Goal: Task Accomplishment & Management: Manage account settings

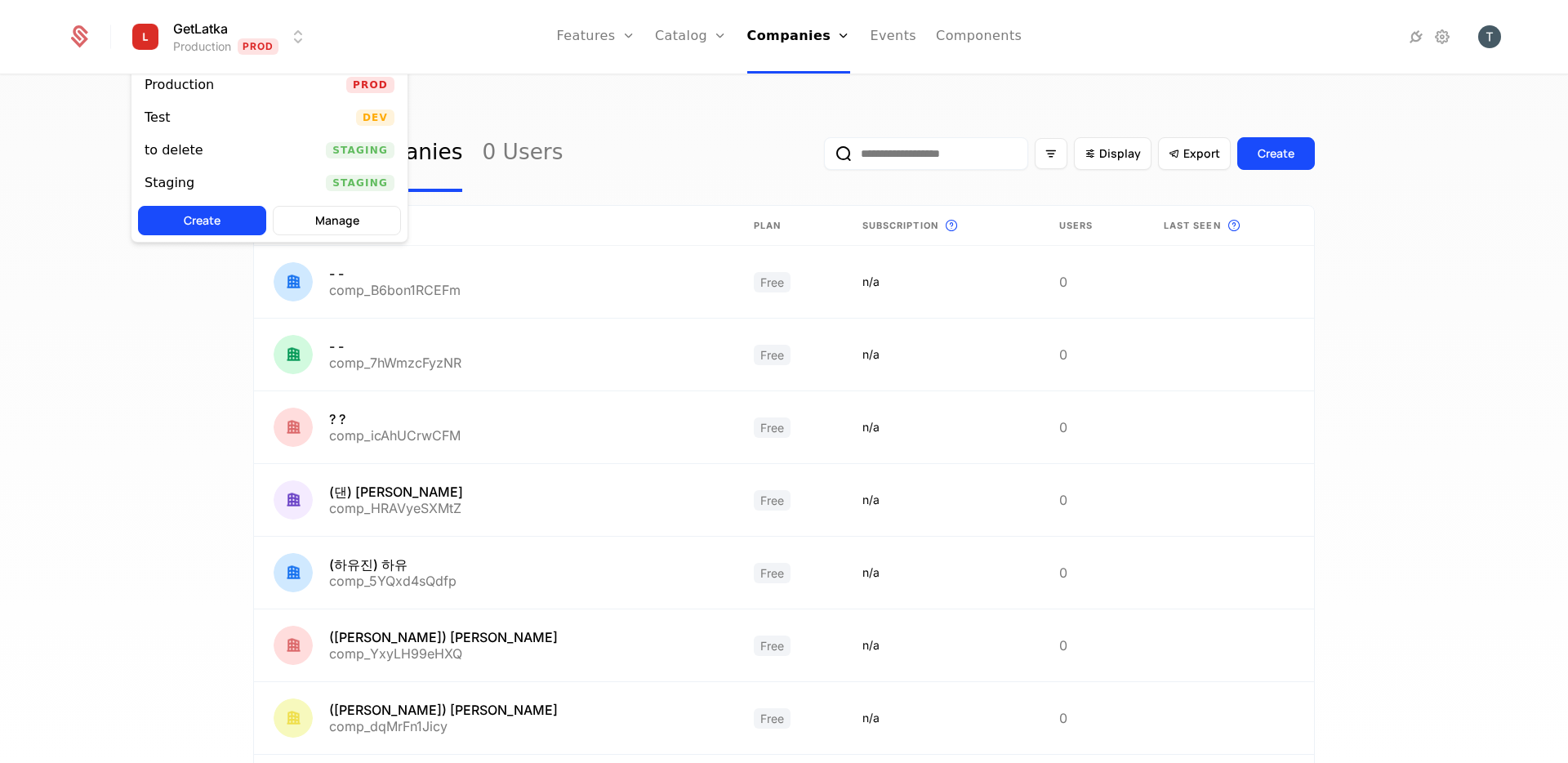
click at [291, 43] on html "GetLatka Production Prod Features Features Flags Catalog Plans Add Ons Configur…" at bounding box center [784, 381] width 1568 height 763
click at [535, 87] on html "GetLatka Production Prod Features Features Flags Catalog Plans Add Ons Configur…" at bounding box center [784, 381] width 1568 height 763
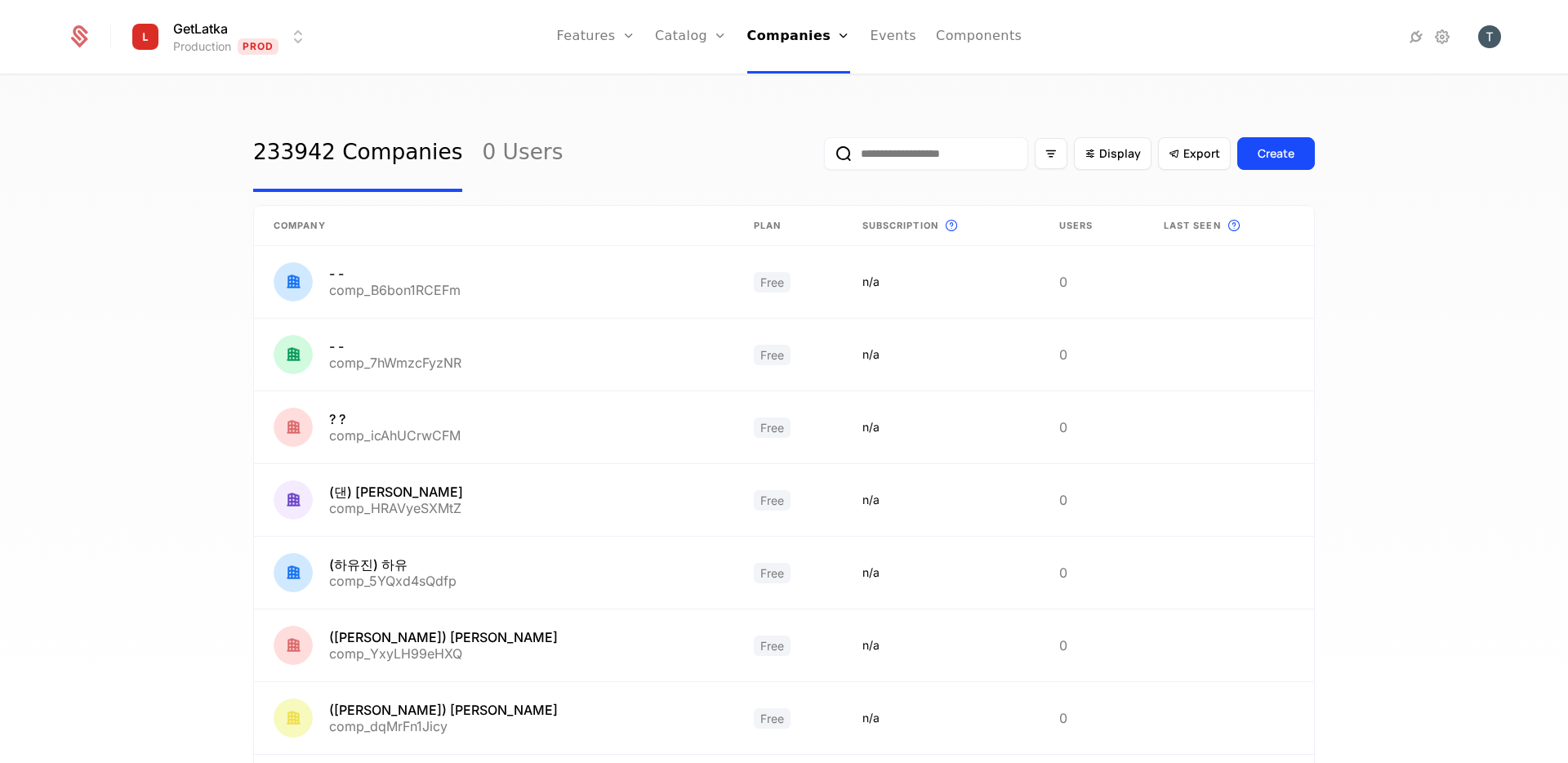
click at [589, 140] on div "233942 Companies 0 Users Display Export Create" at bounding box center [784, 154] width 1061 height 76
click at [707, 37] on link "Catalog" at bounding box center [691, 36] width 73 height 74
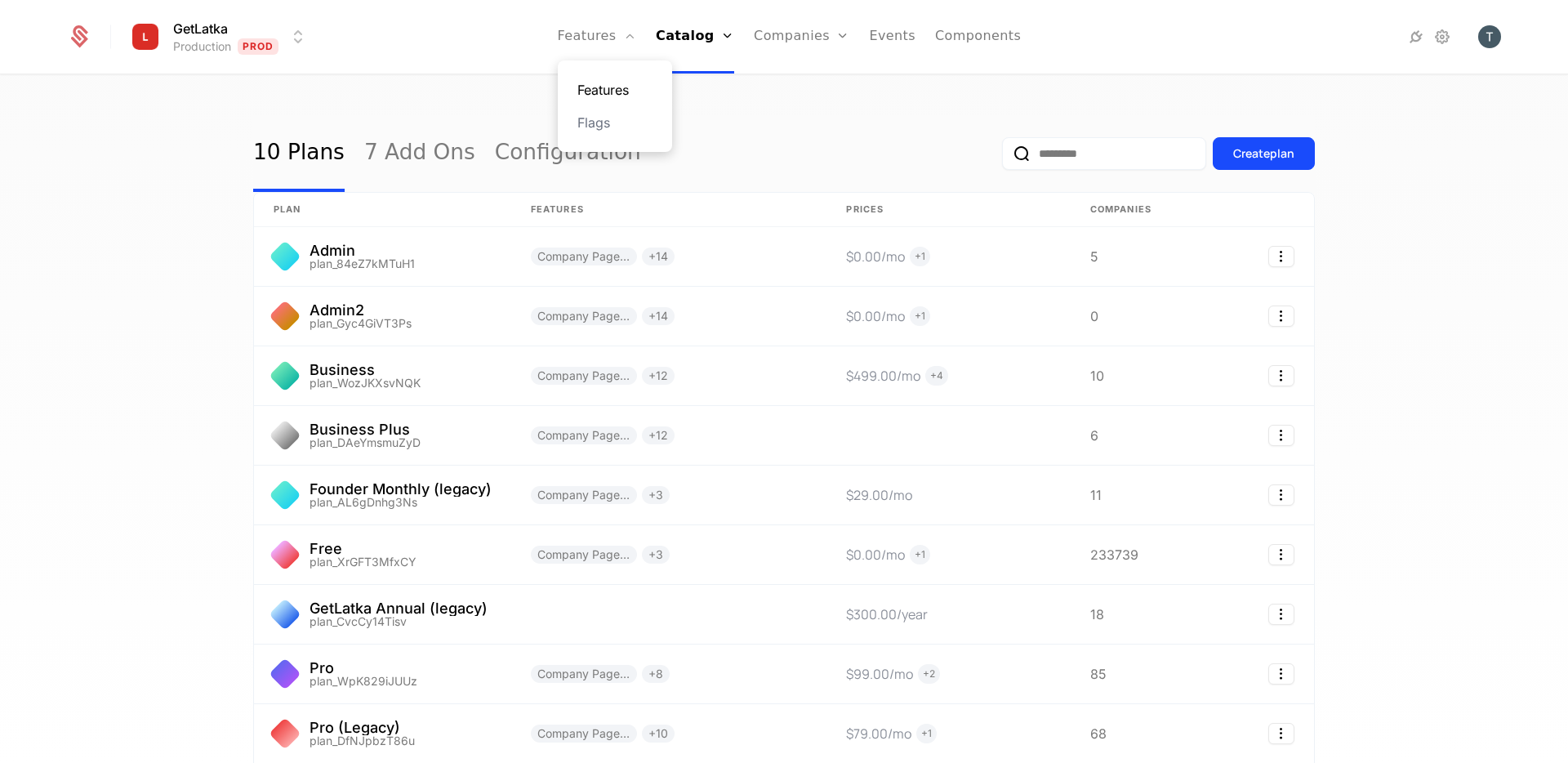
click at [626, 91] on link "Features" at bounding box center [615, 89] width 75 height 20
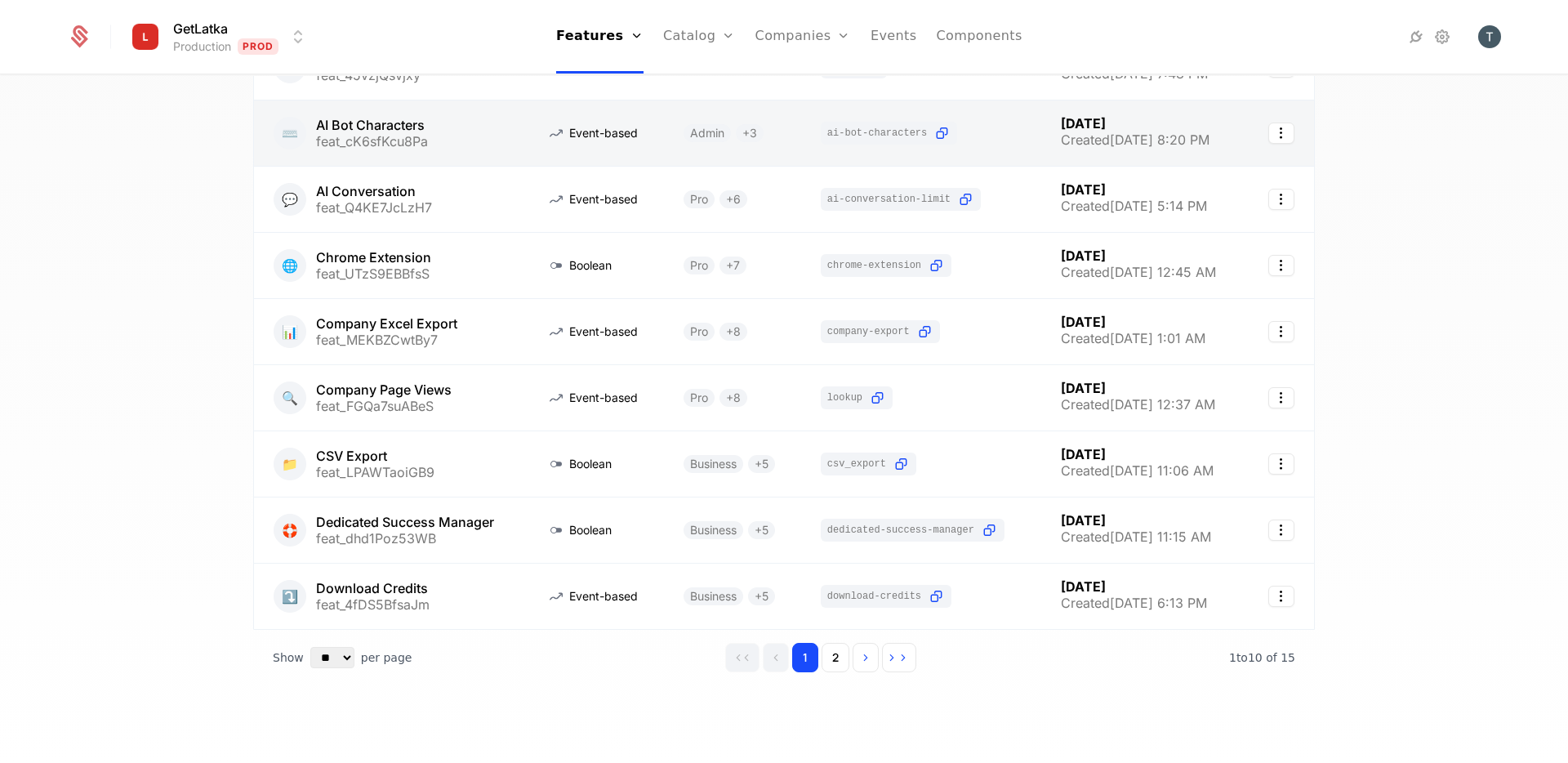
scroll to position [263, 0]
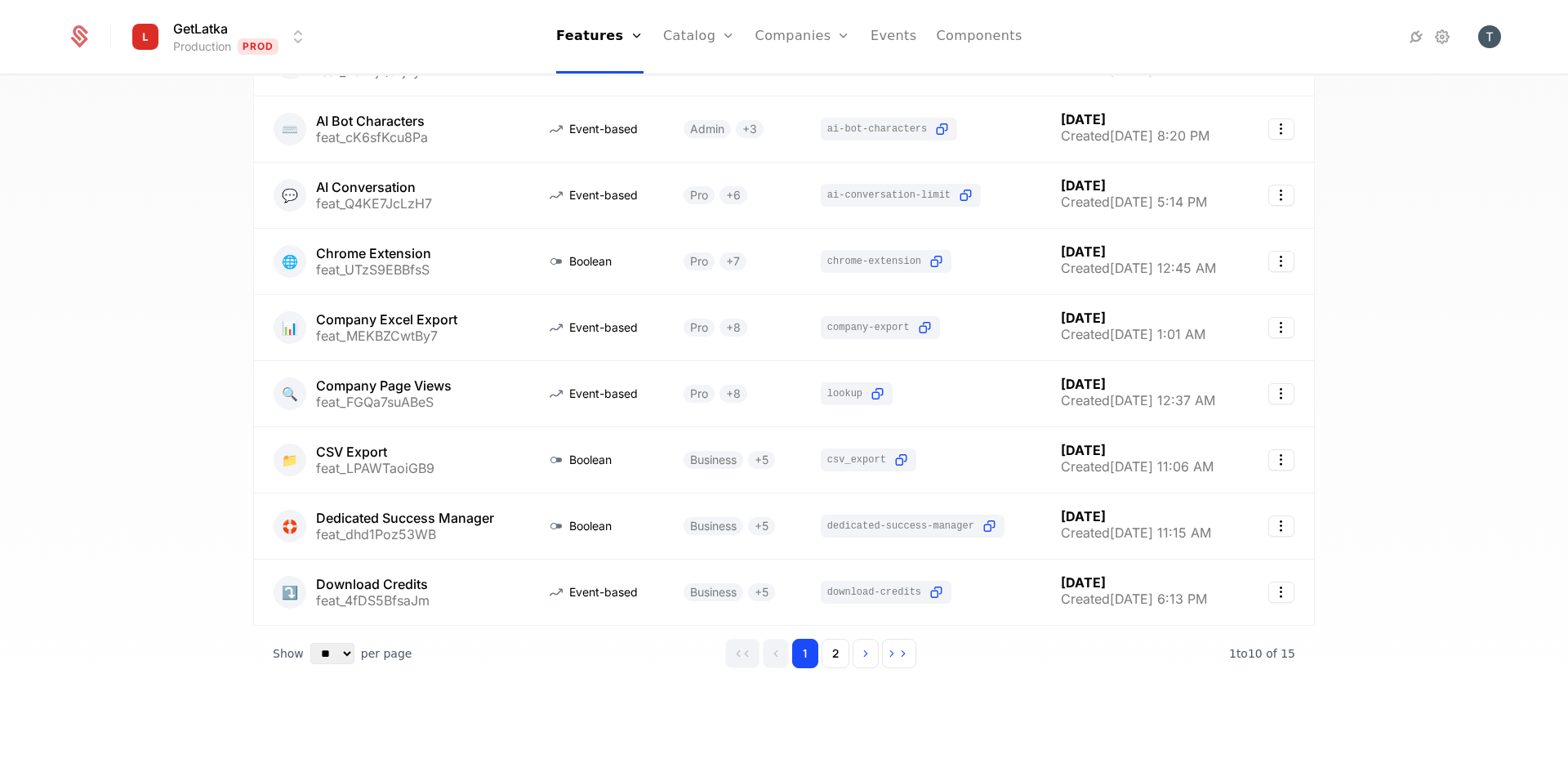
click at [489, 709] on div "15 Features 15 Flags Create Feature Type Plans Flag Last Modified 🤖 Access To […" at bounding box center [784, 293] width 1061 height 881
click at [838, 650] on button "2" at bounding box center [835, 654] width 28 height 30
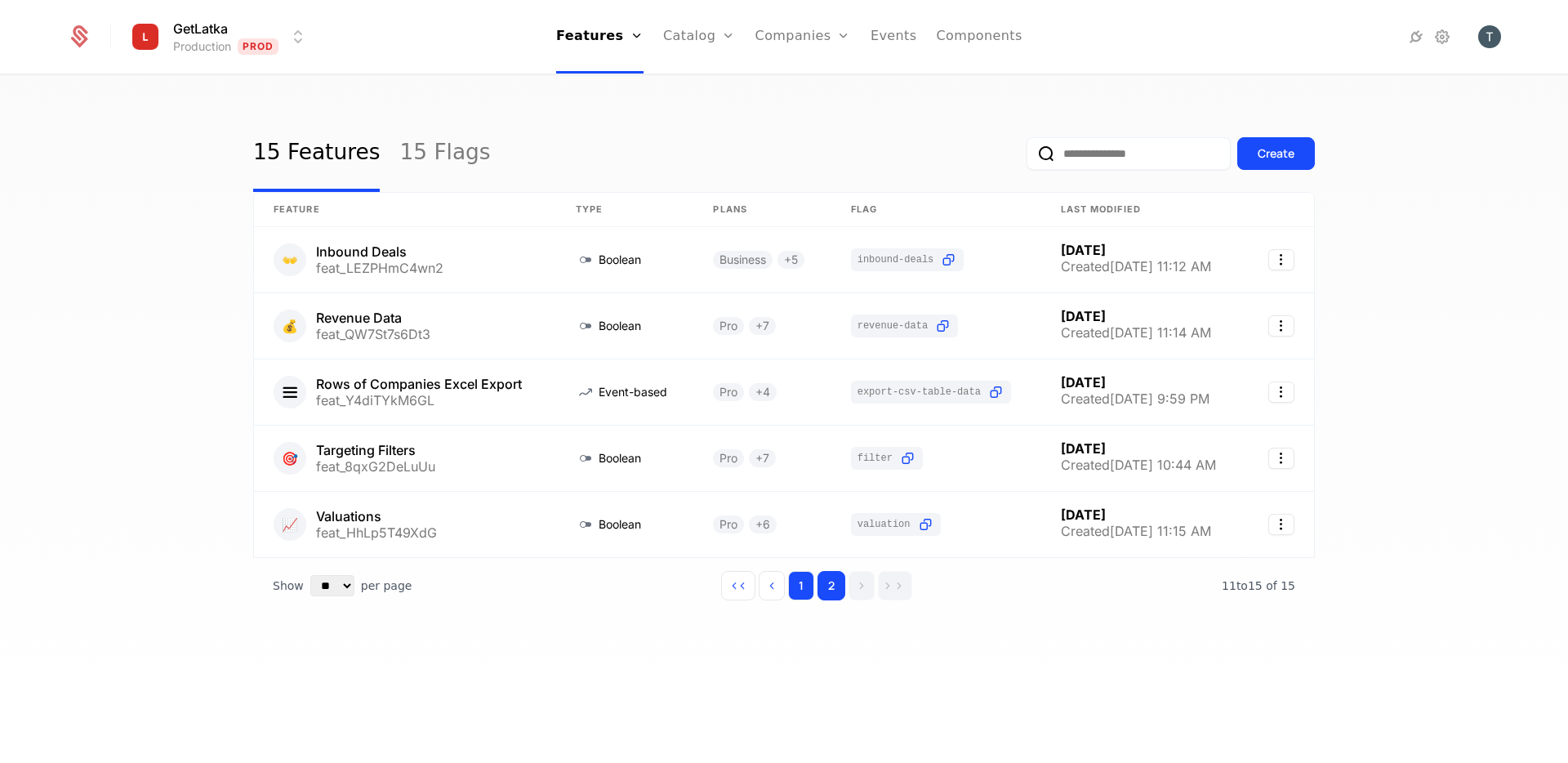
click at [803, 593] on button "1" at bounding box center [801, 586] width 26 height 30
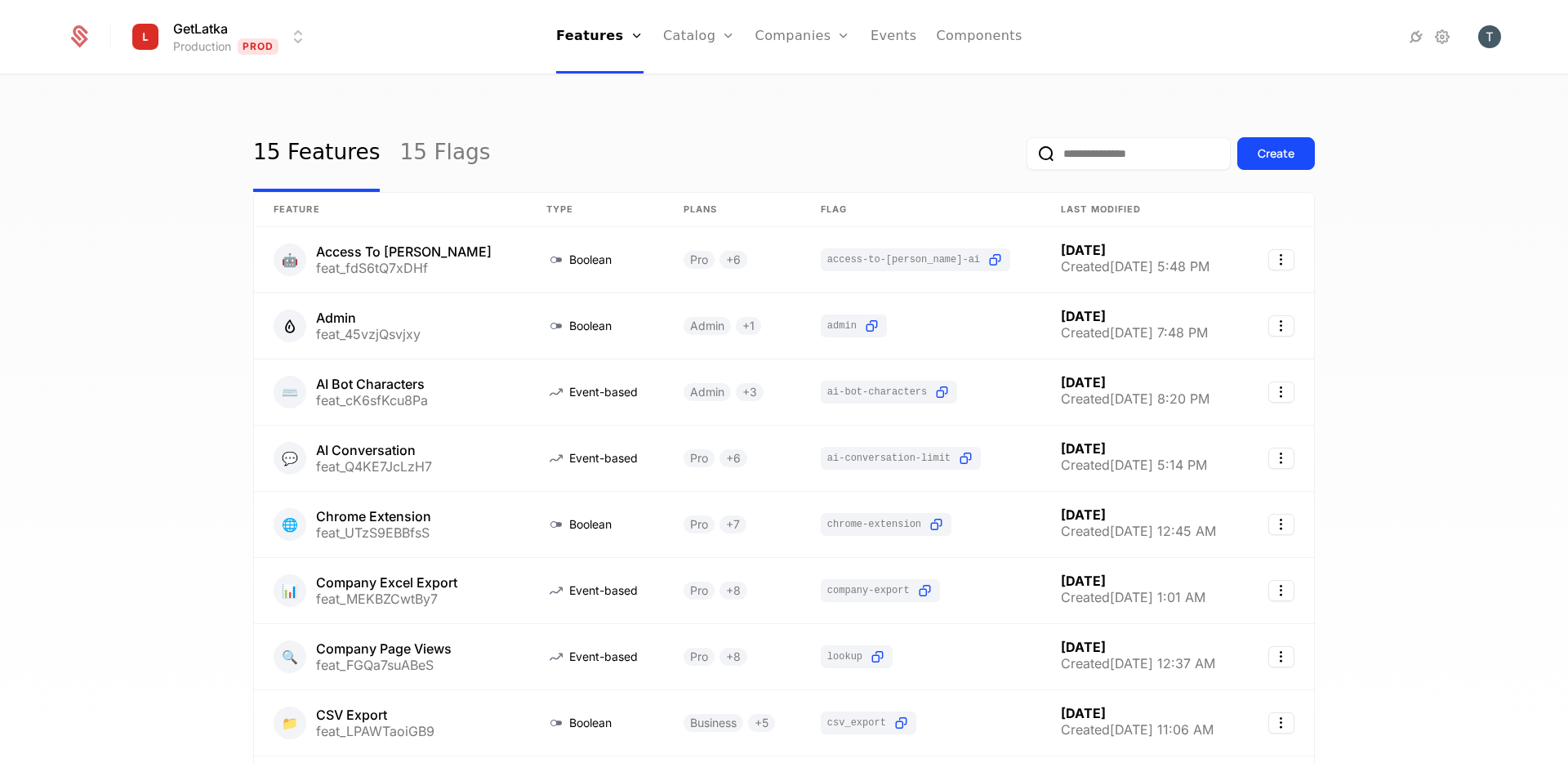
click at [169, 385] on div "15 Features 15 Flags Create Feature Type Plans Flag Last Modified 🤖 Access To […" at bounding box center [784, 425] width 1568 height 697
click at [1073, 148] on input "email" at bounding box center [1129, 153] width 204 height 33
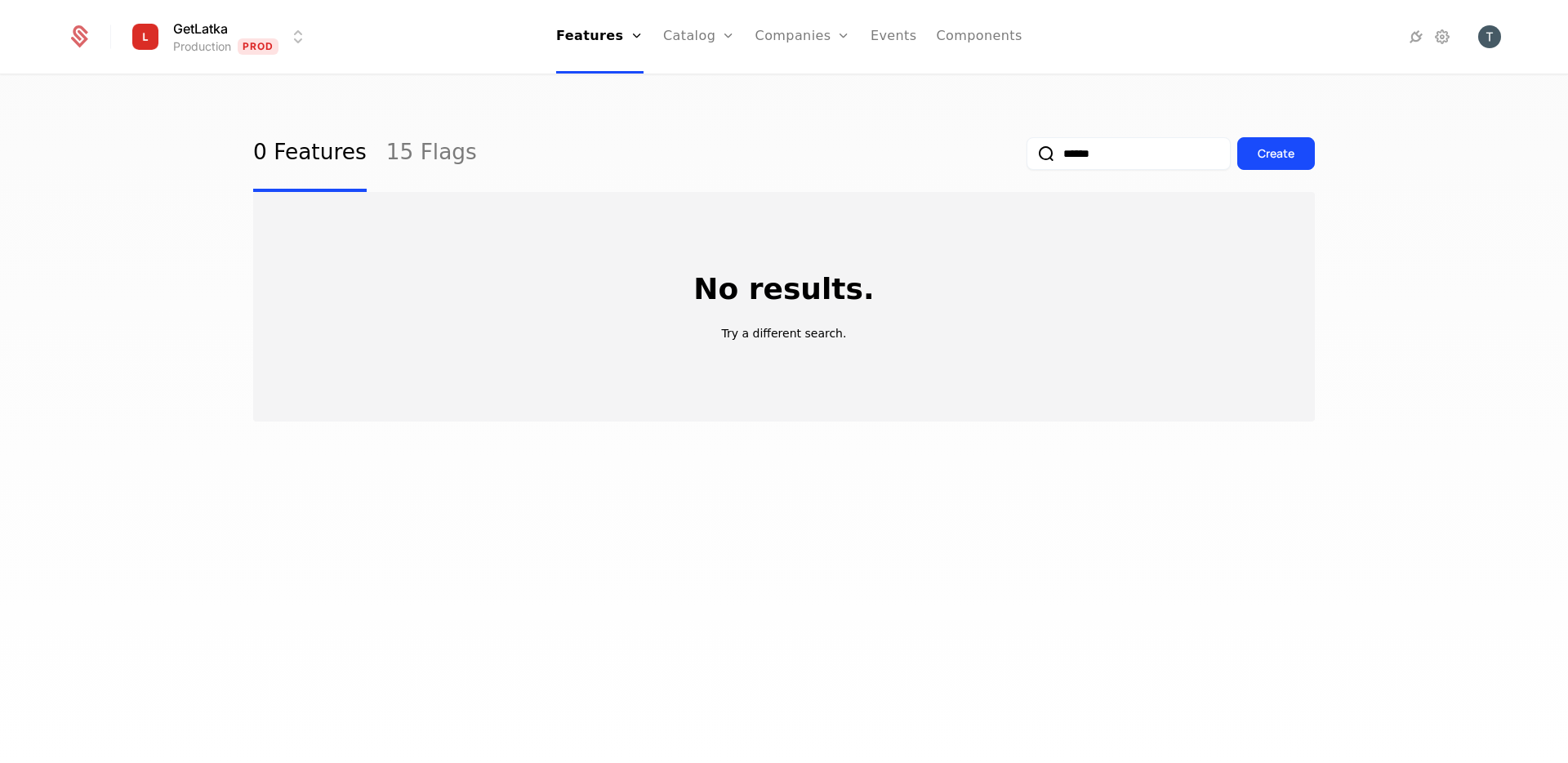
click at [1027, 157] on button "submit" at bounding box center [1027, 157] width 0 height 0
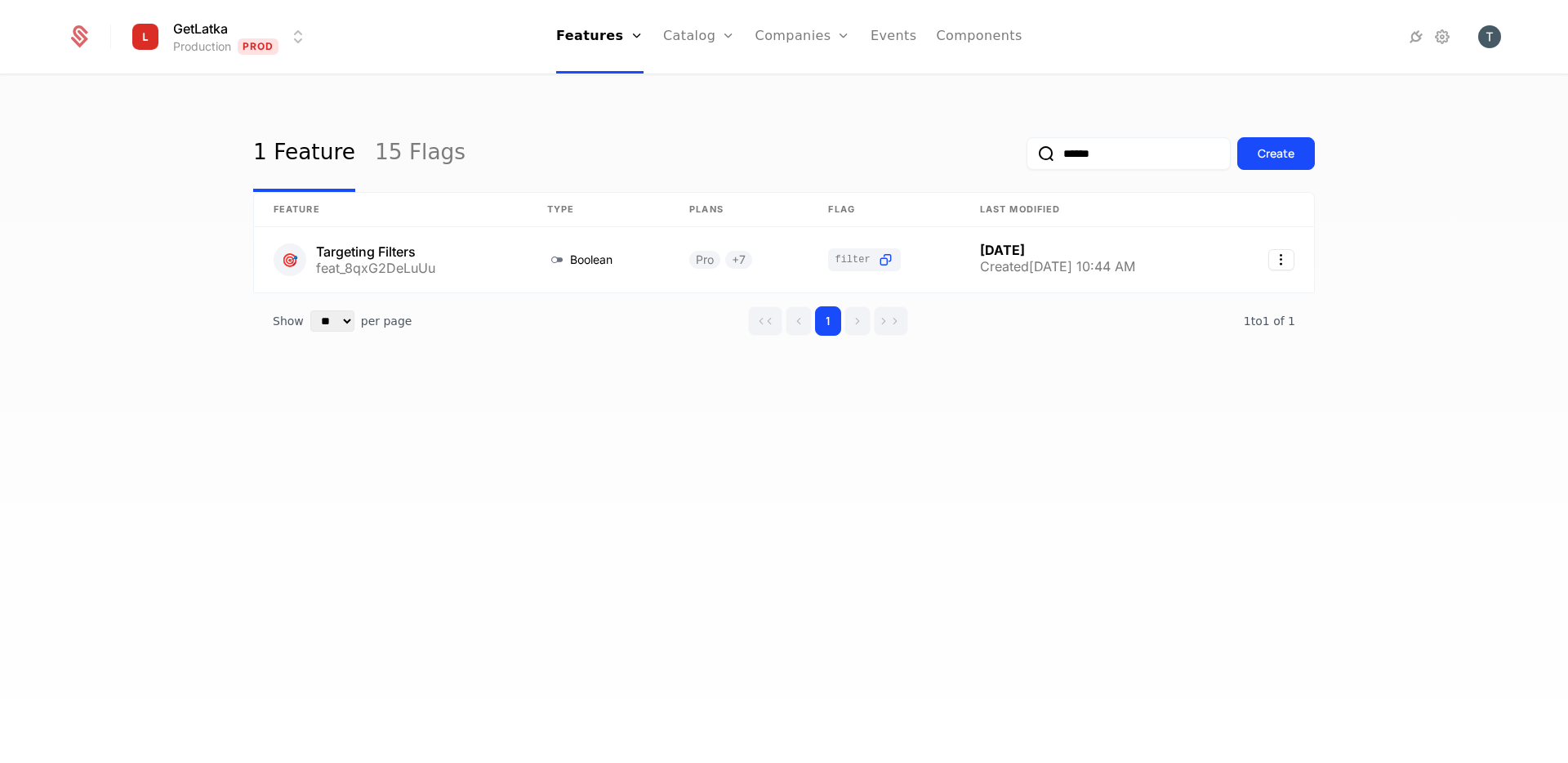
click at [322, 559] on div "1 Feature 15 Flags ****** Create Feature Type Plans Flag Last Modified 🎯 Target…" at bounding box center [784, 425] width 1568 height 697
click at [1119, 149] on input "******" at bounding box center [1129, 153] width 204 height 33
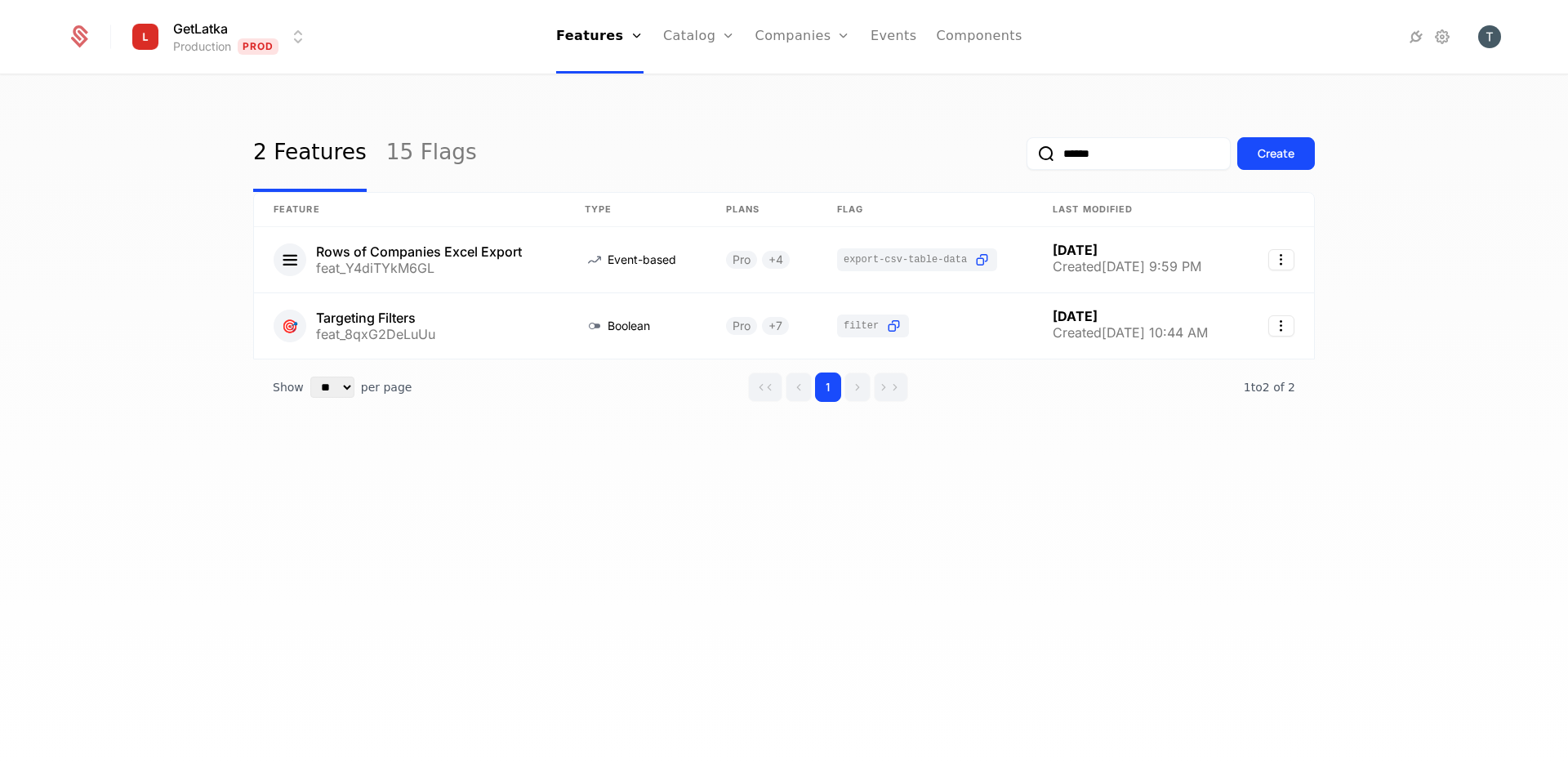
type input "*******"
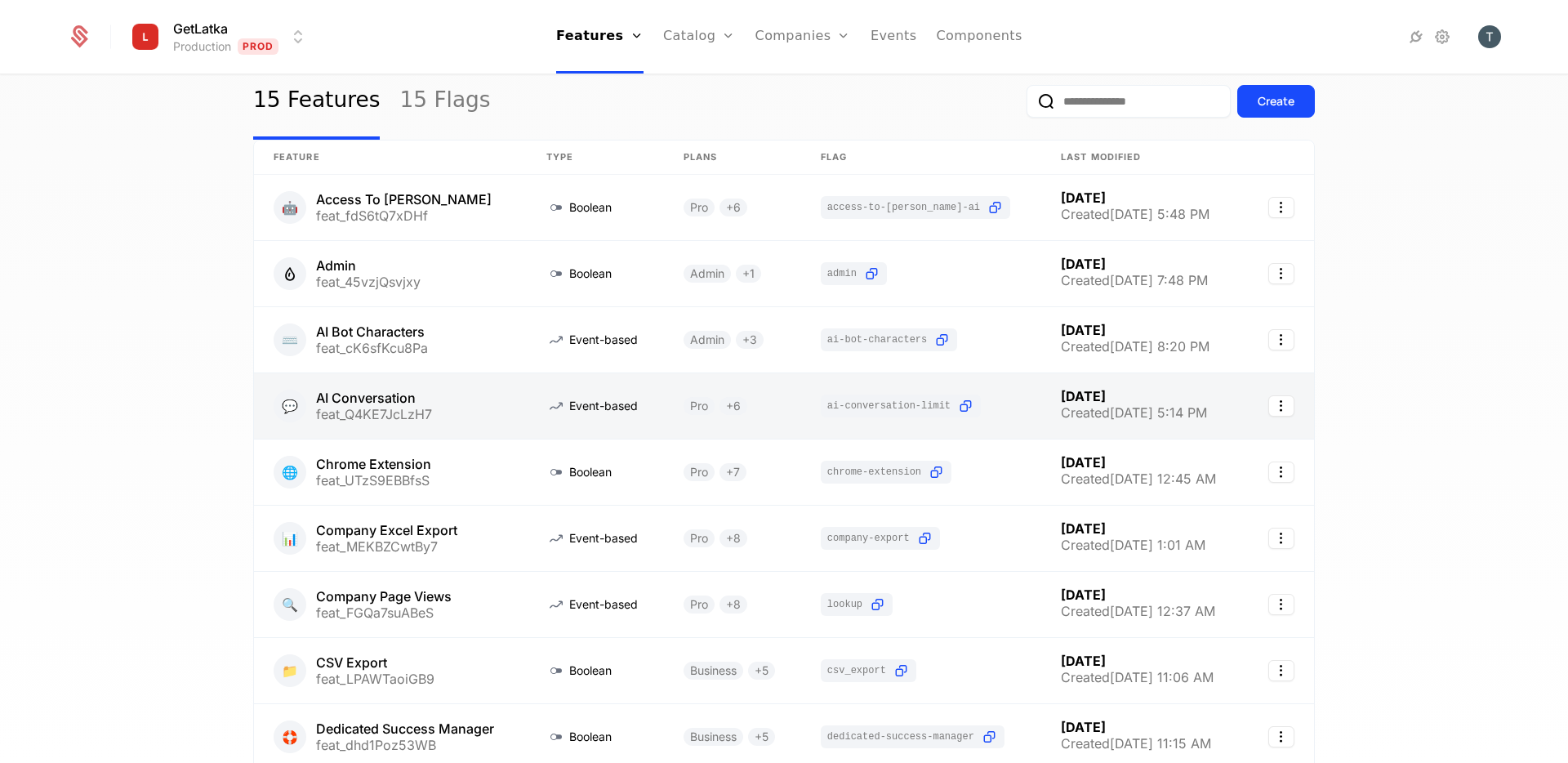
scroll to position [50, 0]
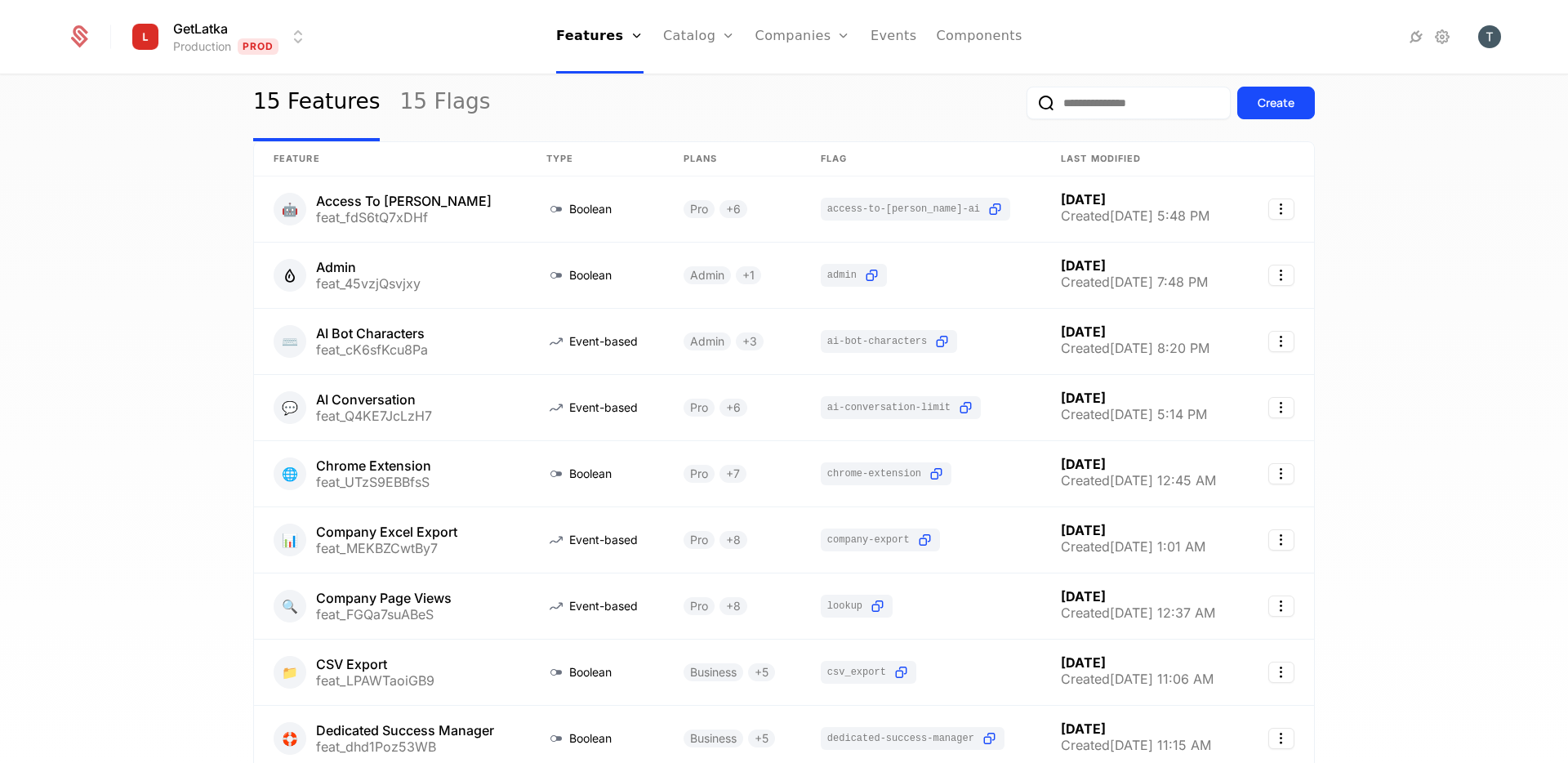
click at [1363, 362] on div "15 Features 15 Flags Create Feature Type Plans Flag Last Modified 🤖 Access To […" at bounding box center [784, 425] width 1568 height 697
click at [1390, 575] on div "15 Features 15 Flags Create Feature Type Plans Flag Last Modified 🤖 Access To […" at bounding box center [784, 425] width 1568 height 697
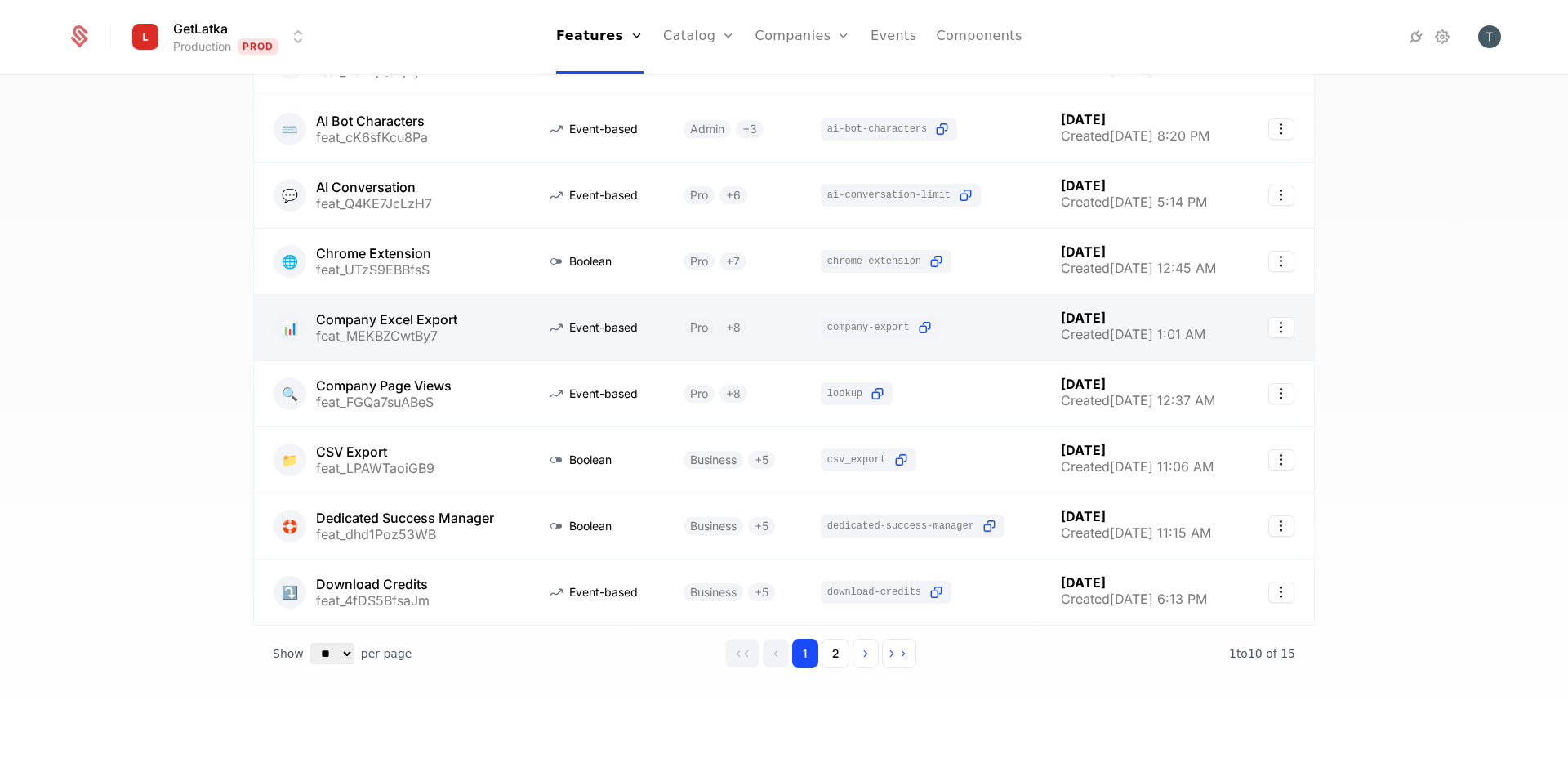
scroll to position [0, 0]
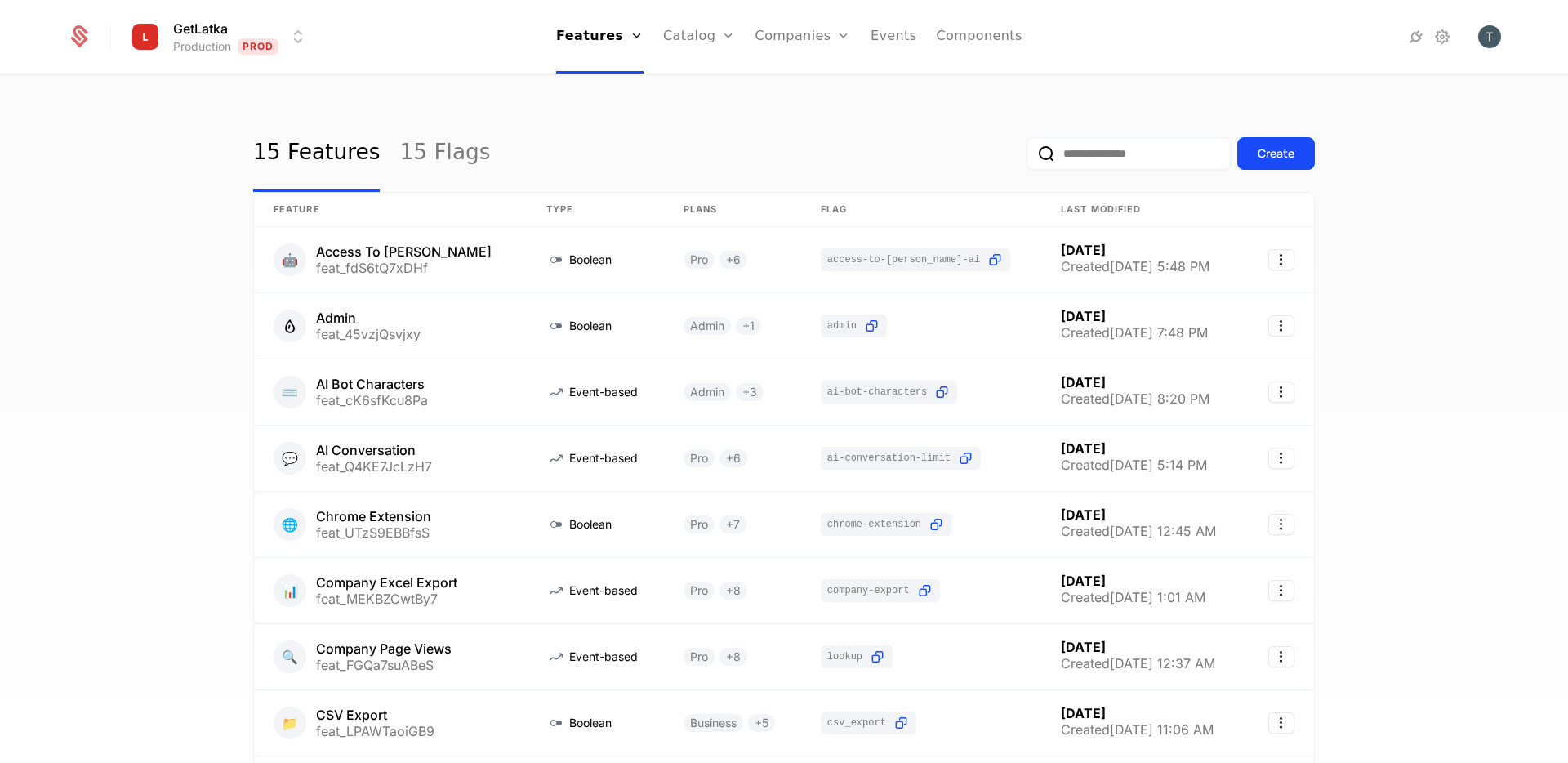
click at [1130, 152] on input "email" at bounding box center [1129, 153] width 204 height 33
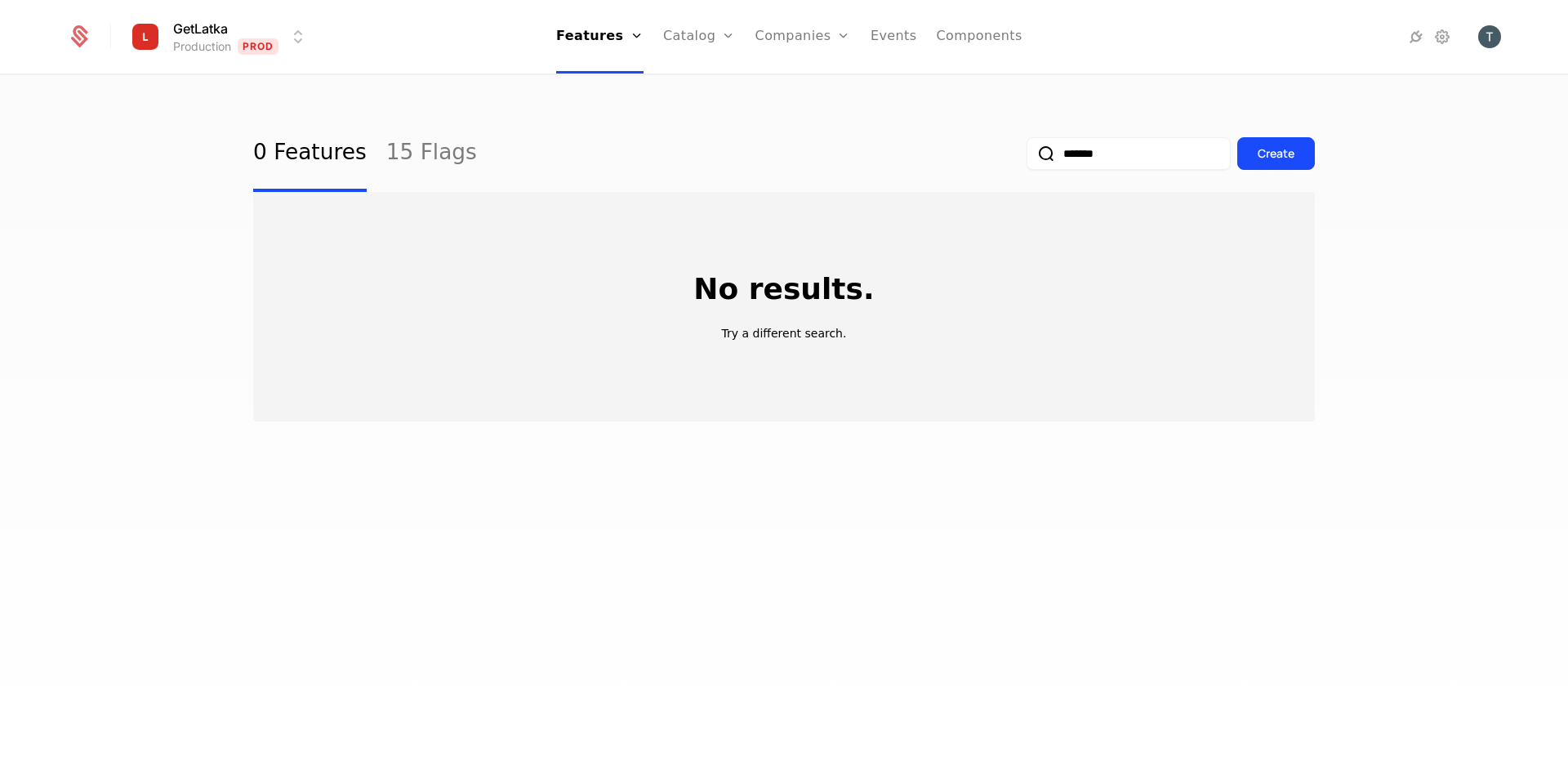
type input "*******"
click at [426, 349] on div "No results. Try a different search." at bounding box center [784, 307] width 1061 height 229
click at [1264, 129] on div "******* Create" at bounding box center [1171, 154] width 289 height 76
click at [1266, 163] on button "Create" at bounding box center [1276, 153] width 77 height 33
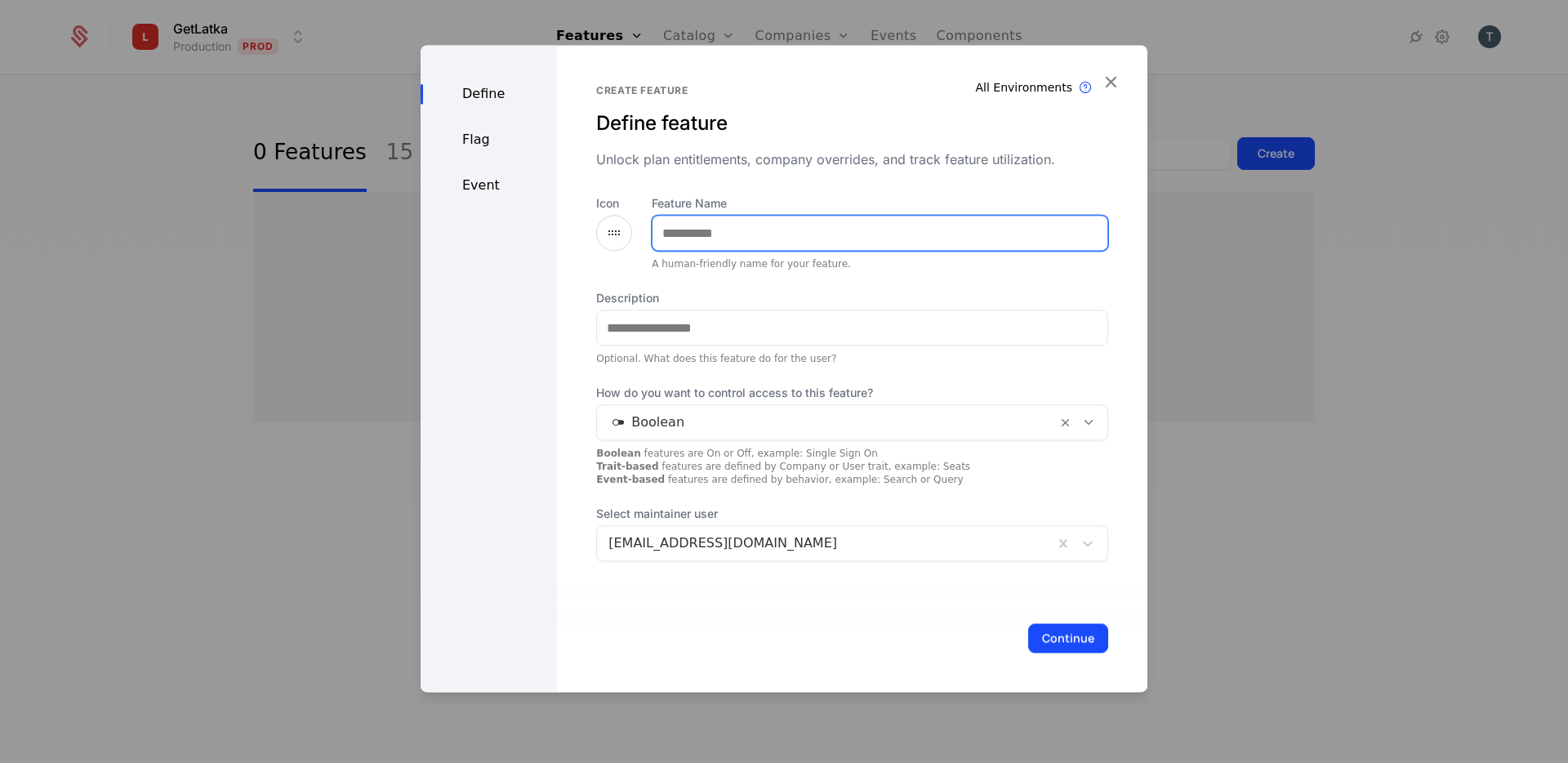
click at [708, 235] on input "Feature Name" at bounding box center [880, 233] width 455 height 34
type input "*******"
click at [1116, 74] on icon "button" at bounding box center [1110, 81] width 21 height 21
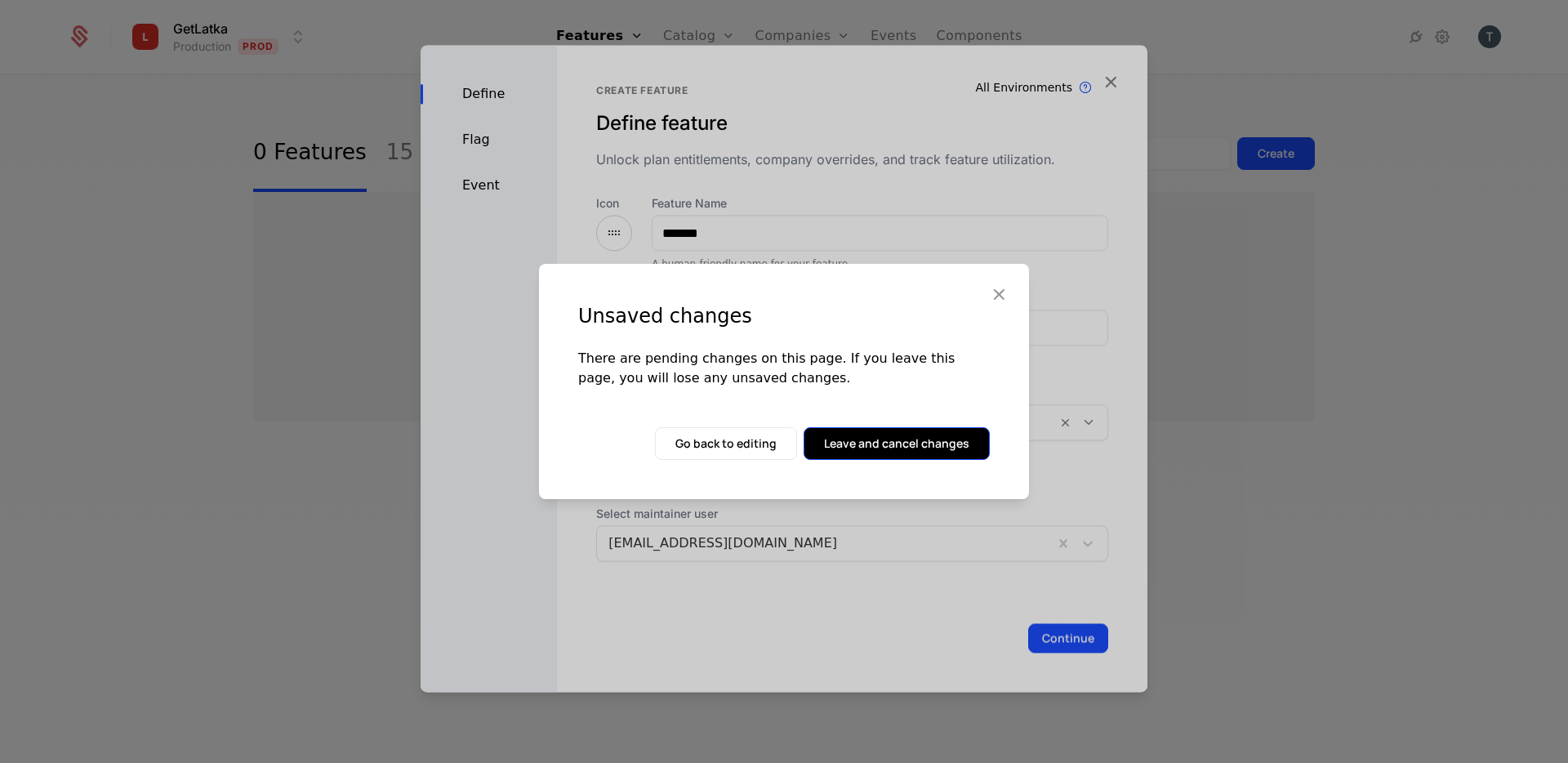
click at [921, 456] on button "Leave and cancel changes" at bounding box center [897, 443] width 186 height 33
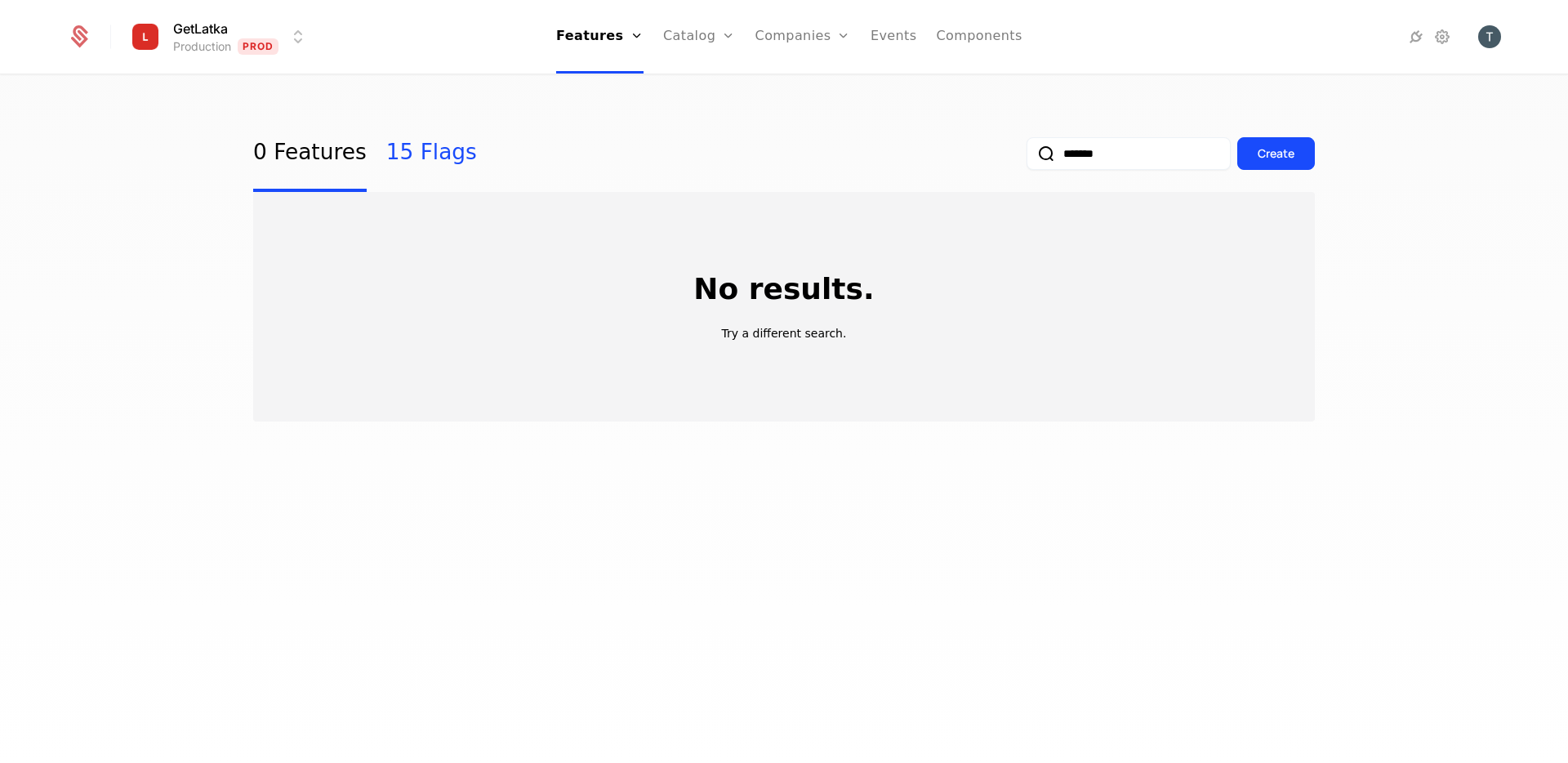
click at [415, 141] on link "15 Flags" at bounding box center [431, 154] width 90 height 76
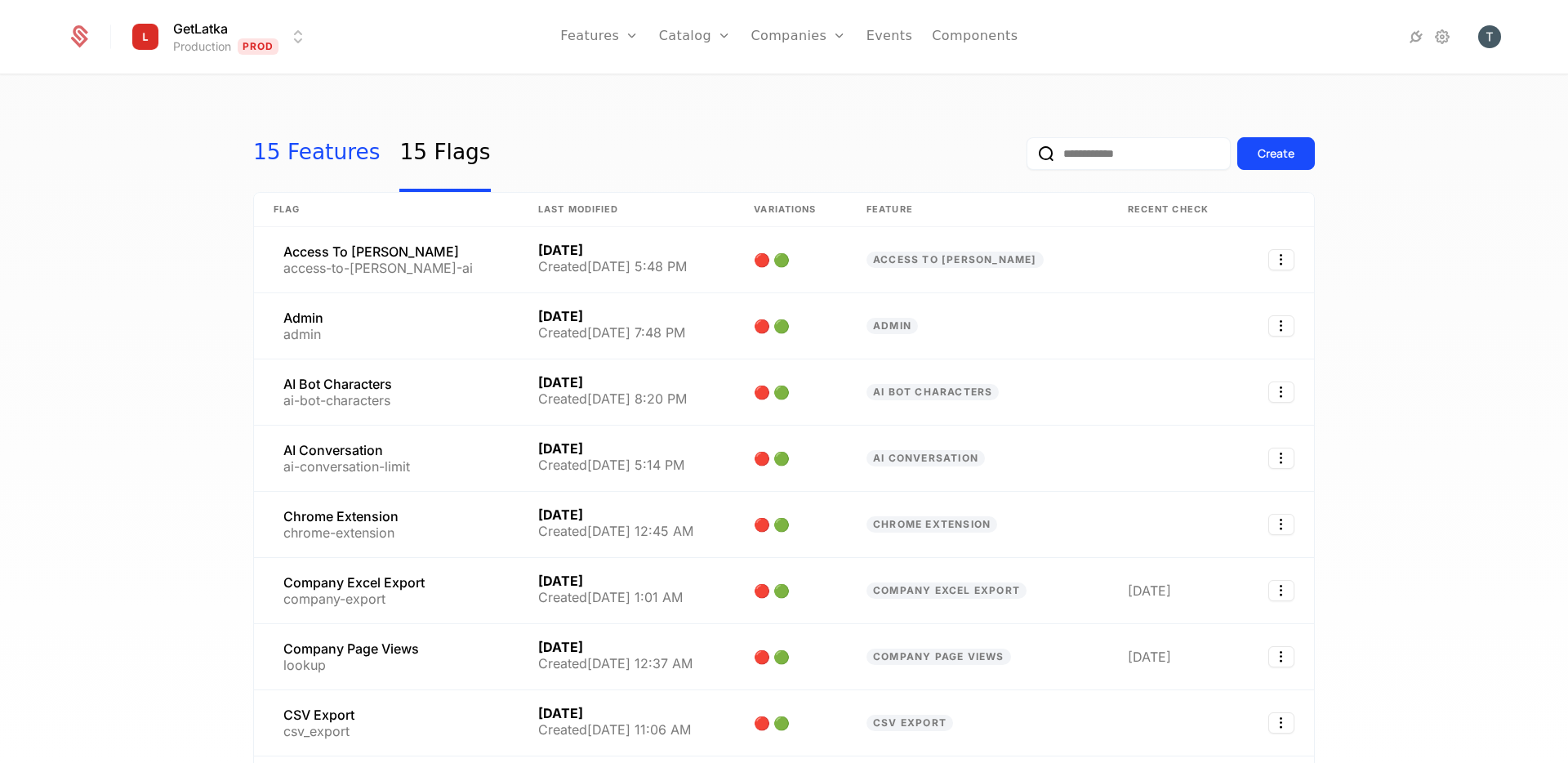
click at [289, 157] on link "15 Features" at bounding box center [317, 154] width 127 height 76
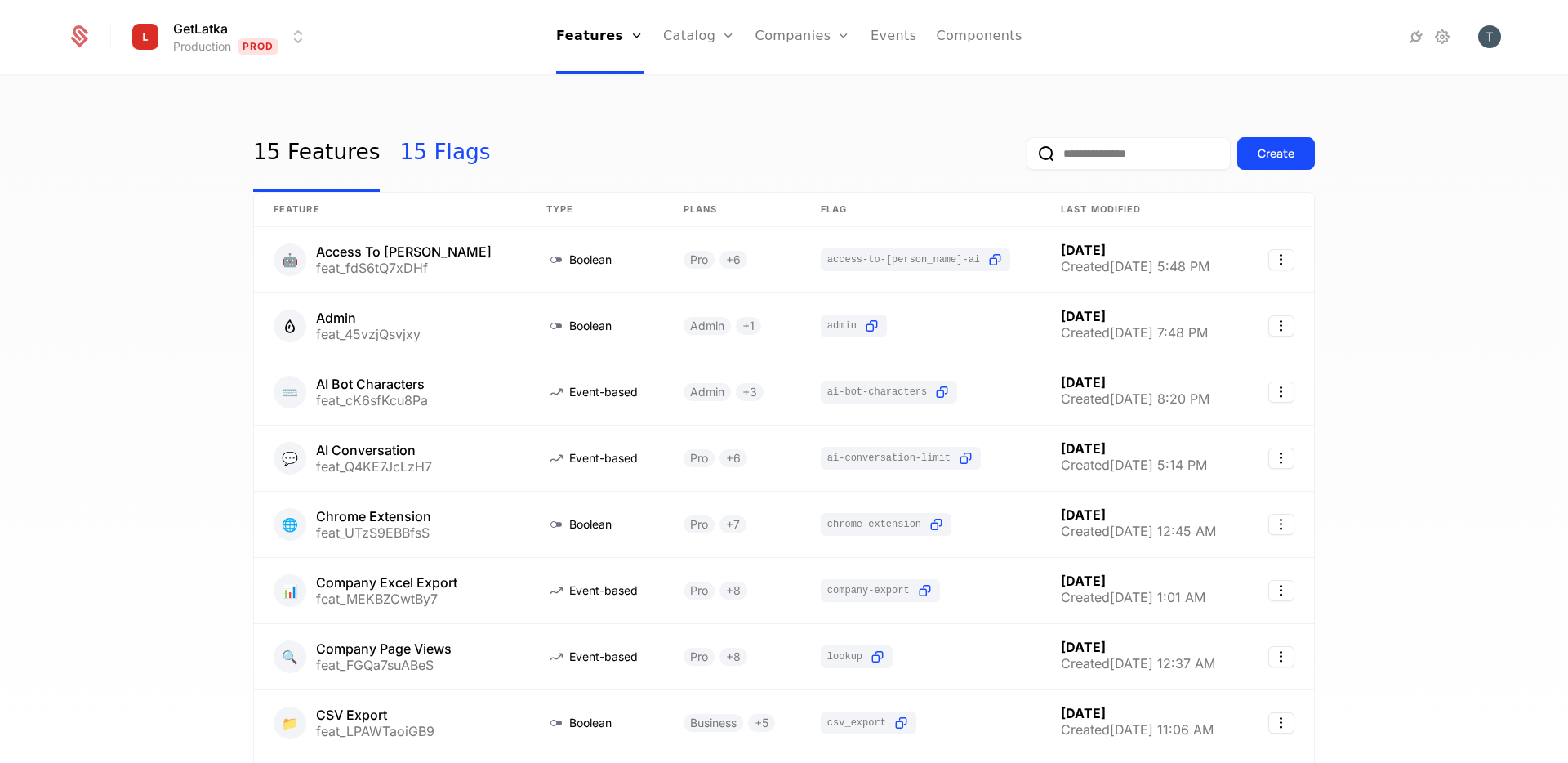
click at [423, 145] on link "15 Flags" at bounding box center [444, 154] width 90 height 76
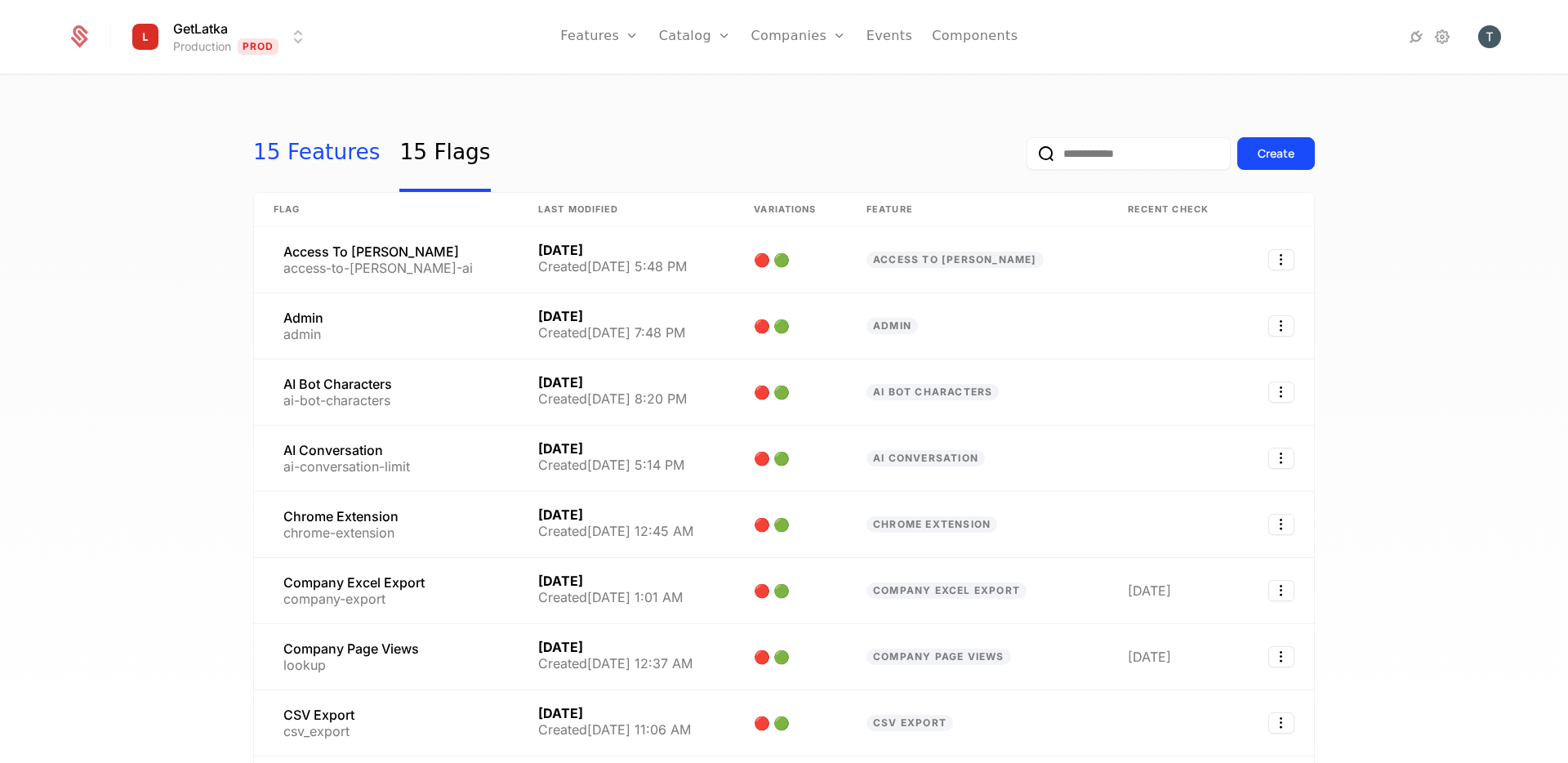
click at [314, 144] on link "15 Features" at bounding box center [317, 154] width 127 height 76
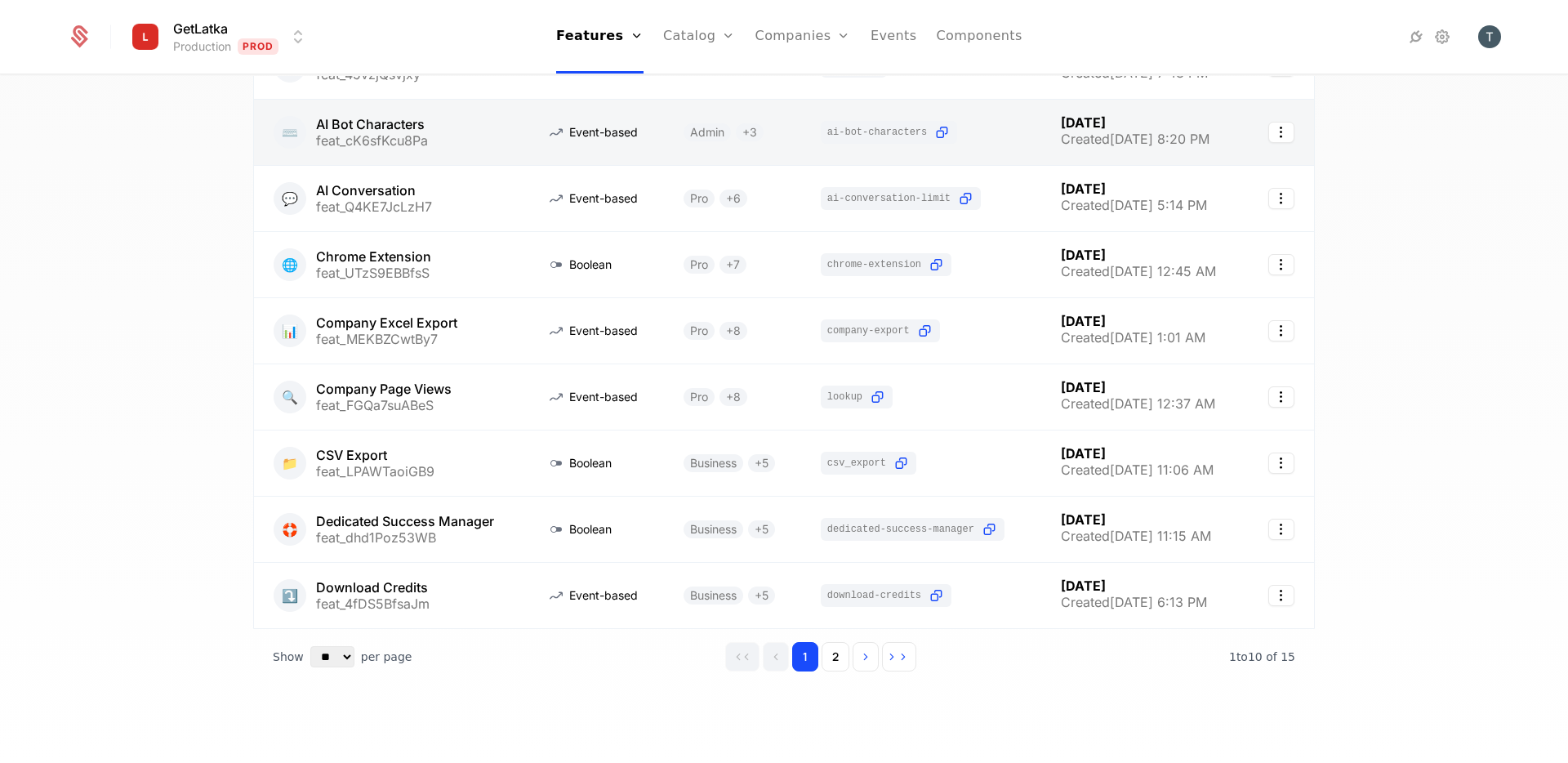
scroll to position [259, 0]
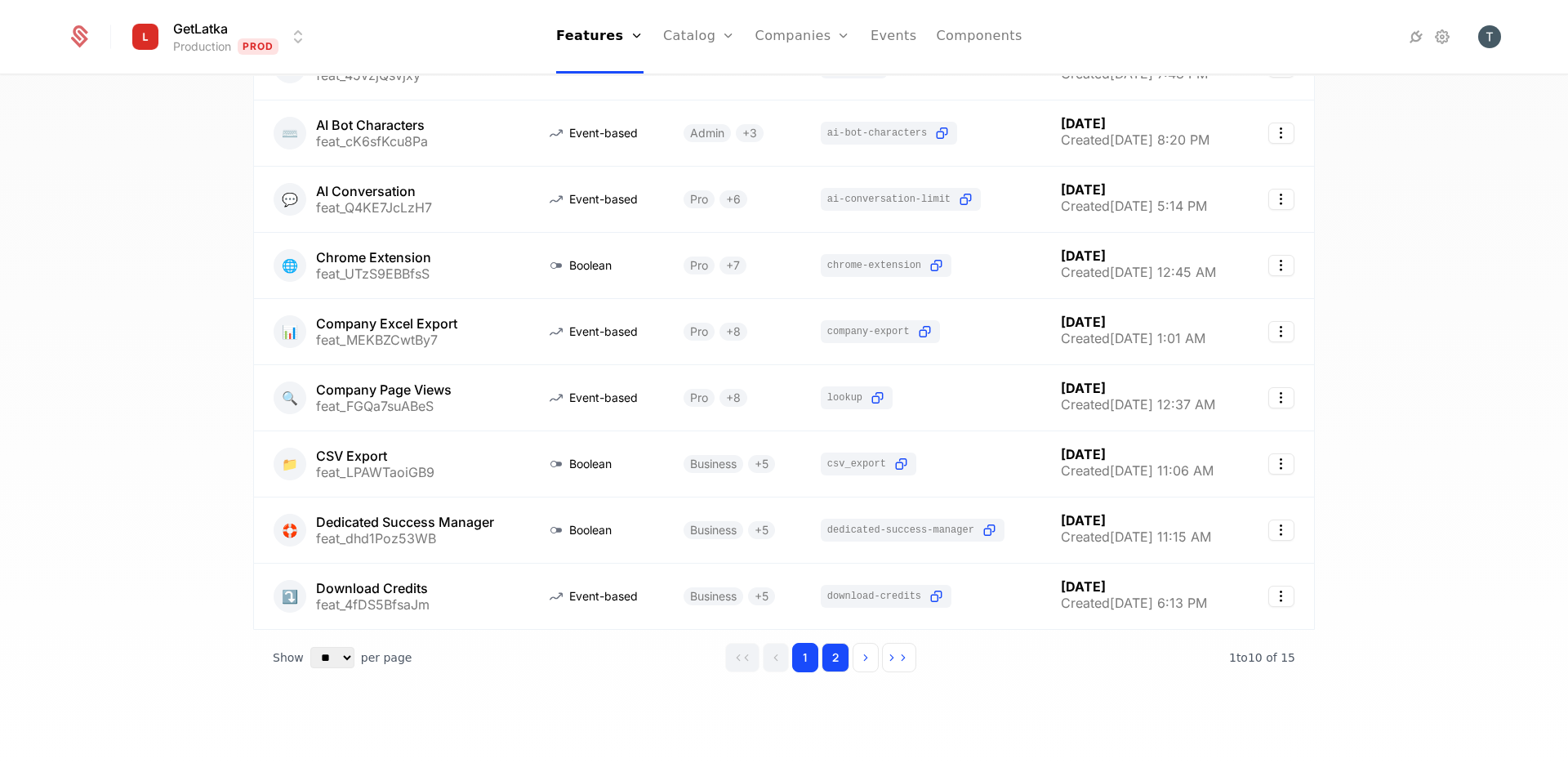
click at [833, 653] on button "2" at bounding box center [835, 658] width 28 height 30
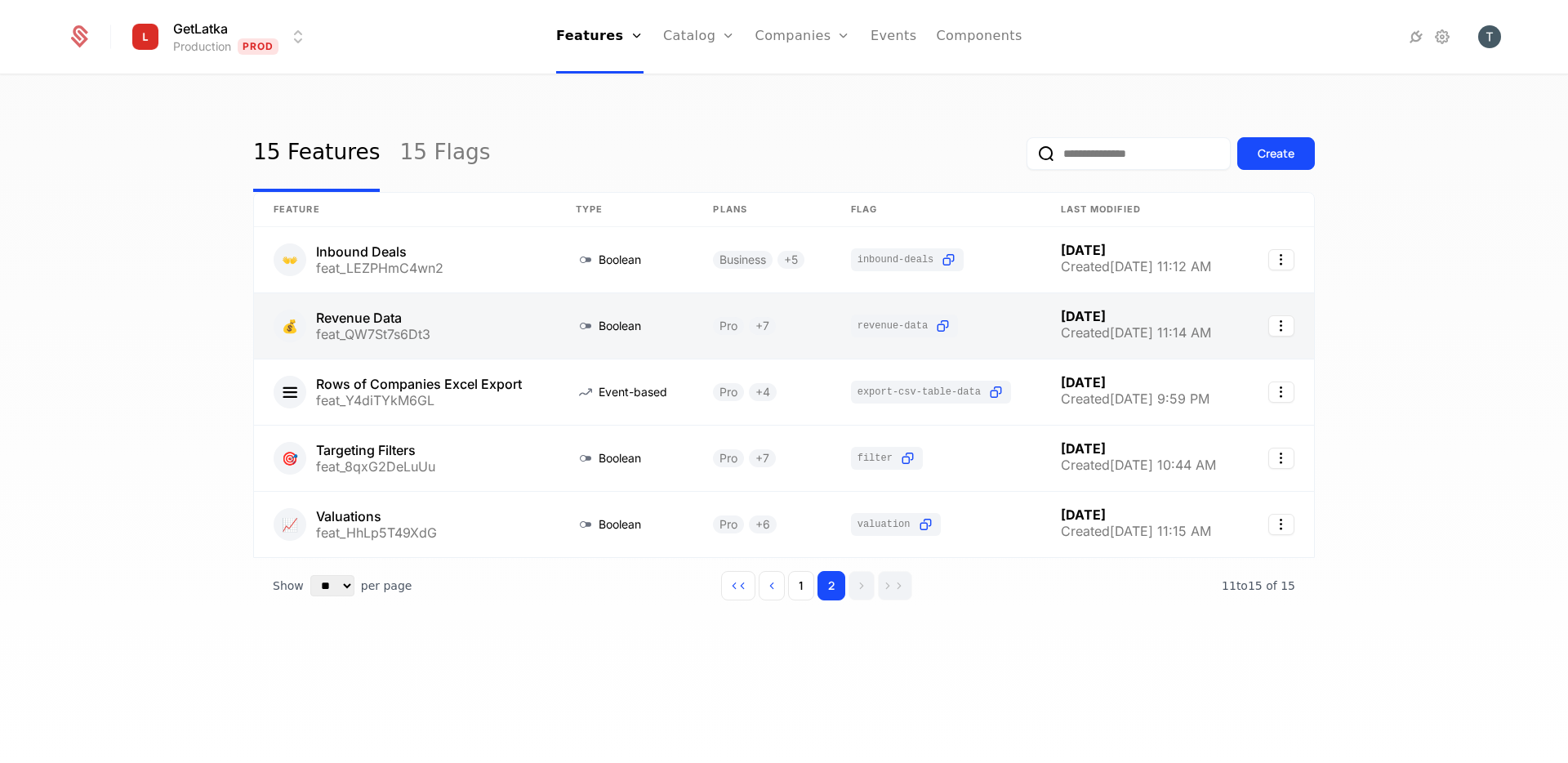
click at [455, 323] on link at bounding box center [405, 326] width 303 height 65
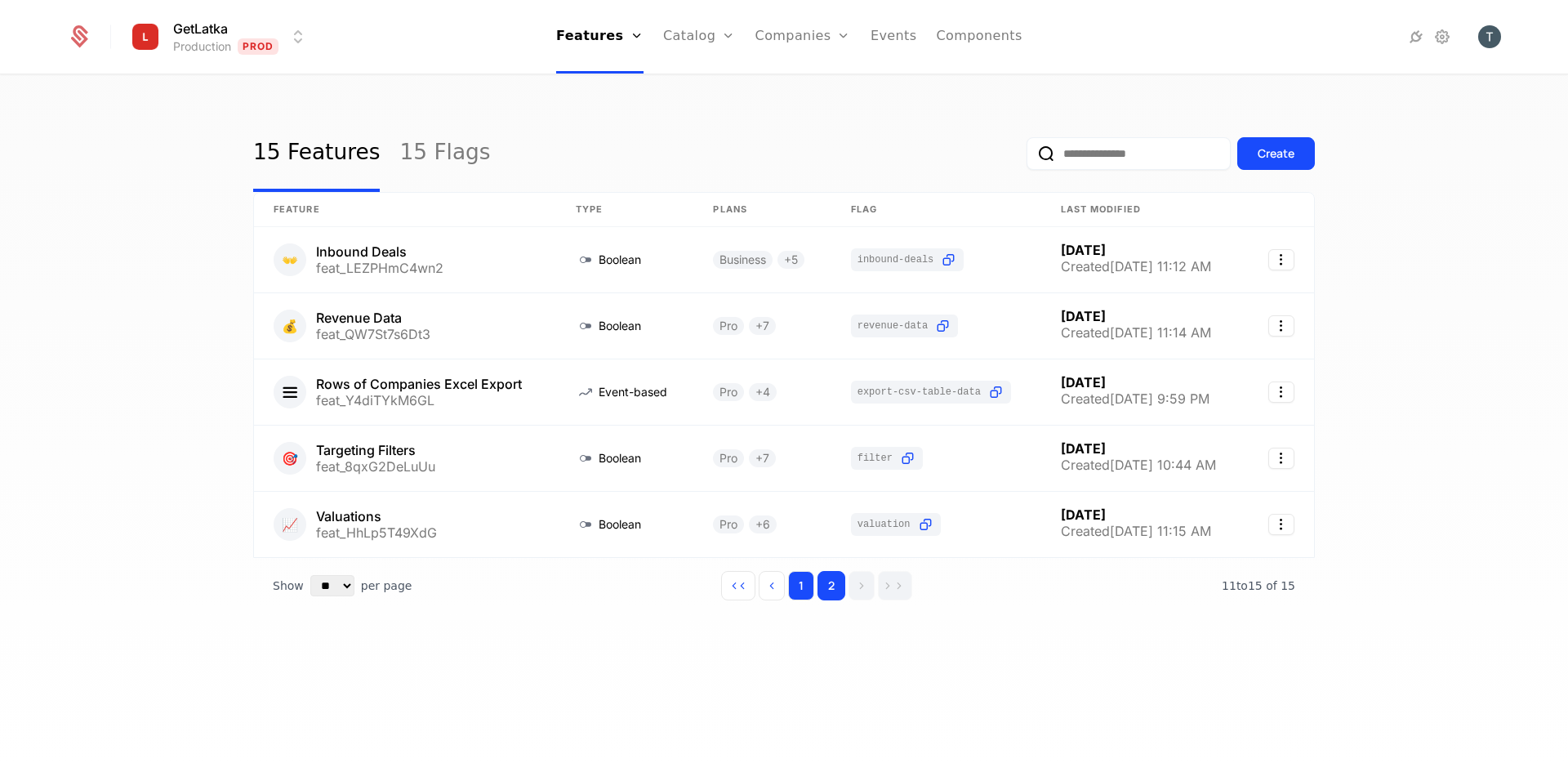
click at [807, 589] on button "1" at bounding box center [801, 586] width 26 height 30
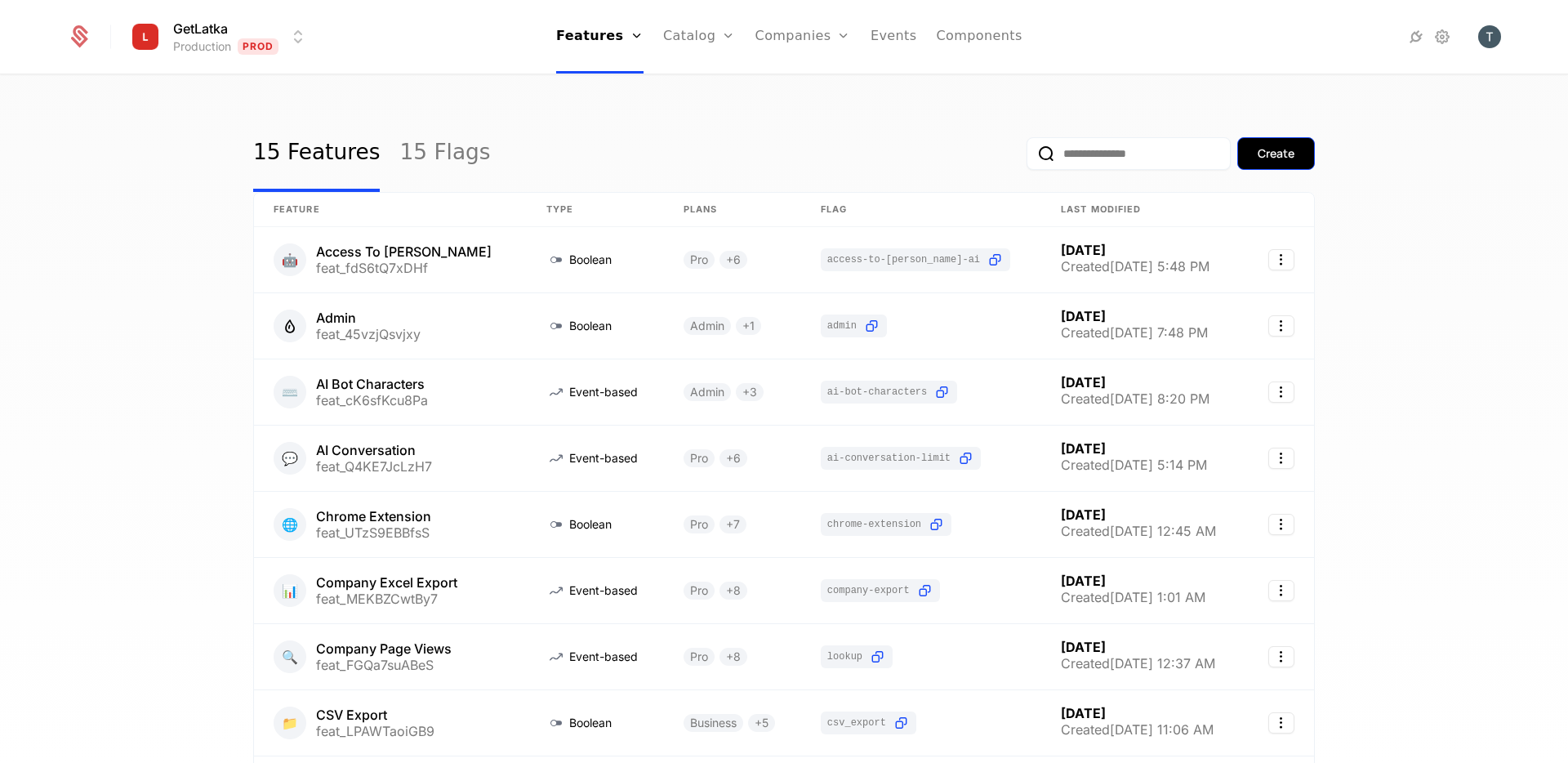
click at [1290, 148] on div "Create" at bounding box center [1276, 154] width 36 height 17
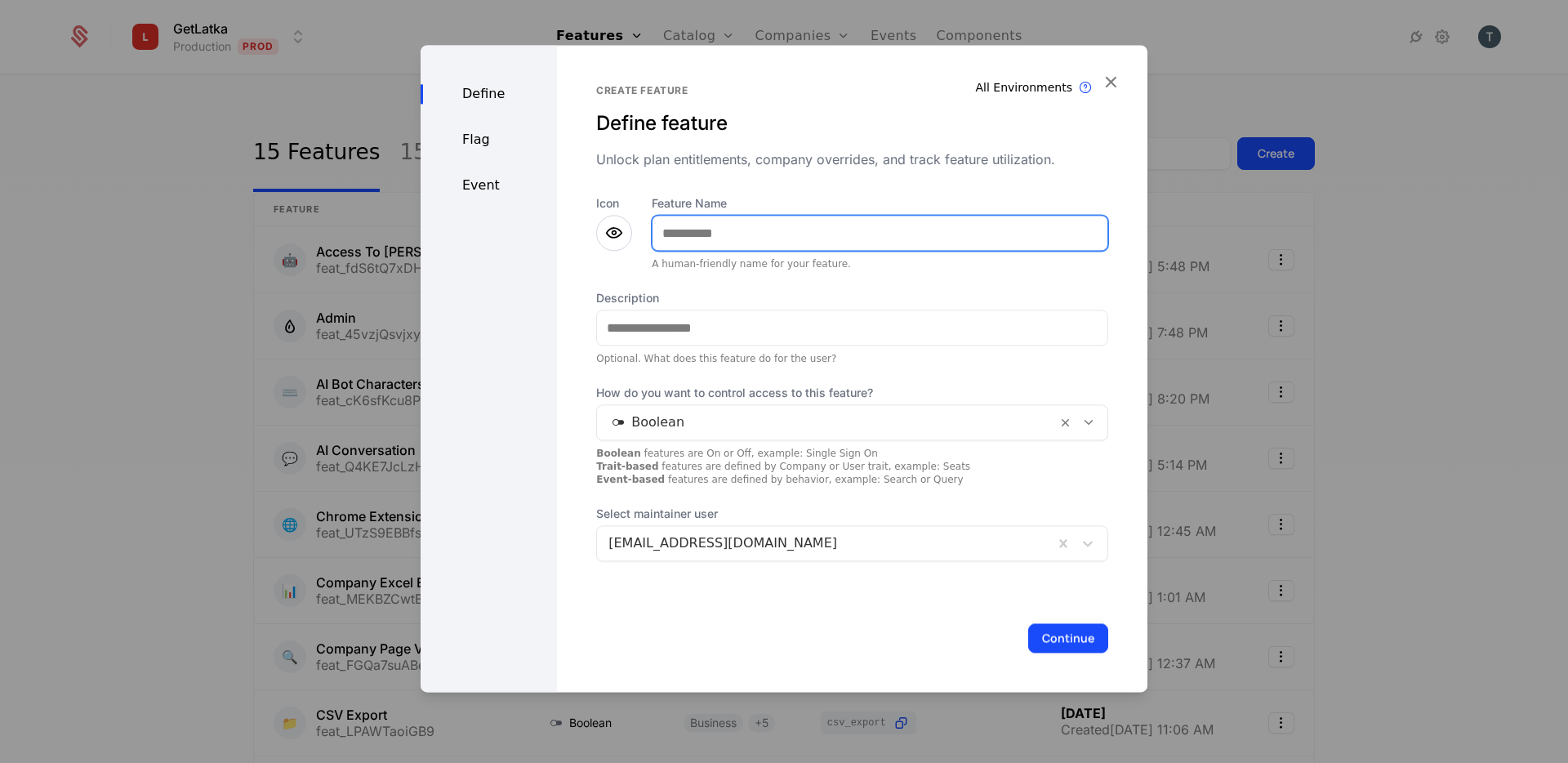
click at [675, 243] on input "Feature Name" at bounding box center [880, 233] width 455 height 34
type input "*******"
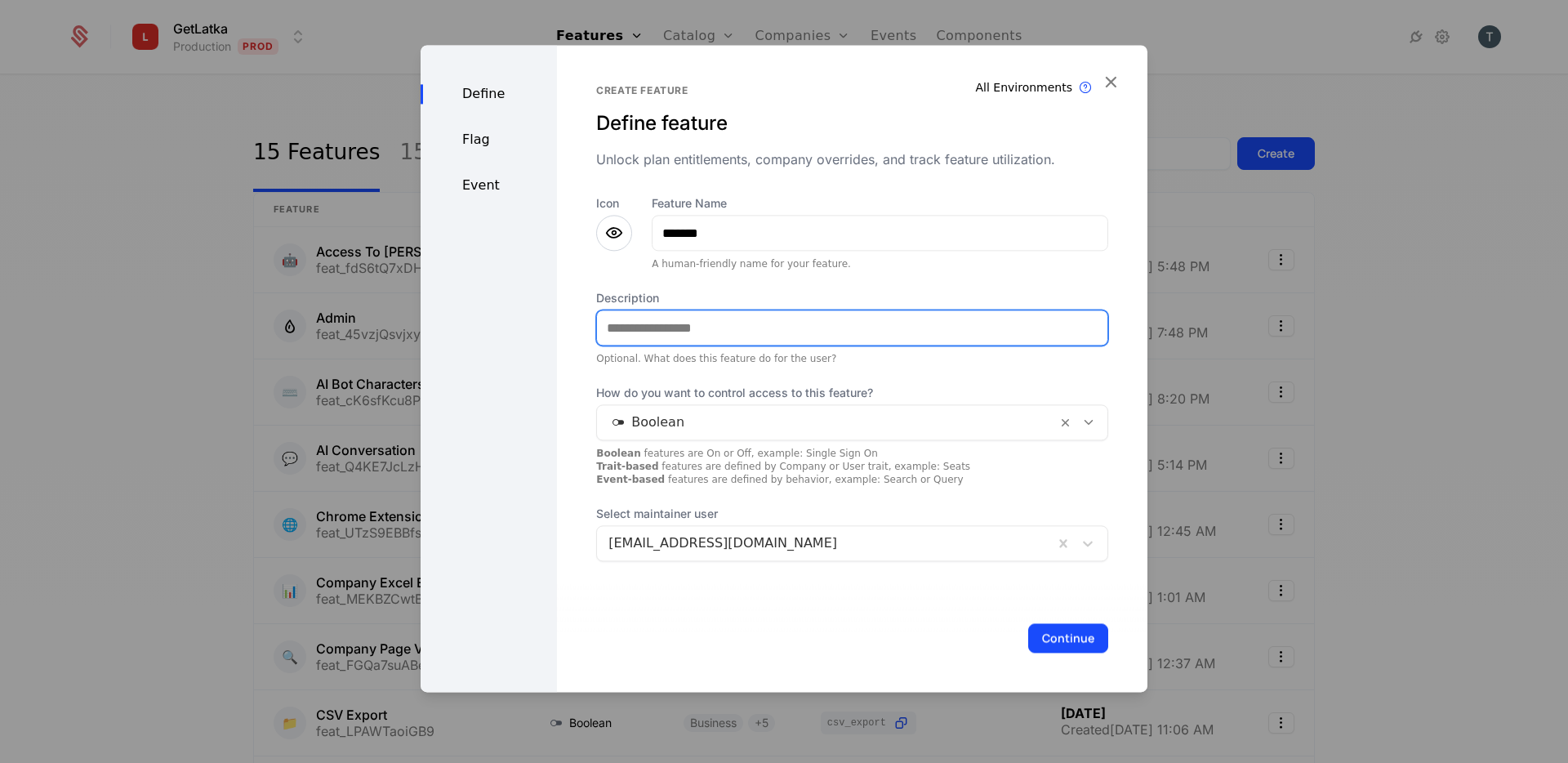
click at [679, 335] on input "Description" at bounding box center [852, 327] width 510 height 34
type input "**********"
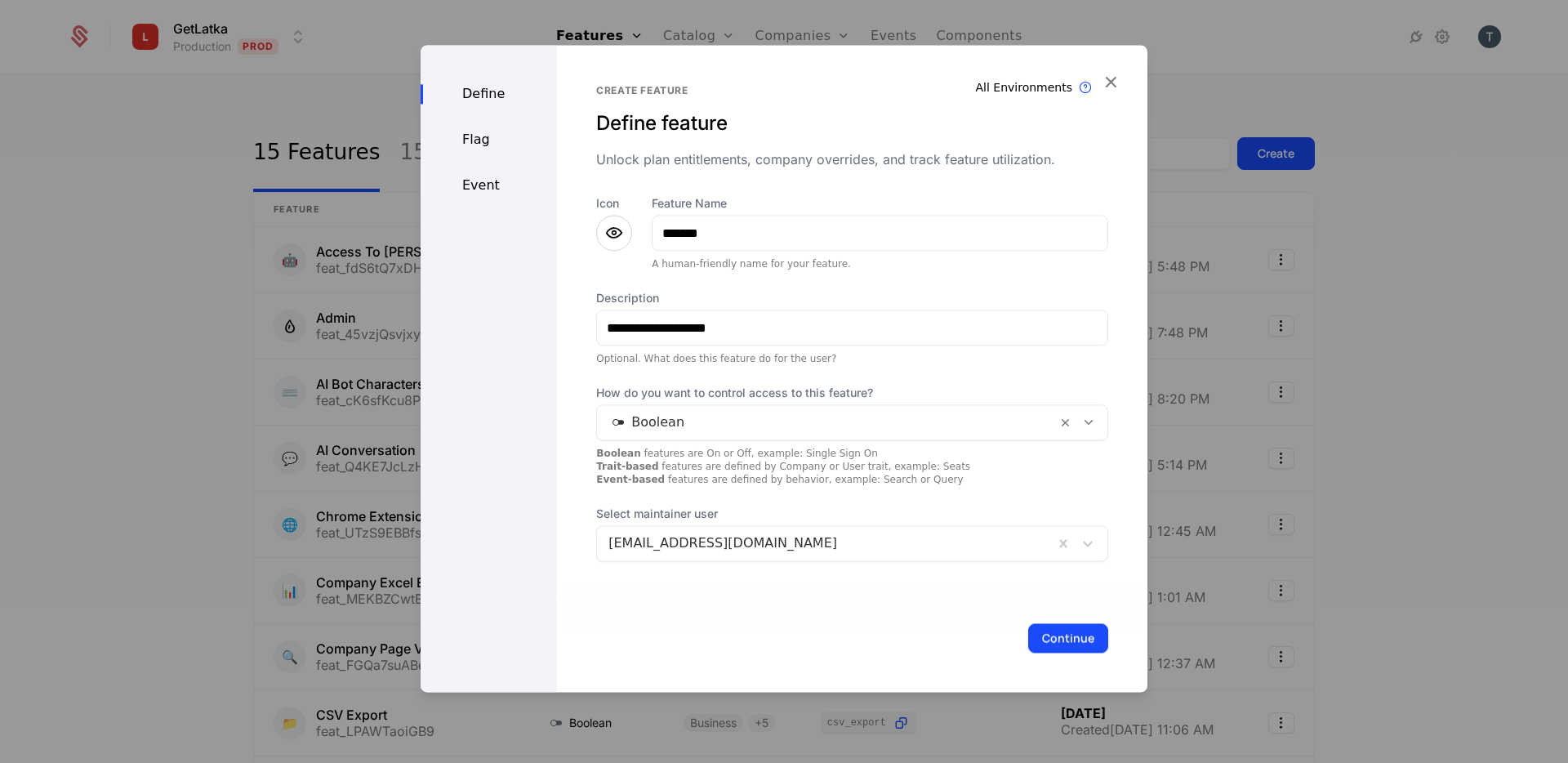
click at [804, 604] on div "Continue" at bounding box center [852, 638] width 590 height 108
click at [712, 415] on div at bounding box center [826, 422] width 437 height 23
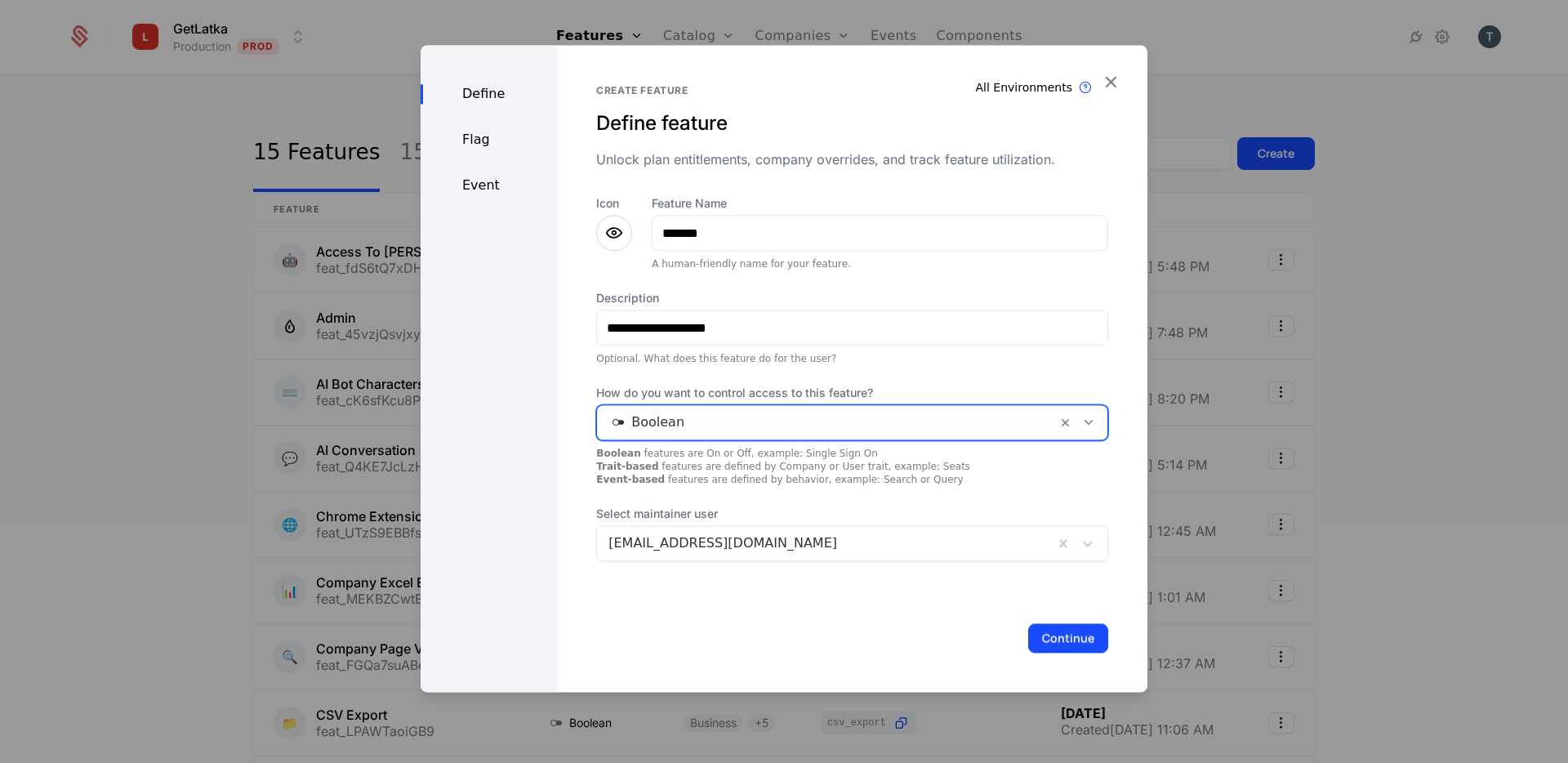
click at [711, 415] on div at bounding box center [826, 422] width 437 height 23
click at [1080, 638] on button "Continue" at bounding box center [1068, 638] width 80 height 30
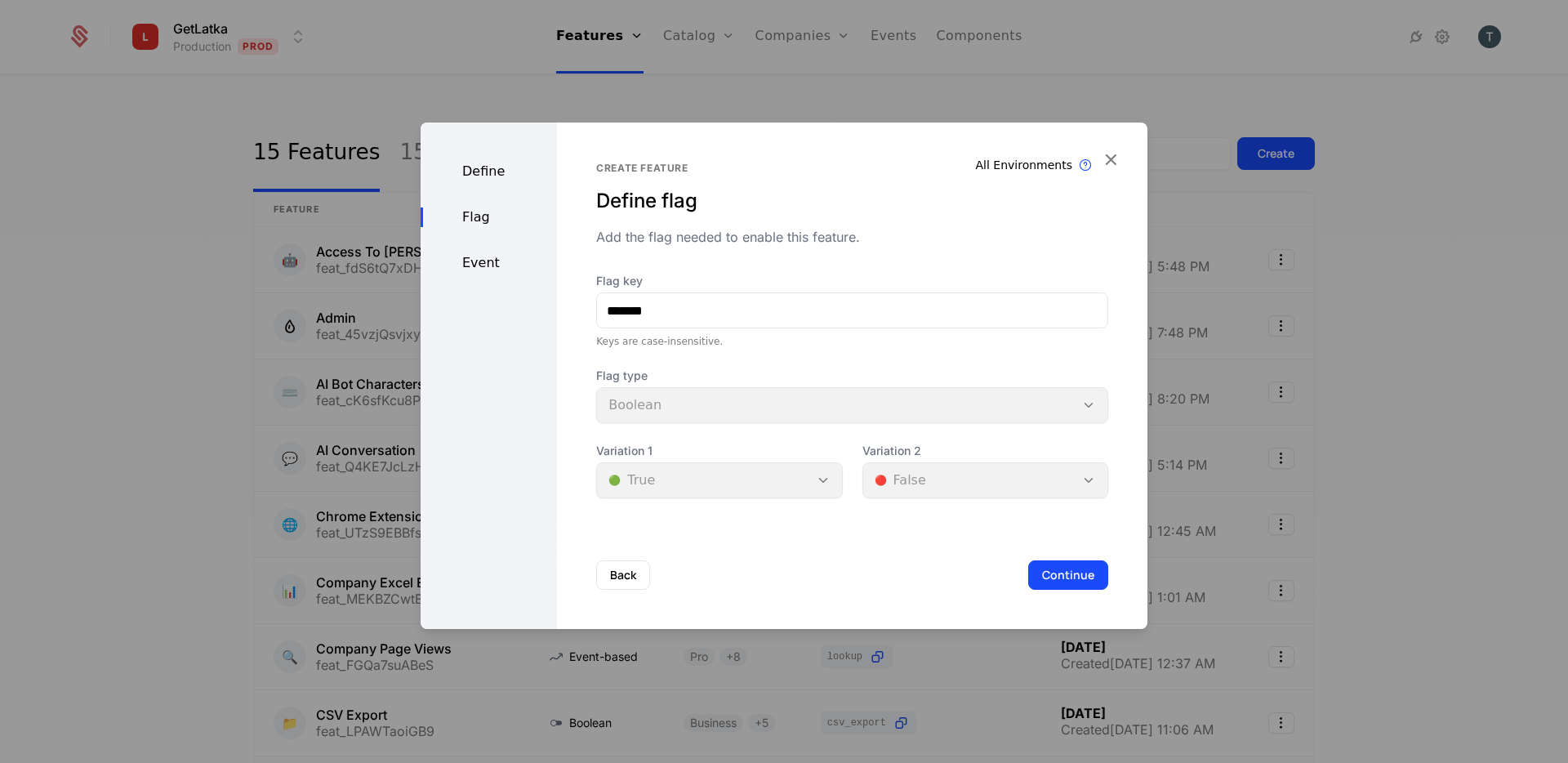
click at [815, 591] on div "Back Continue" at bounding box center [852, 576] width 590 height 108
click at [1060, 579] on button "Continue" at bounding box center [1068, 576] width 80 height 30
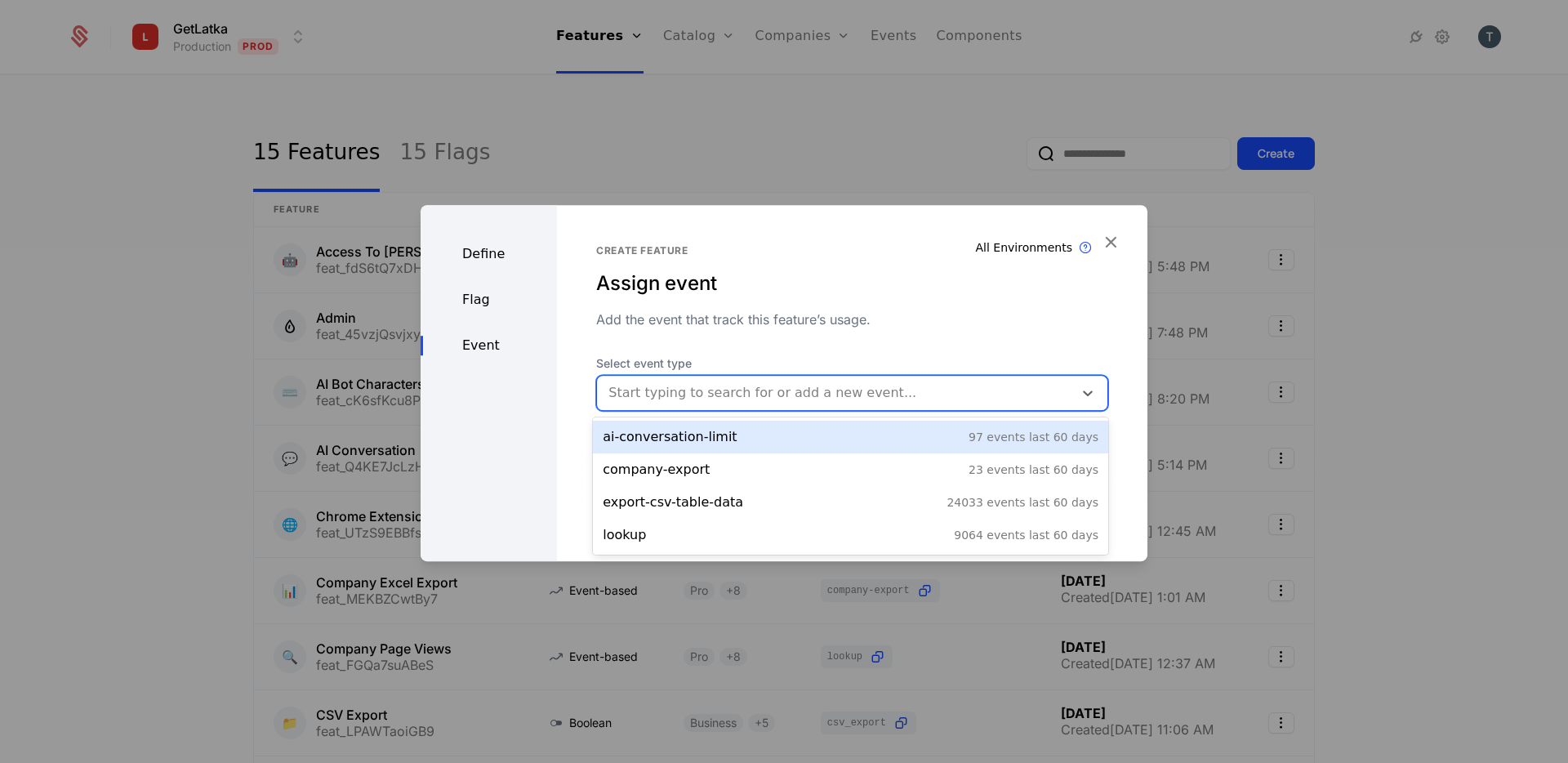
click at [855, 407] on div "Start typing to search for or add a new event..." at bounding box center [834, 393] width 476 height 30
click at [855, 307] on div "Create feature Assign event Add the event that track this feature’s usage." at bounding box center [852, 286] width 512 height 85
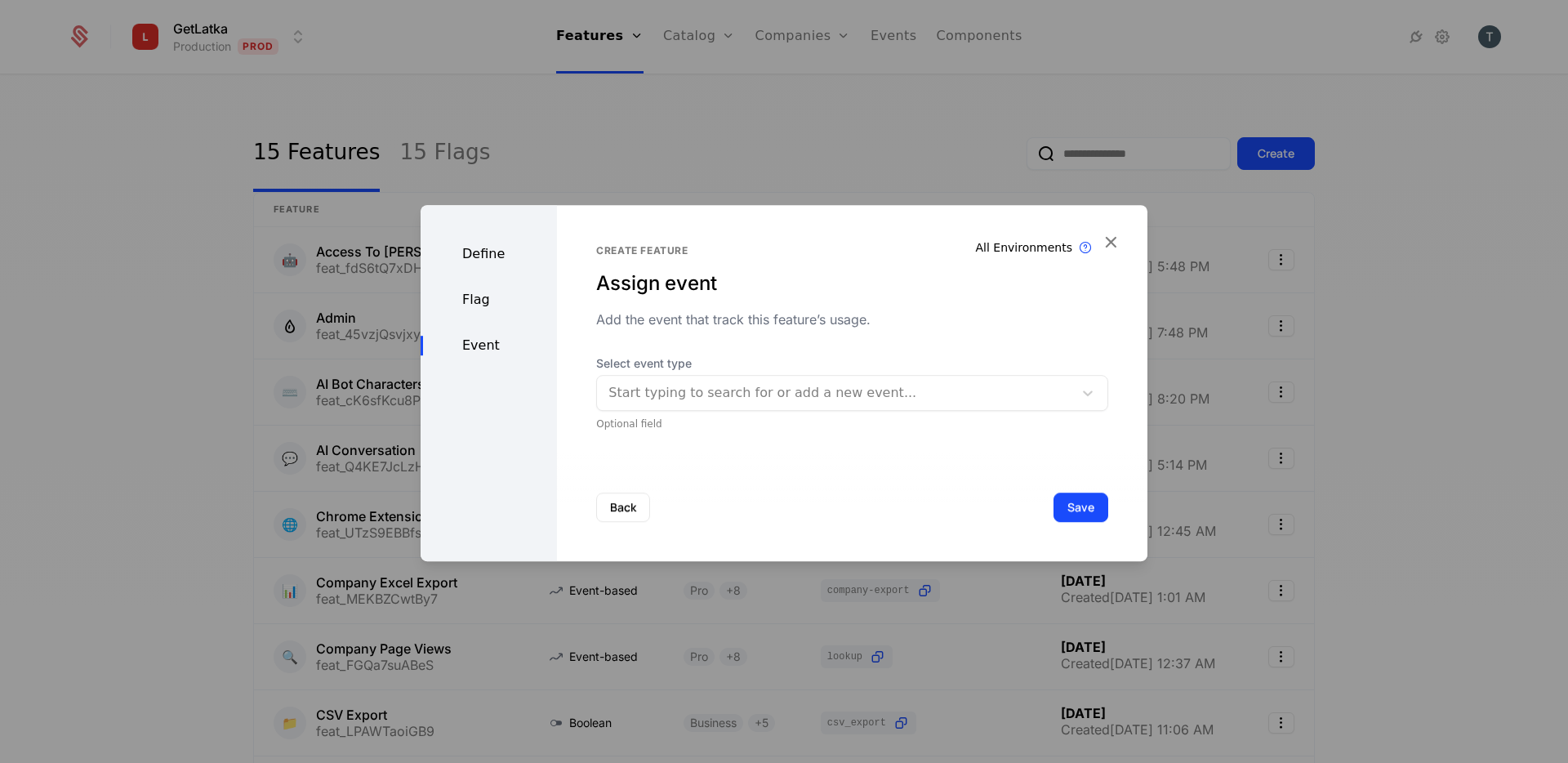
click at [856, 381] on div "Start typing to search for or add a new event..." at bounding box center [834, 393] width 476 height 30
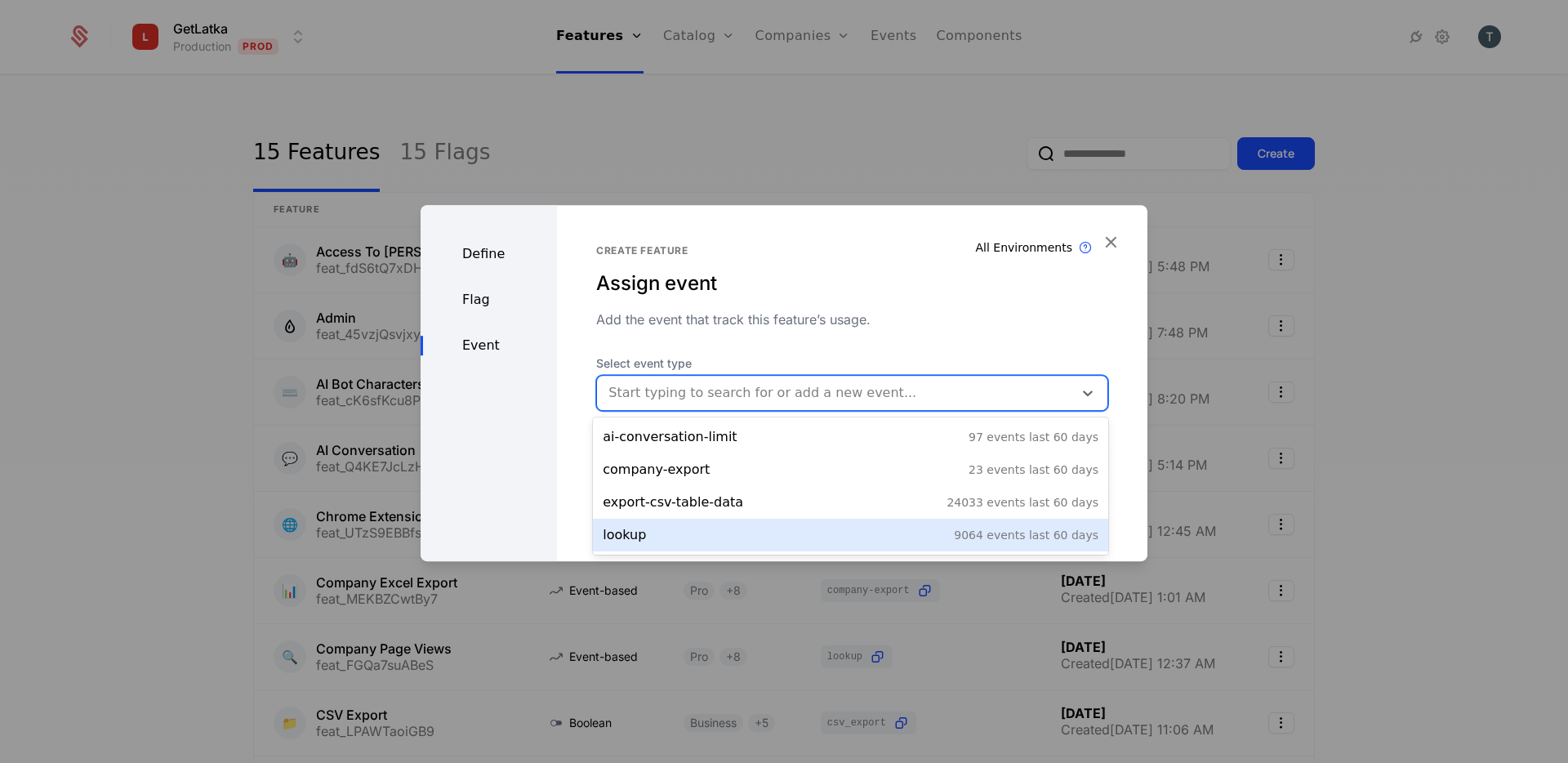
click at [468, 476] on div "Define Flag Event" at bounding box center [489, 383] width 136 height 356
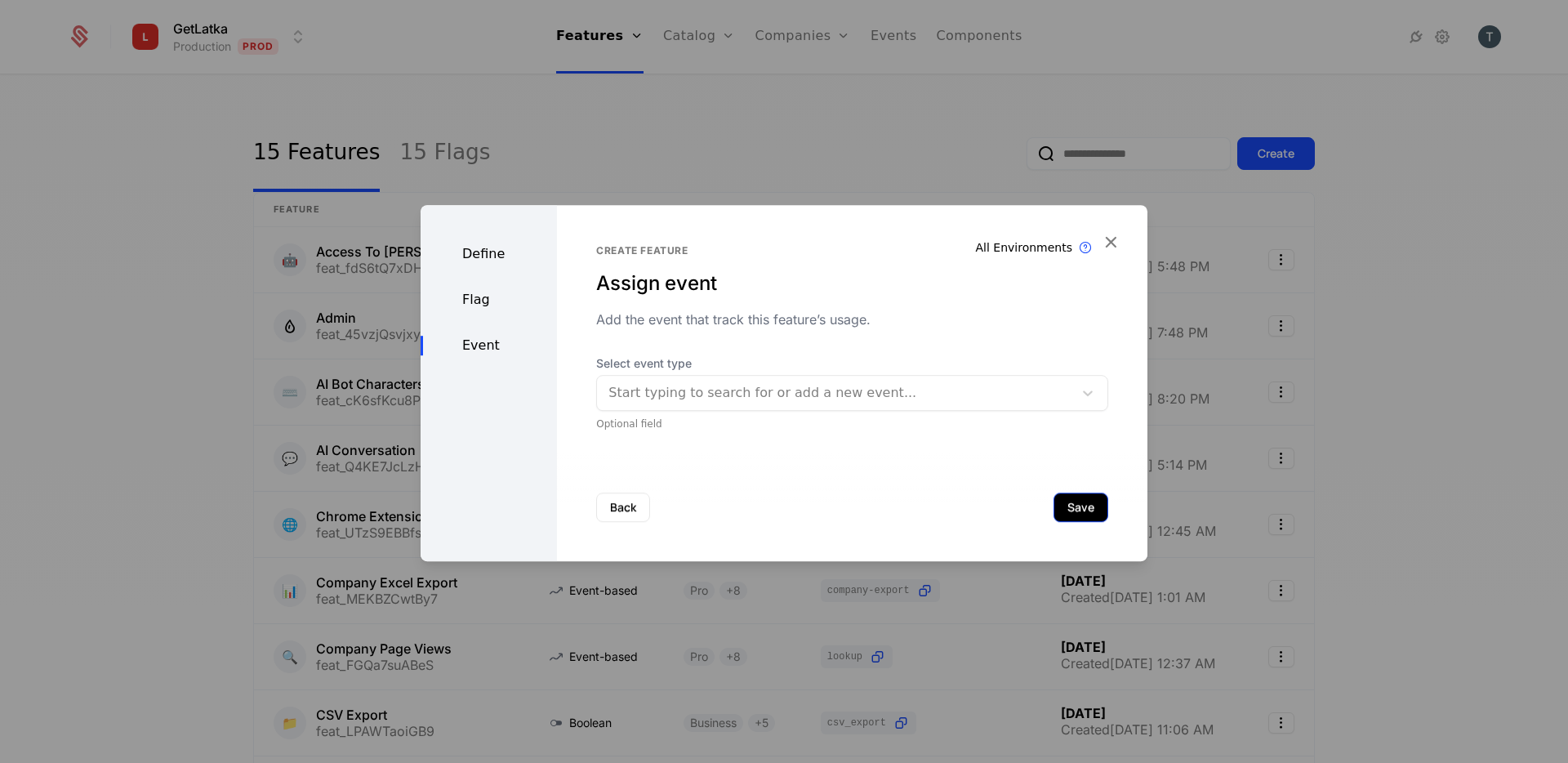
click at [1081, 512] on button "Save" at bounding box center [1080, 508] width 55 height 30
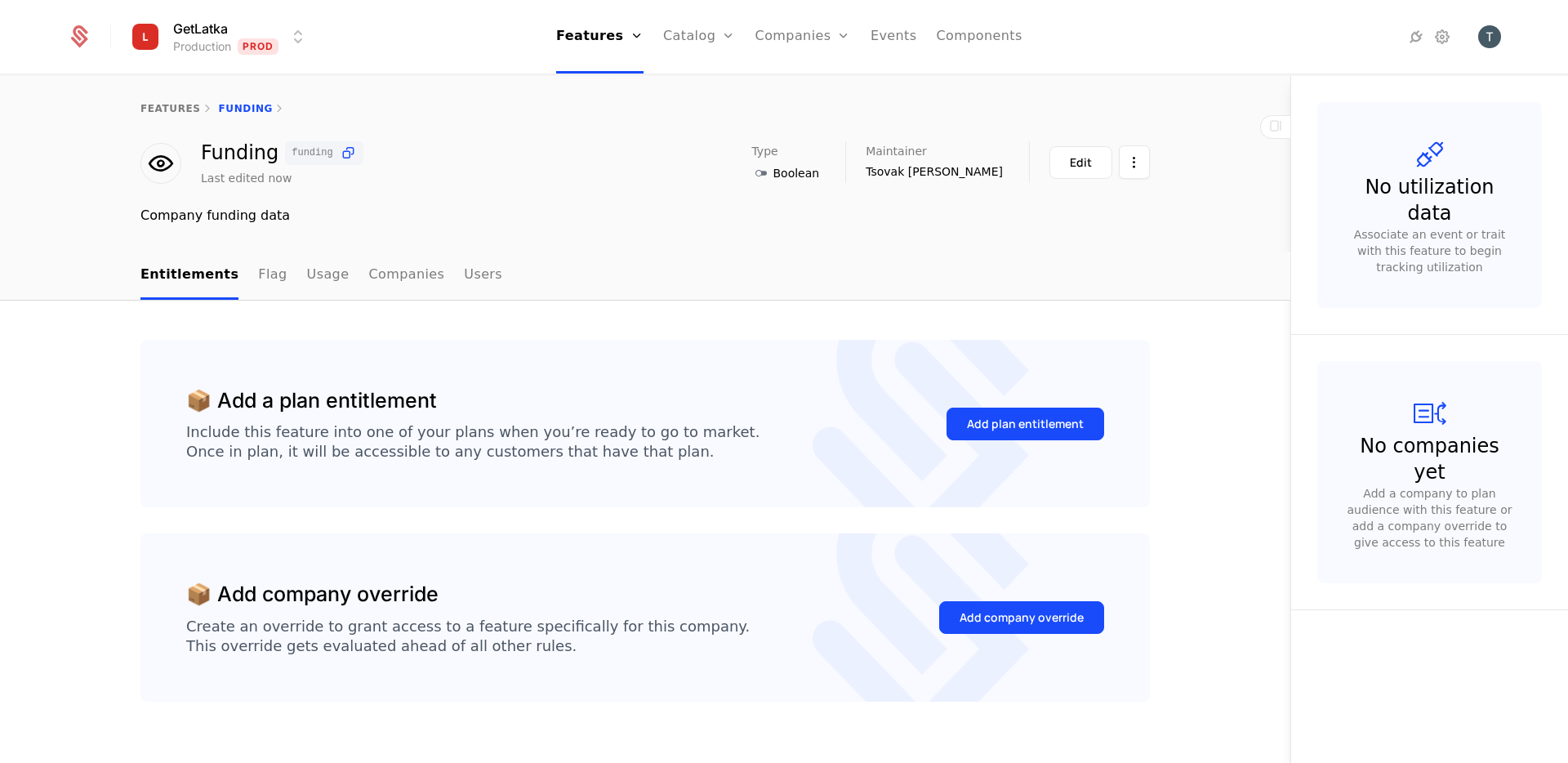
click at [166, 170] on icon at bounding box center [161, 164] width 30 height 30
click at [393, 283] on link "Companies" at bounding box center [407, 276] width 76 height 48
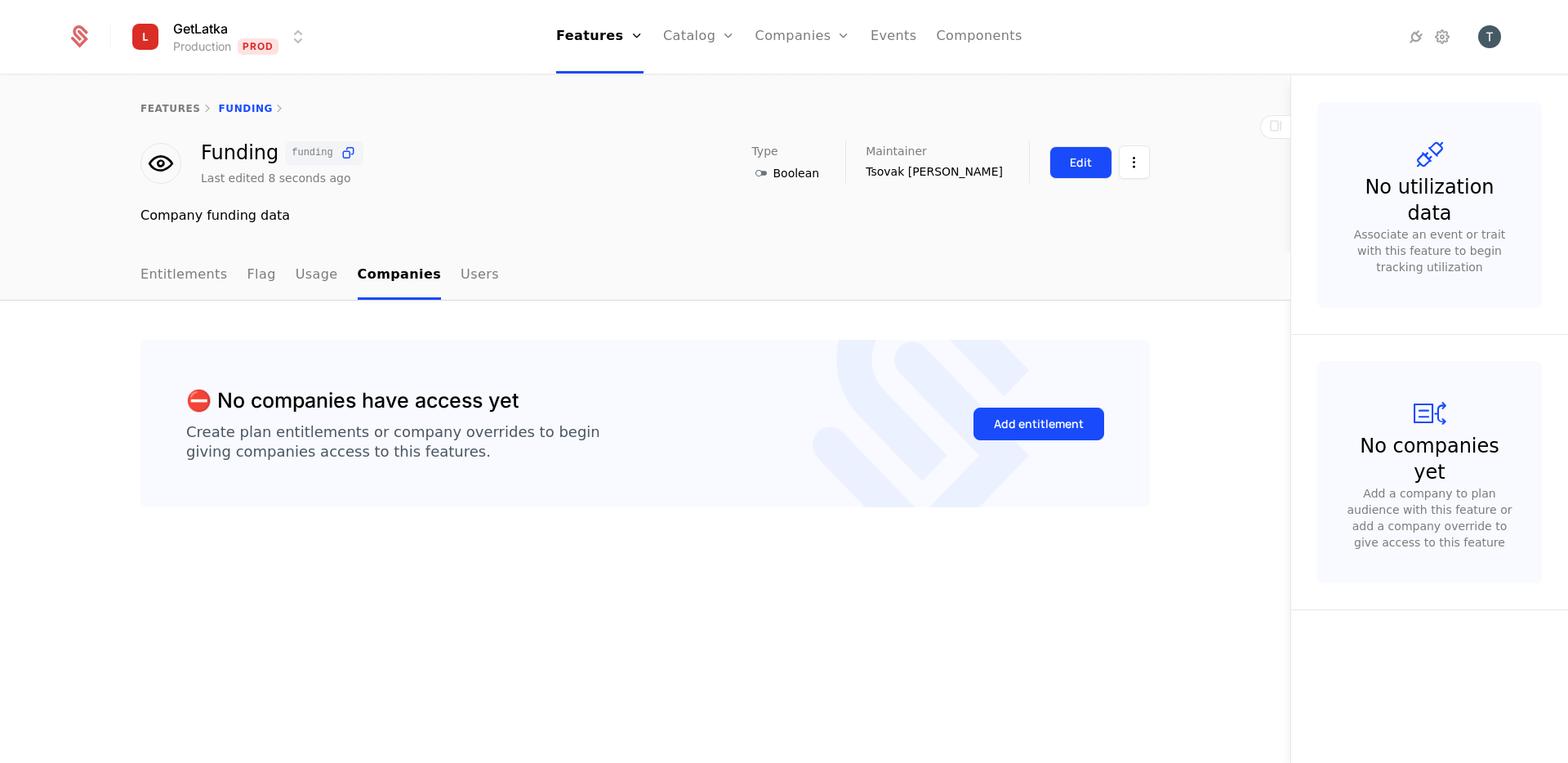
click at [1074, 163] on div "Edit" at bounding box center [1081, 163] width 22 height 17
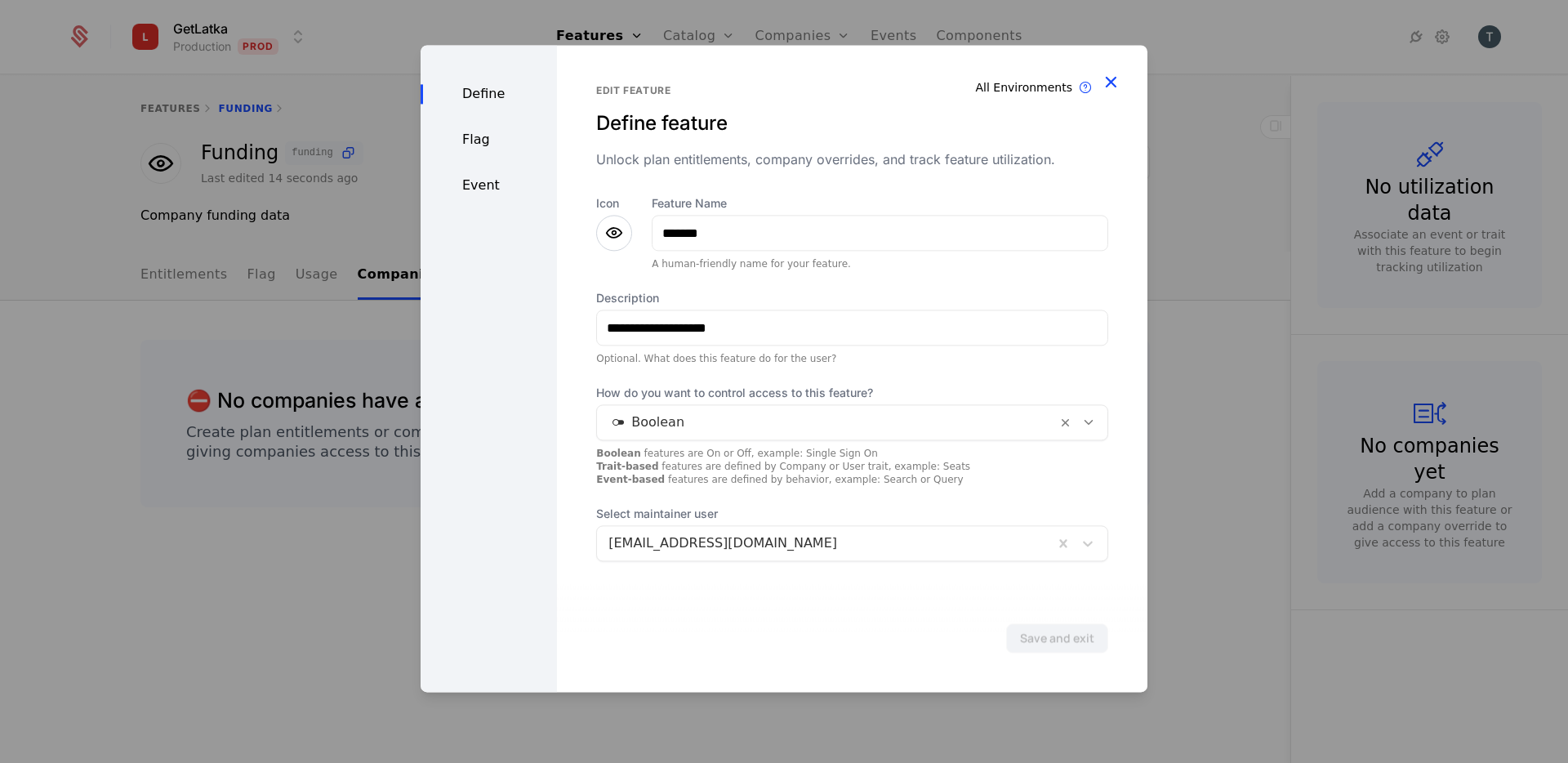
click at [1113, 83] on icon "button" at bounding box center [1110, 81] width 21 height 21
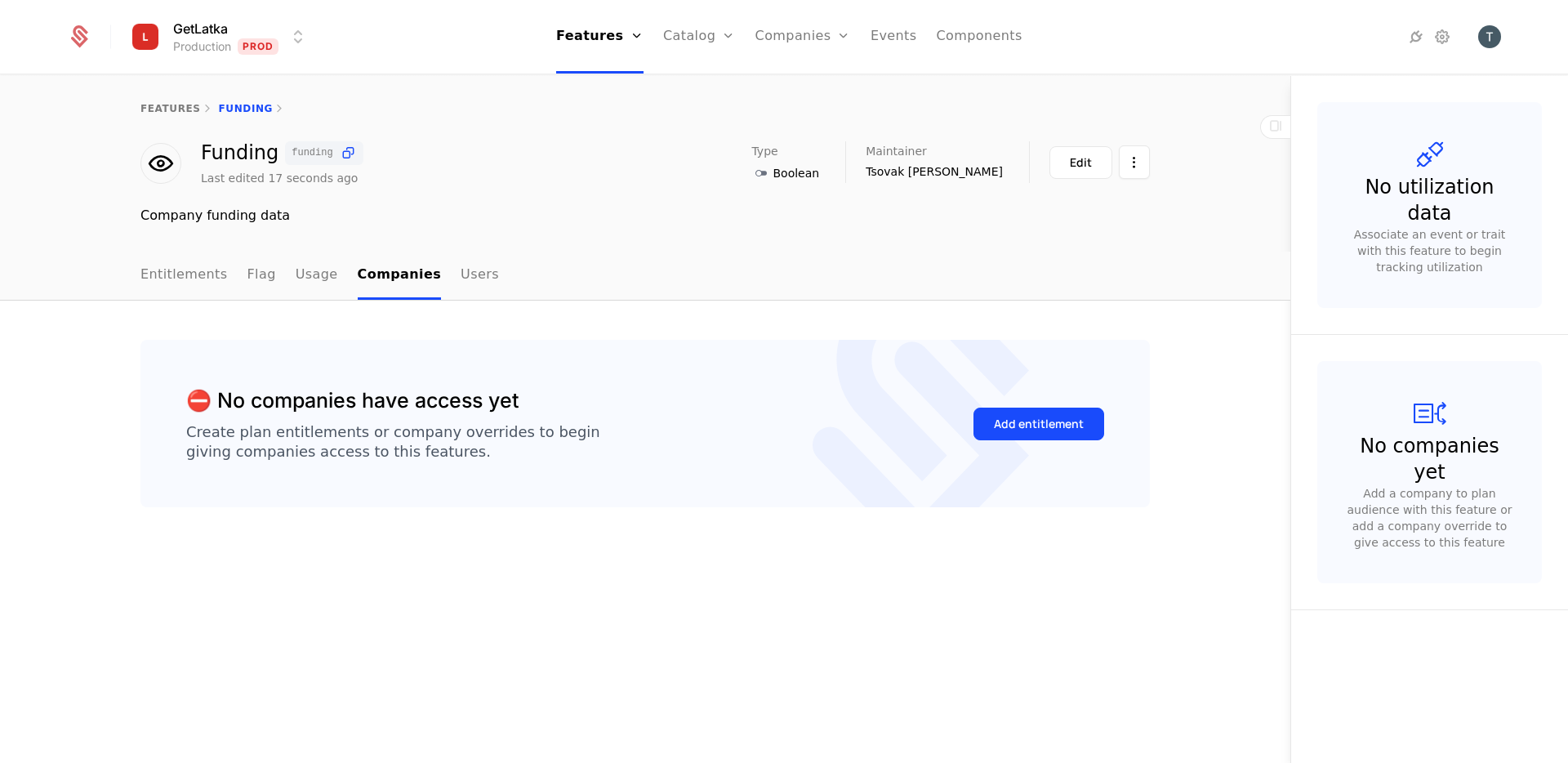
click at [278, 278] on ul "Entitlements Flag Usage Companies Users" at bounding box center [319, 276] width 358 height 48
click at [296, 278] on link "Usage" at bounding box center [318, 276] width 43 height 48
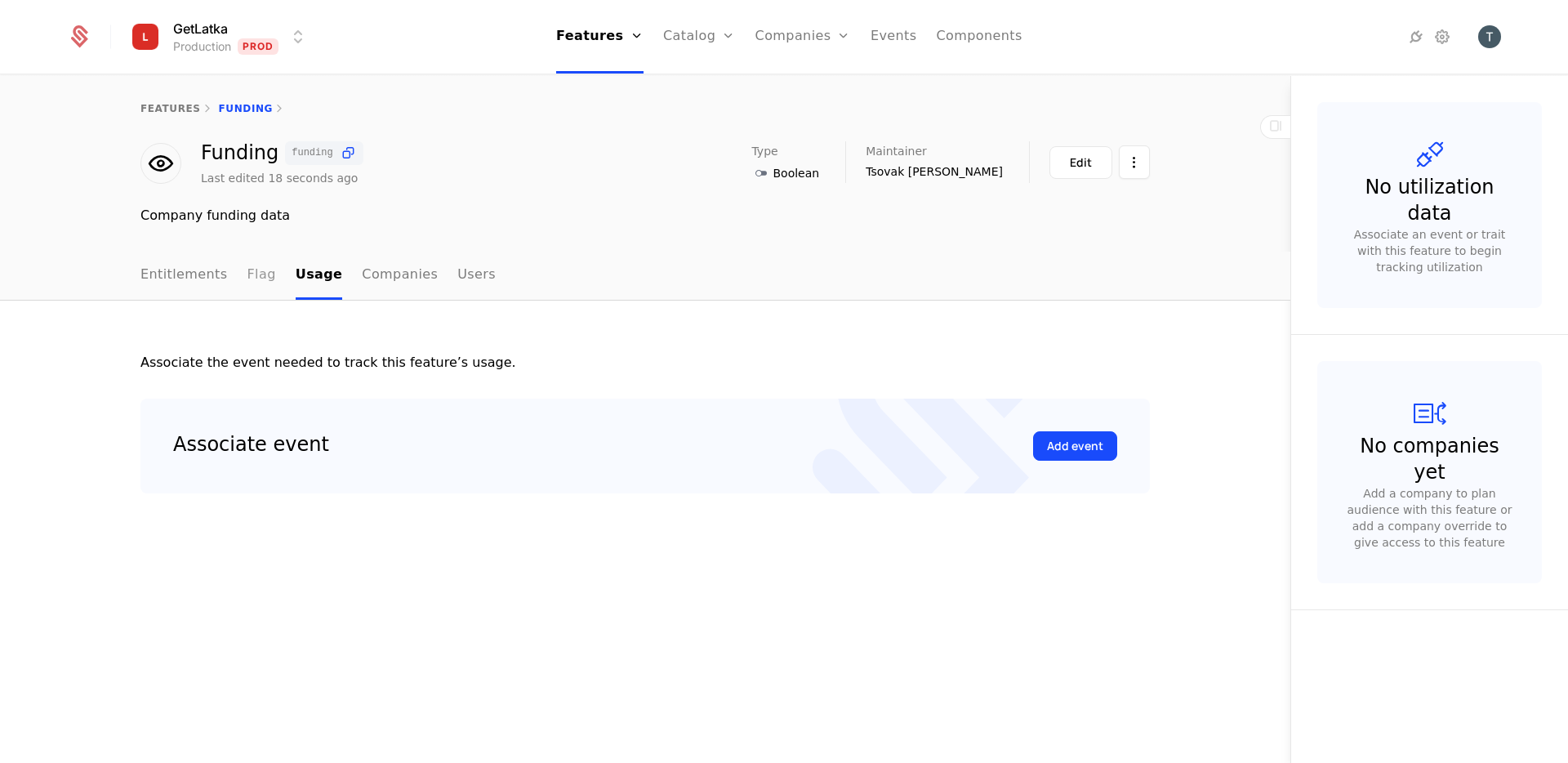
click at [257, 287] on link "Flag" at bounding box center [262, 276] width 29 height 48
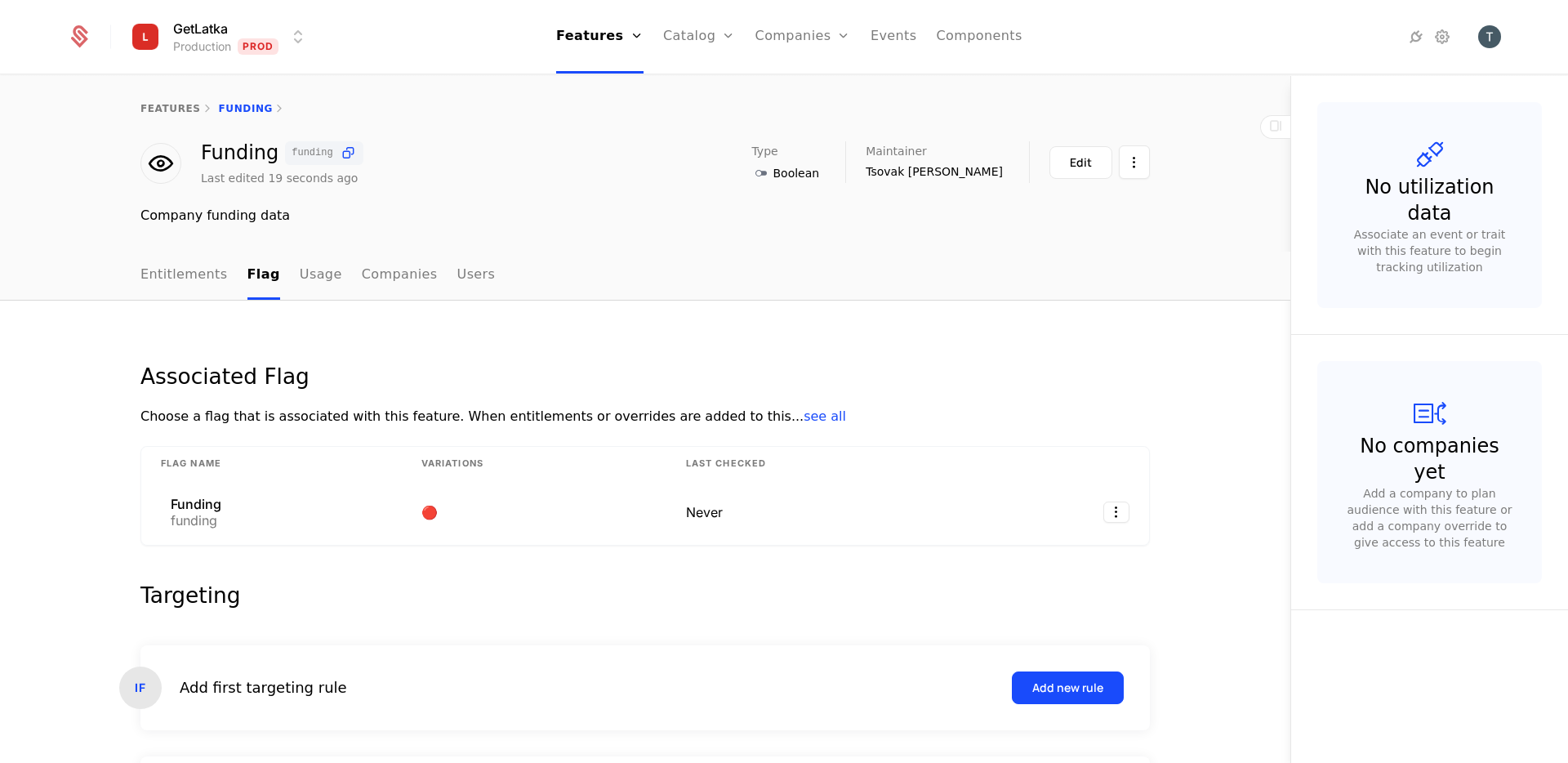
click at [493, 574] on div "Associated Flag Choose a flag that is associated with this feature. When entitl…" at bounding box center [645, 643] width 1009 height 606
click at [316, 268] on link "Usage" at bounding box center [321, 276] width 43 height 48
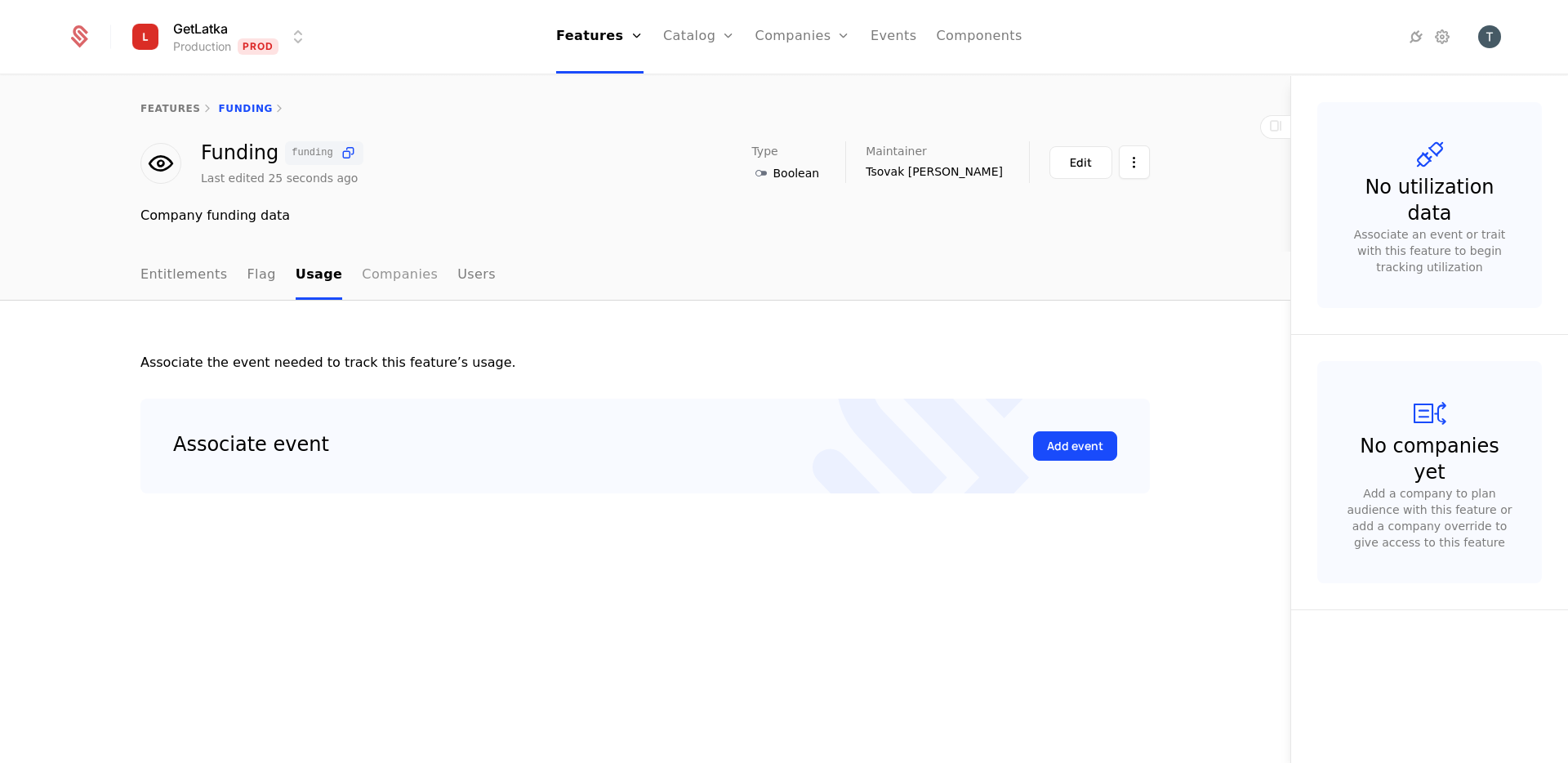
click at [376, 270] on link "Companies" at bounding box center [400, 276] width 76 height 48
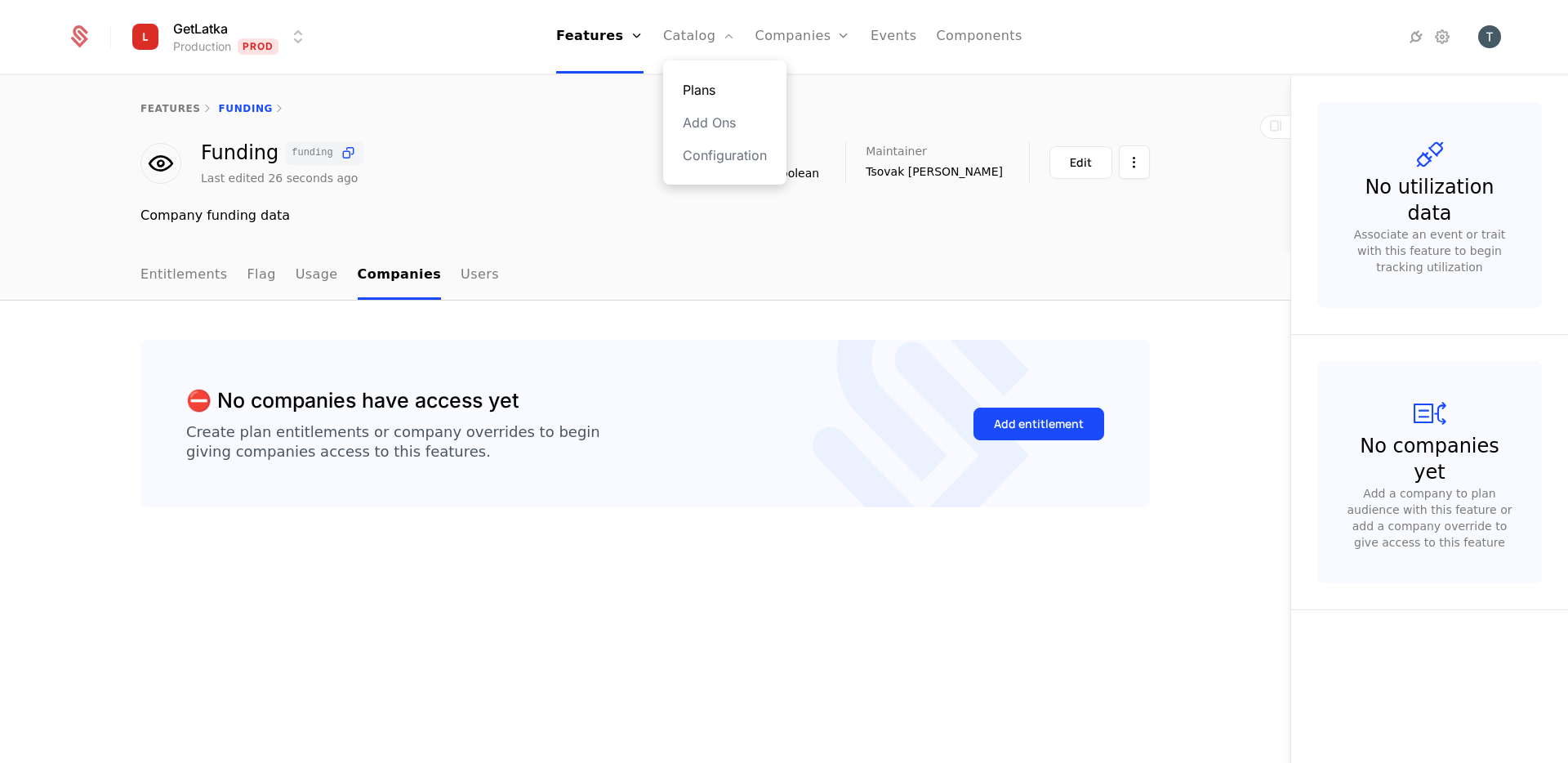
click at [705, 91] on link "Plans" at bounding box center [724, 89] width 84 height 20
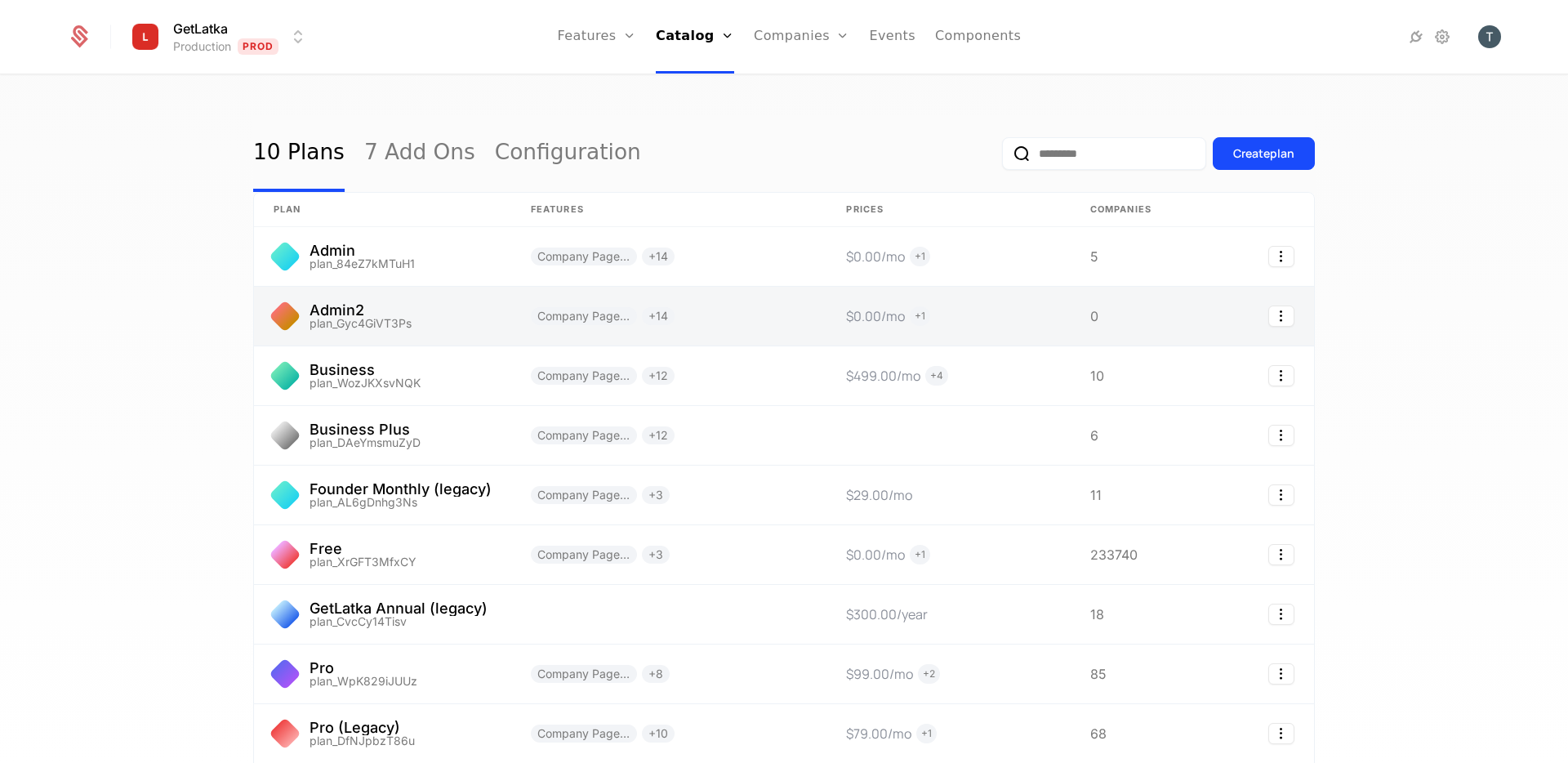
scroll to position [94, 0]
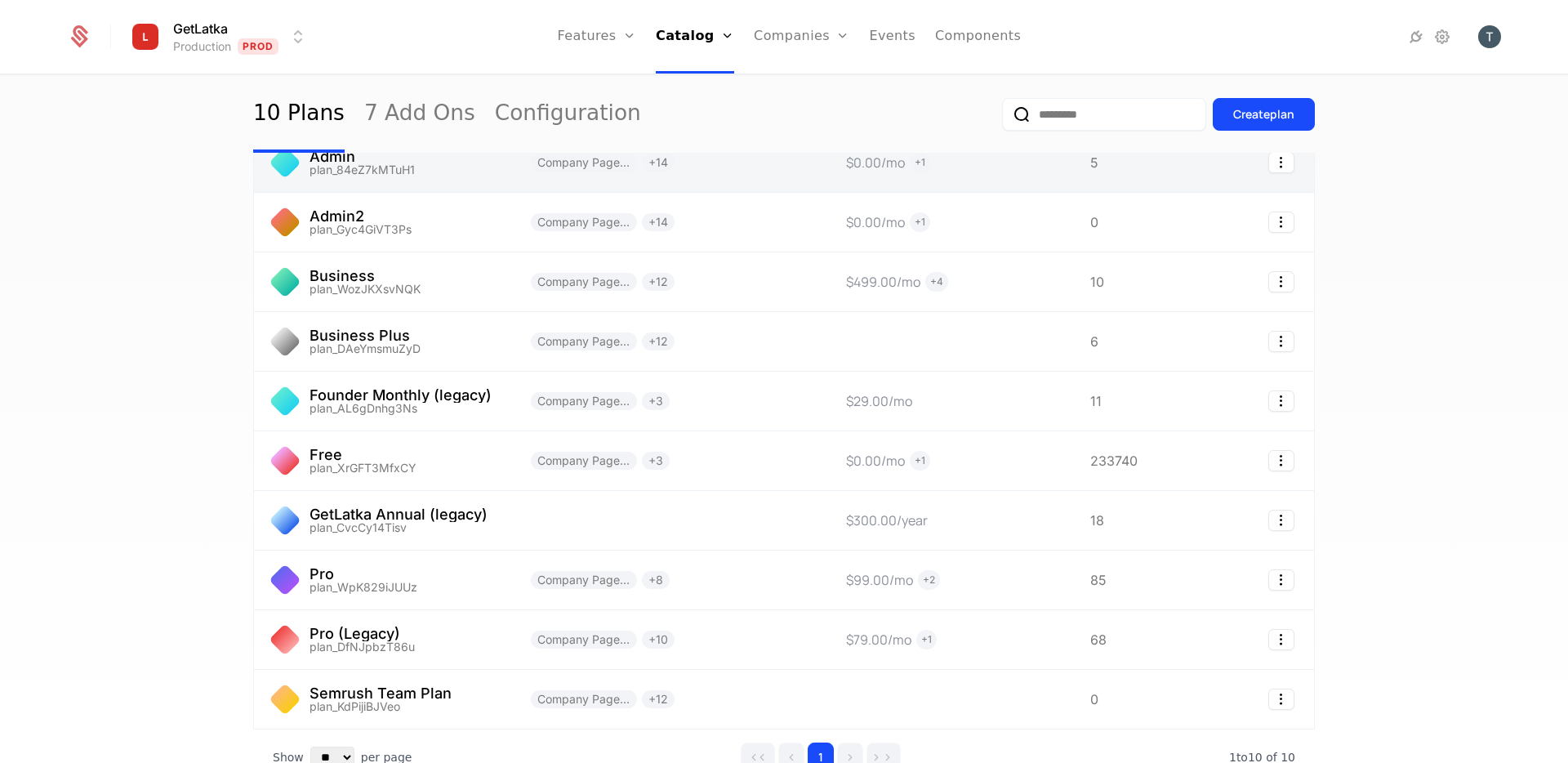
click at [453, 179] on link at bounding box center [383, 162] width 257 height 59
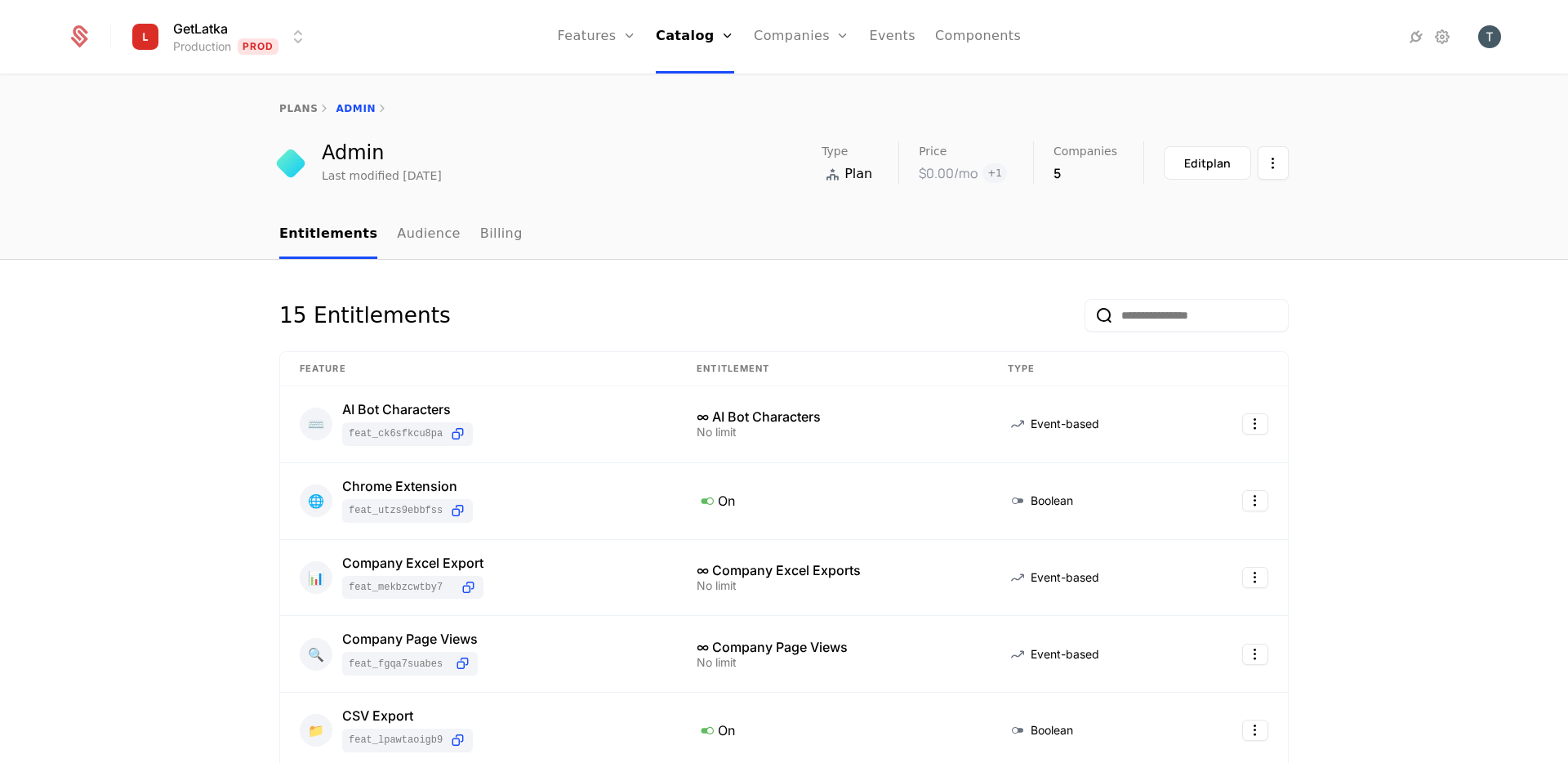
click at [817, 322] on div "15 Entitlements" at bounding box center [784, 325] width 1009 height 52
click at [1220, 161] on div "Edit plan" at bounding box center [1208, 164] width 47 height 17
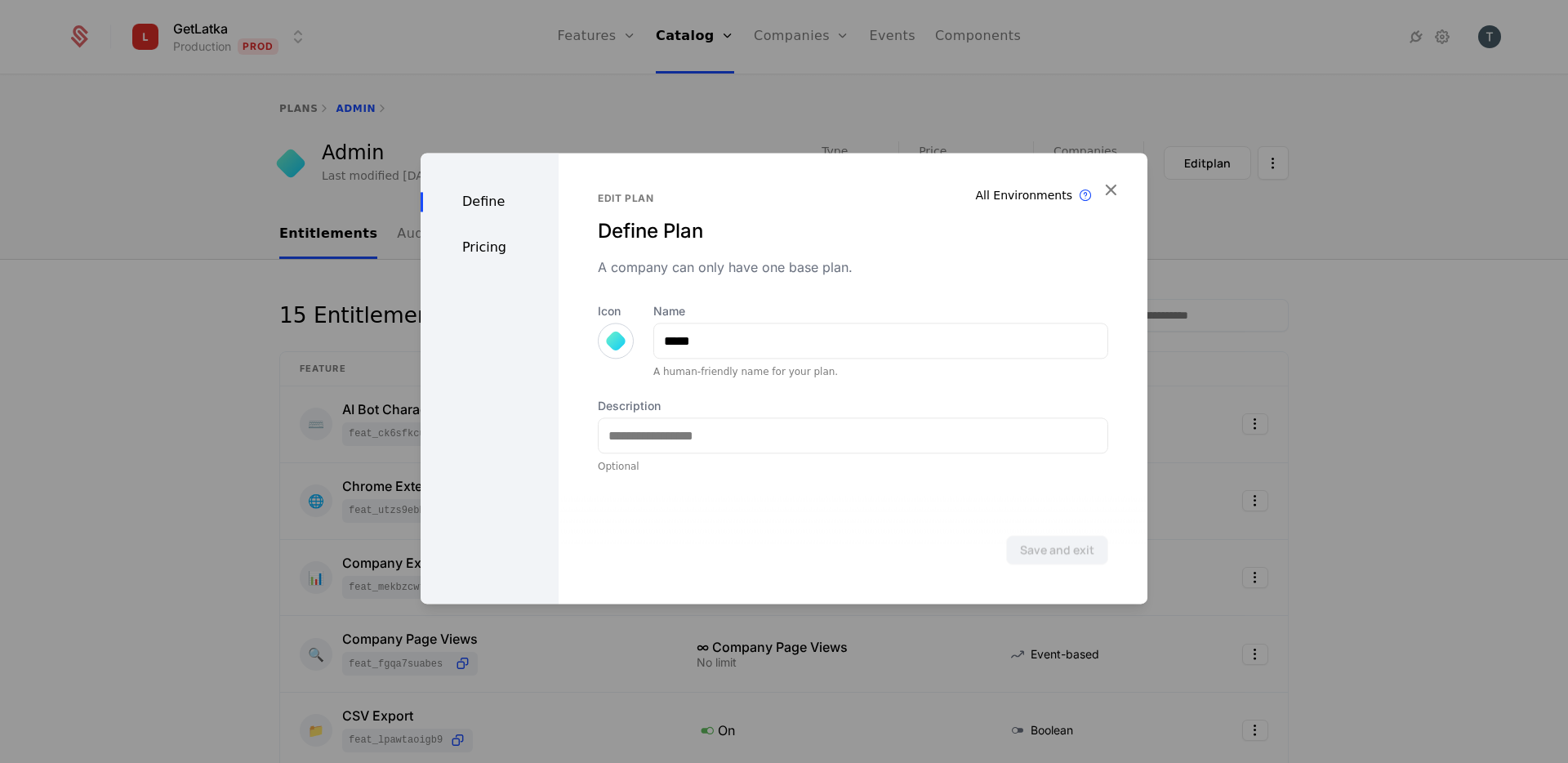
click at [462, 246] on div "Pricing" at bounding box center [490, 247] width 138 height 20
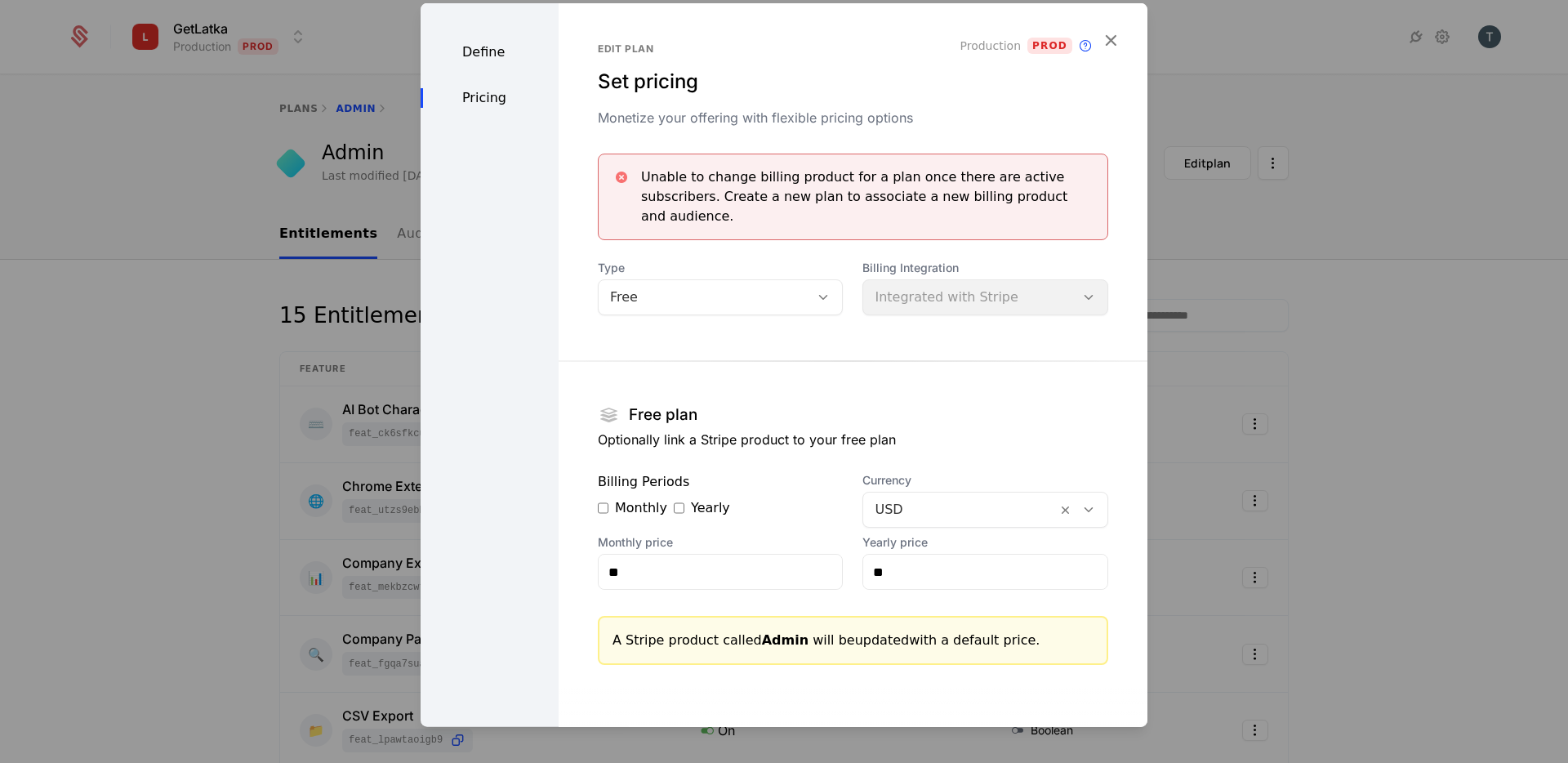
click at [486, 70] on div "Define Pricing" at bounding box center [490, 400] width 138 height 793
click at [1122, 29] on div "Edit plan Set pricing Monetize your offering with flexible pricing options Prod…" at bounding box center [853, 400] width 588 height 793
click at [1120, 30] on icon "button" at bounding box center [1110, 40] width 21 height 21
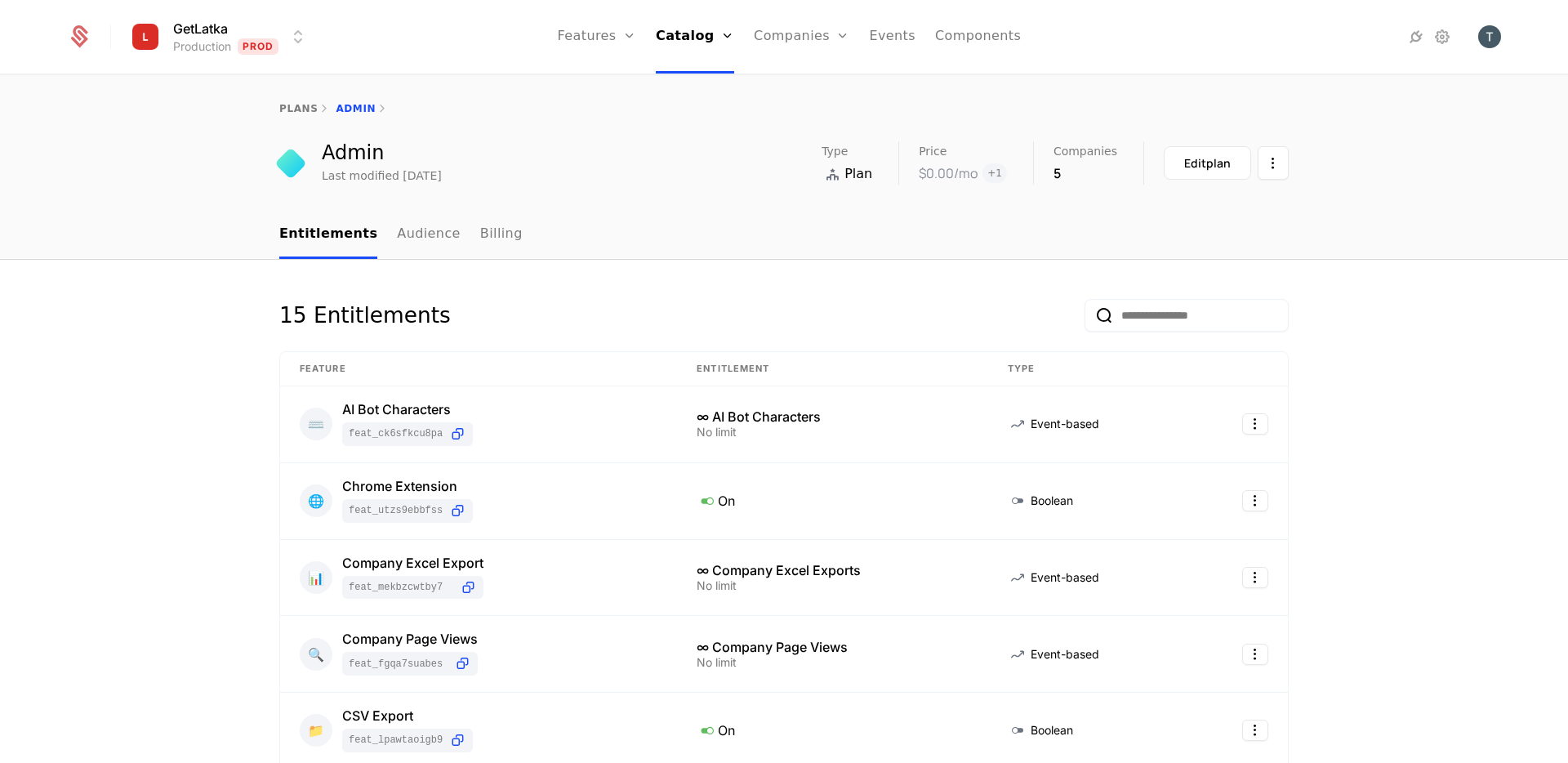
scroll to position [589, 0]
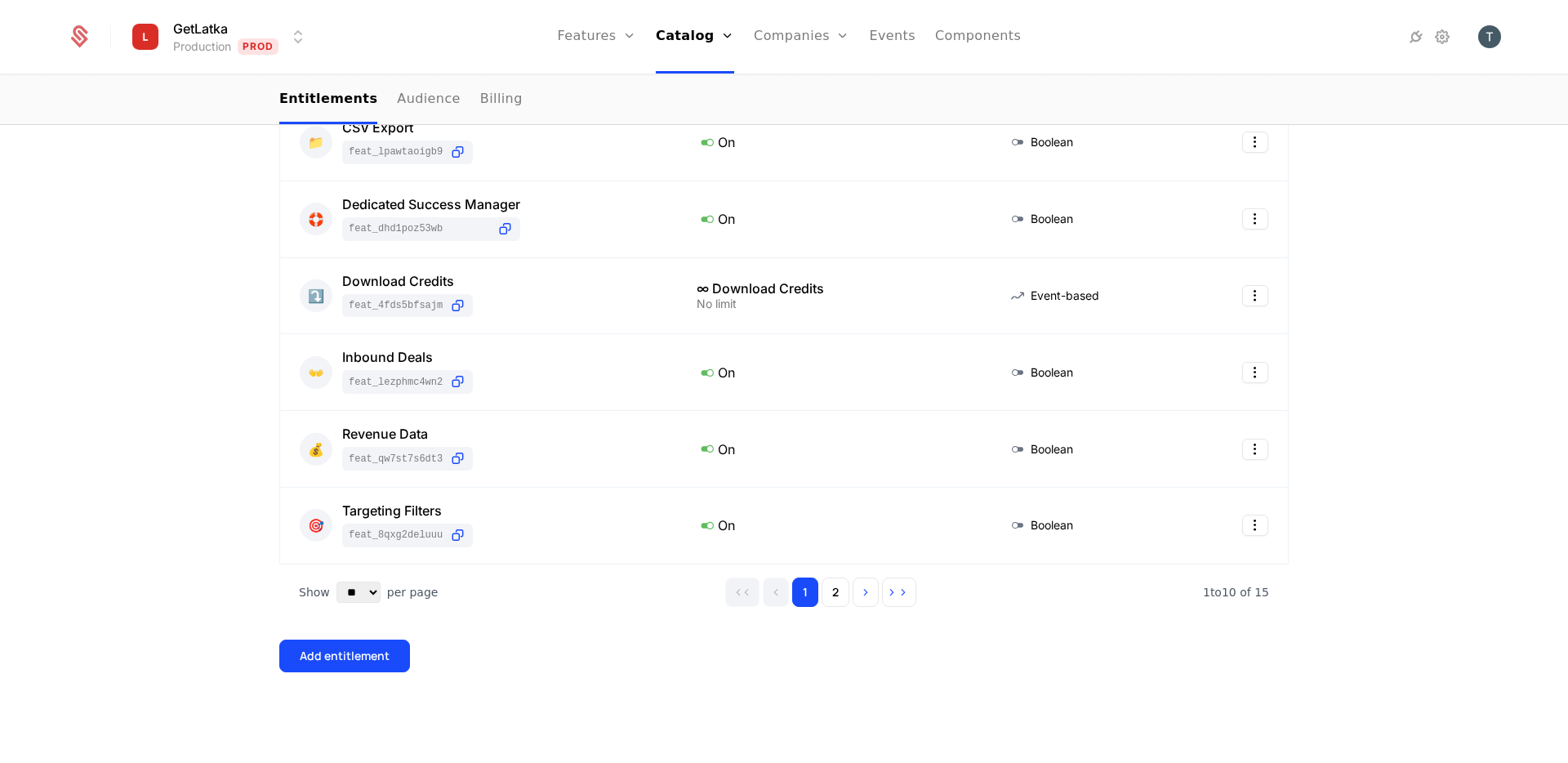
click at [778, 681] on div "15 Entitlements Feature Entitlement Type ⌨️ AI Bot Characters feat_cK6sfKcu8Pa …" at bounding box center [784, 217] width 1009 height 1014
click at [550, 690] on div "15 Entitlements Feature Entitlement Type ⌨️ AI Bot Characters feat_cK6sfKcu8Pa …" at bounding box center [784, 217] width 1009 height 1014
click at [386, 665] on button "Add entitlement" at bounding box center [345, 656] width 130 height 33
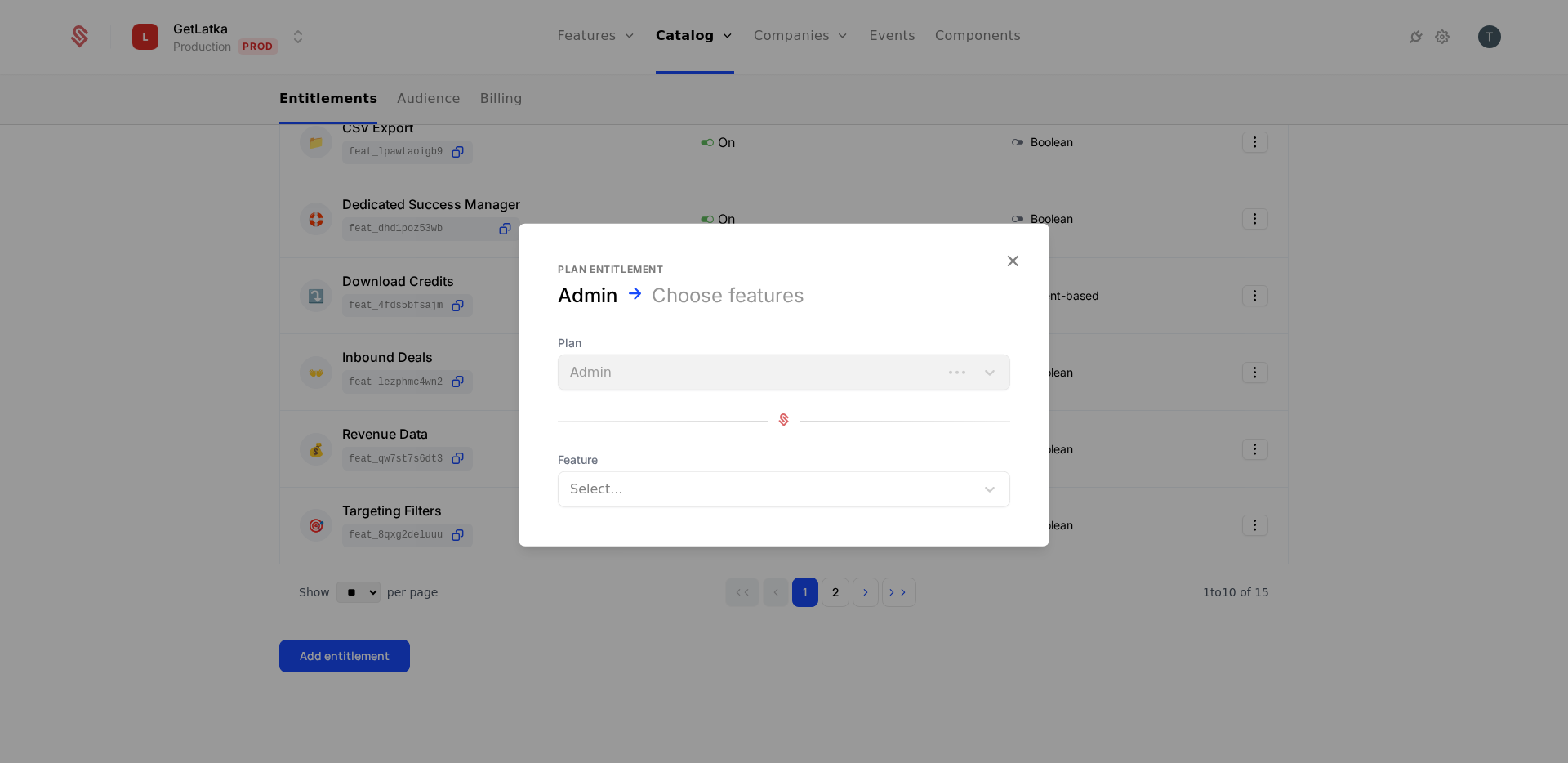
click at [761, 492] on div at bounding box center [768, 489] width 394 height 23
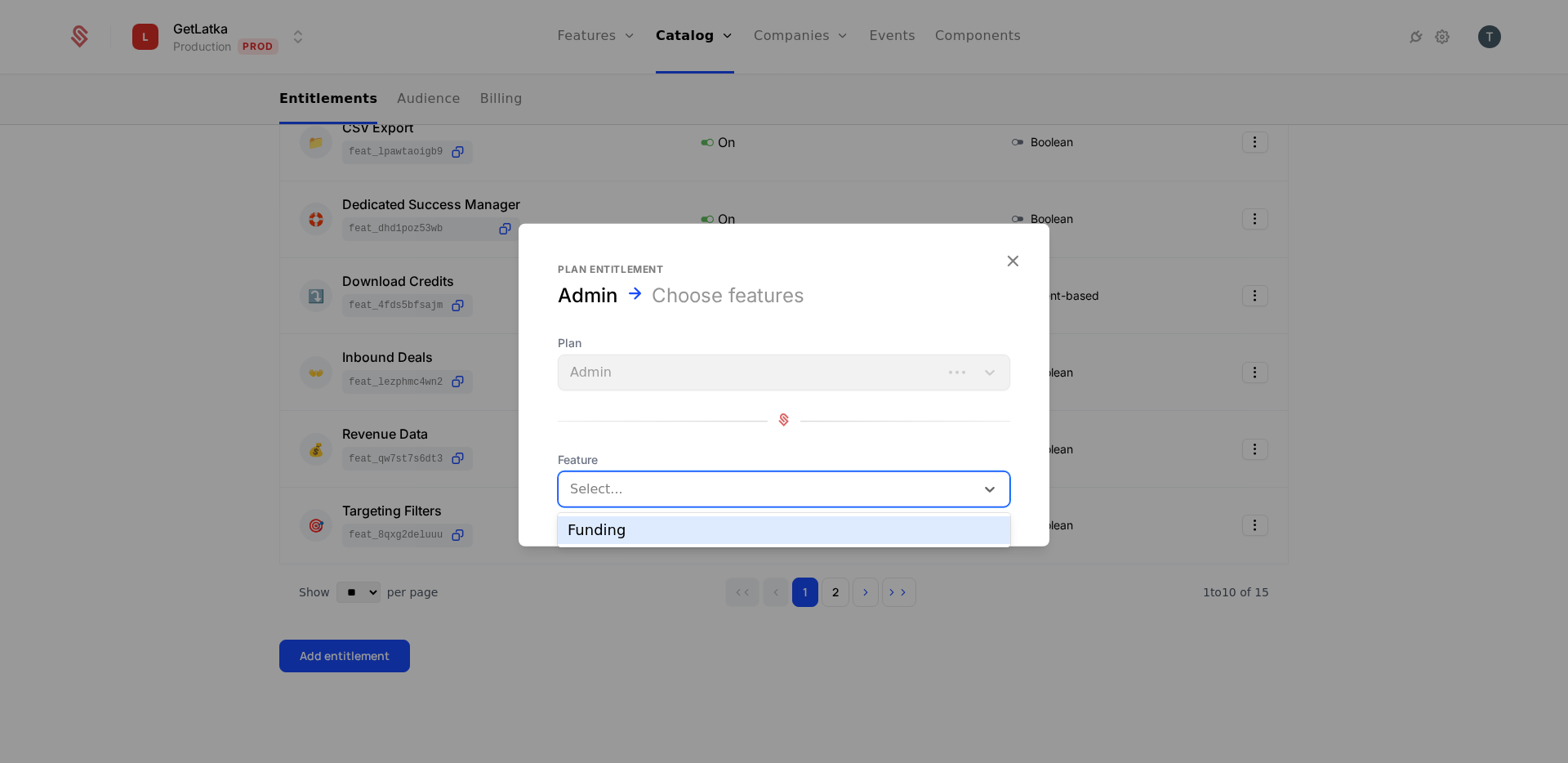
click at [664, 526] on div "Funding" at bounding box center [784, 530] width 433 height 15
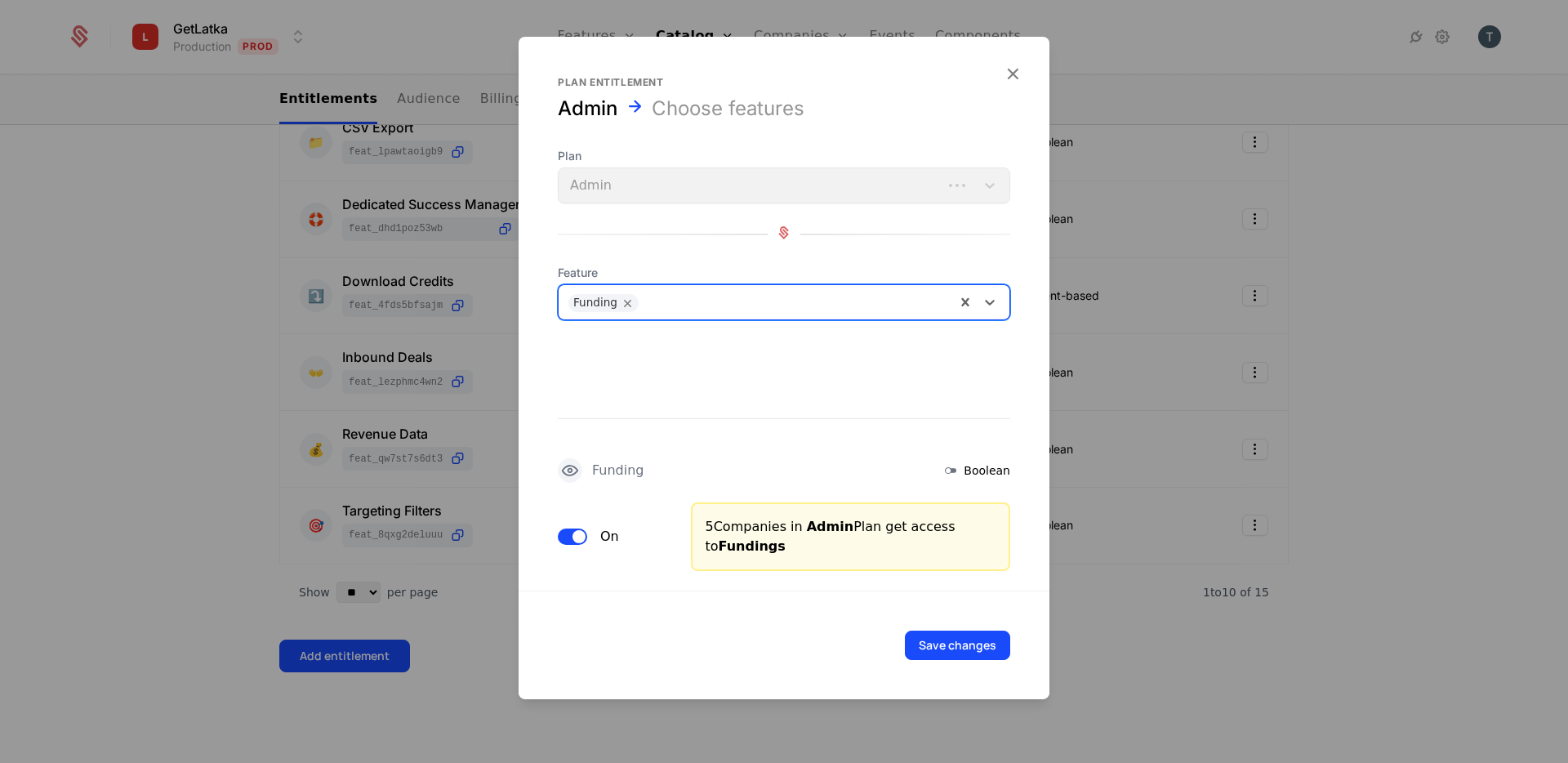
click at [745, 520] on div "5 Companies in Admin Plan get access to Fundings" at bounding box center [851, 537] width 291 height 39
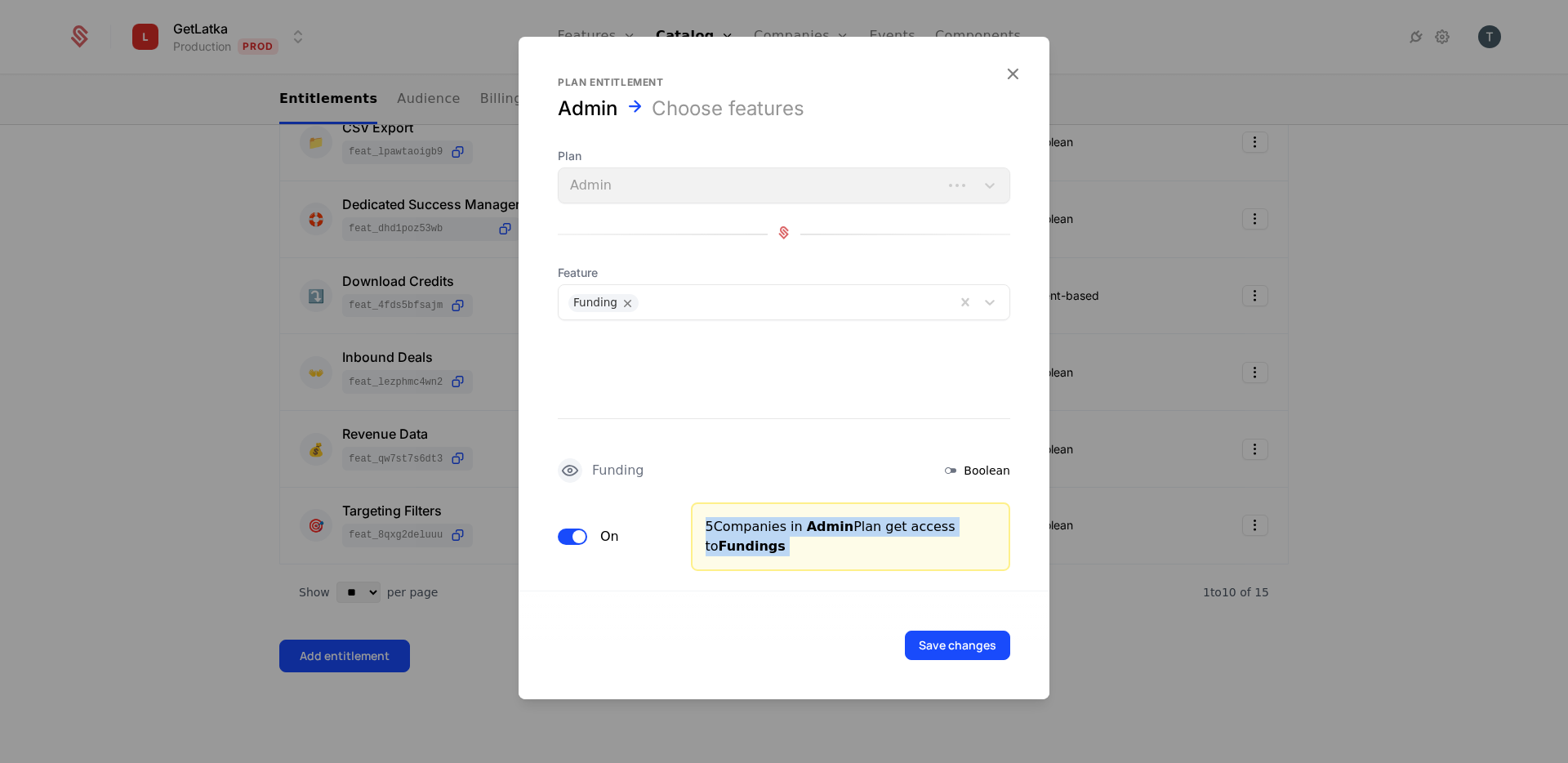
click at [960, 471] on icon at bounding box center [950, 470] width 20 height 20
click at [776, 538] on div "5 Companies in Admin Plan get access to Fundings" at bounding box center [851, 537] width 291 height 39
click at [845, 525] on div "5 Companies in Admin Plan get access to Fundings" at bounding box center [851, 537] width 291 height 39
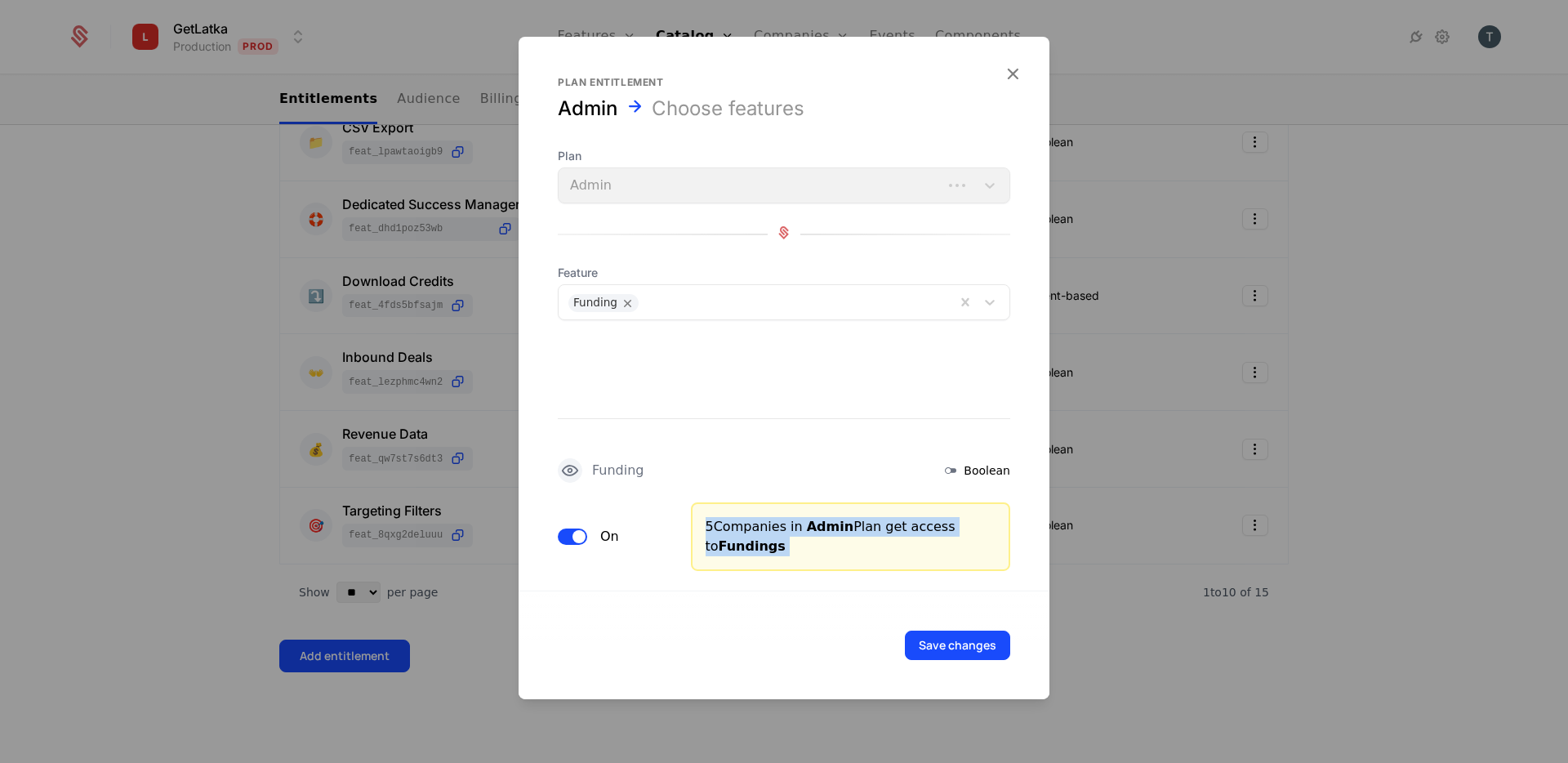
click at [845, 525] on div "5 Companies in Admin Plan get access to Fundings" at bounding box center [851, 537] width 291 height 39
click at [913, 566] on div "5 Companies in Admin Plan get access to Fundings" at bounding box center [851, 537] width 320 height 69
click at [809, 599] on div "Save changes" at bounding box center [784, 645] width 531 height 109
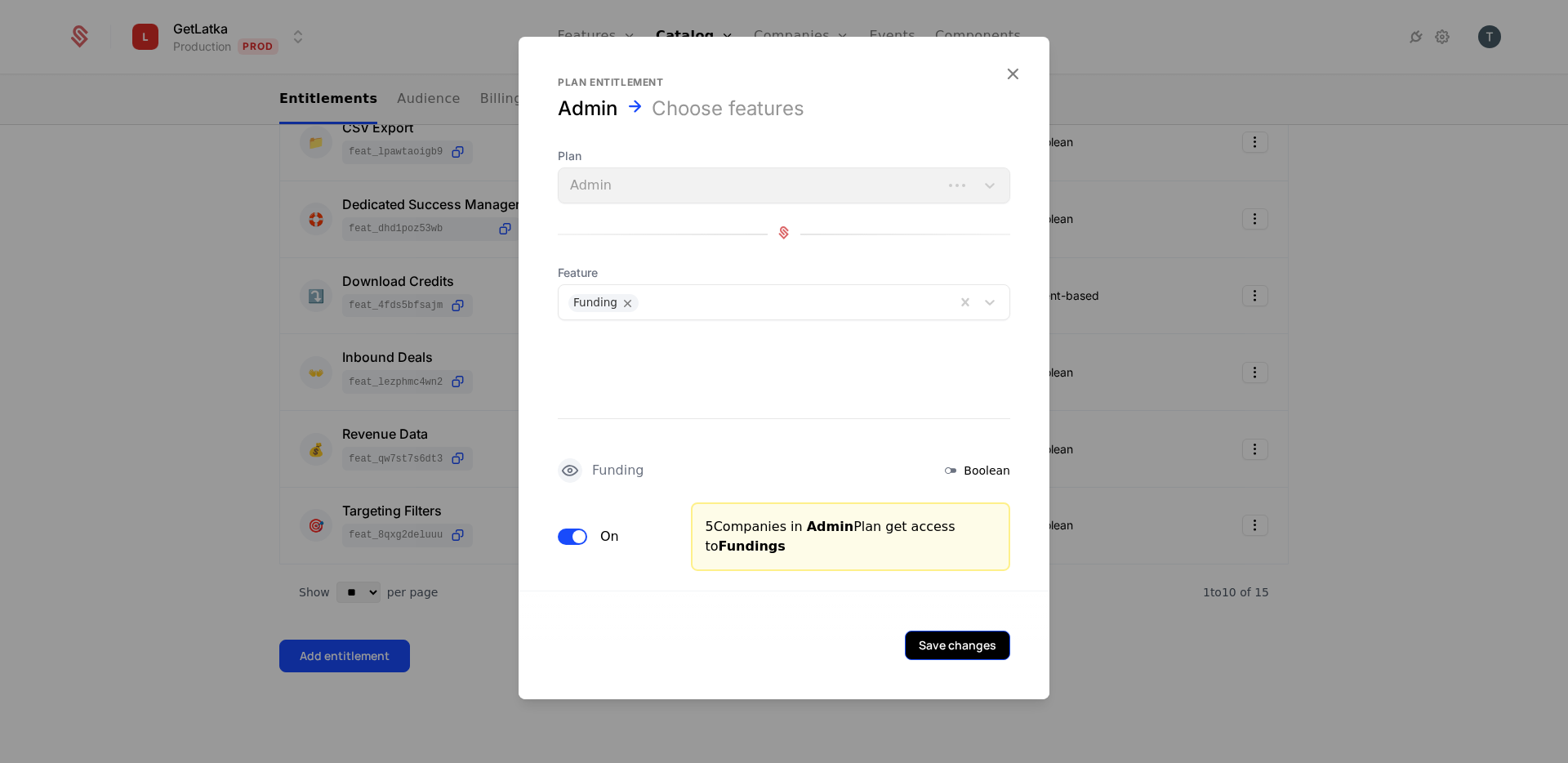
click at [940, 650] on button "Save changes" at bounding box center [957, 646] width 105 height 30
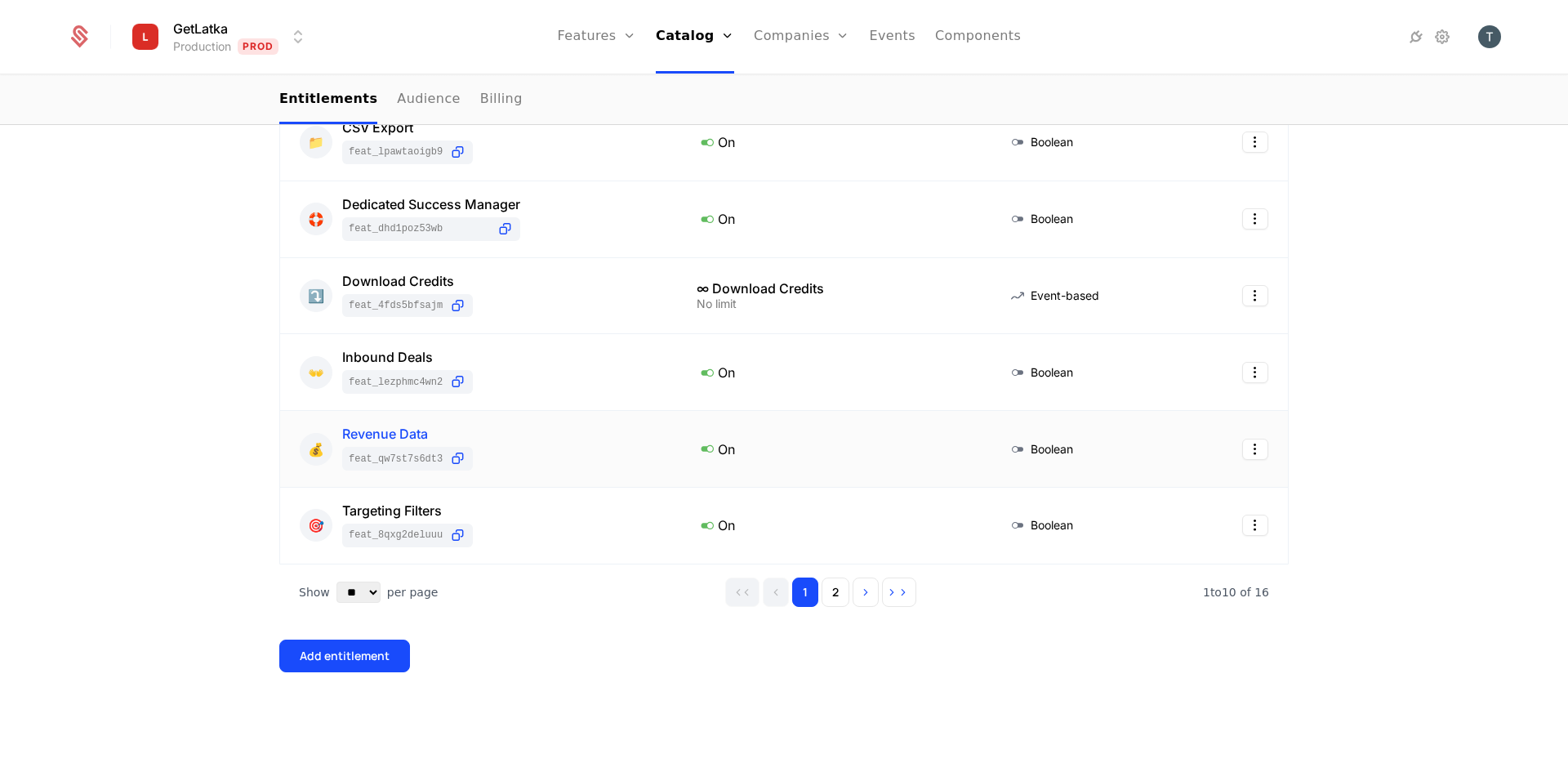
scroll to position [586, 0]
click at [842, 601] on button "2" at bounding box center [835, 595] width 28 height 30
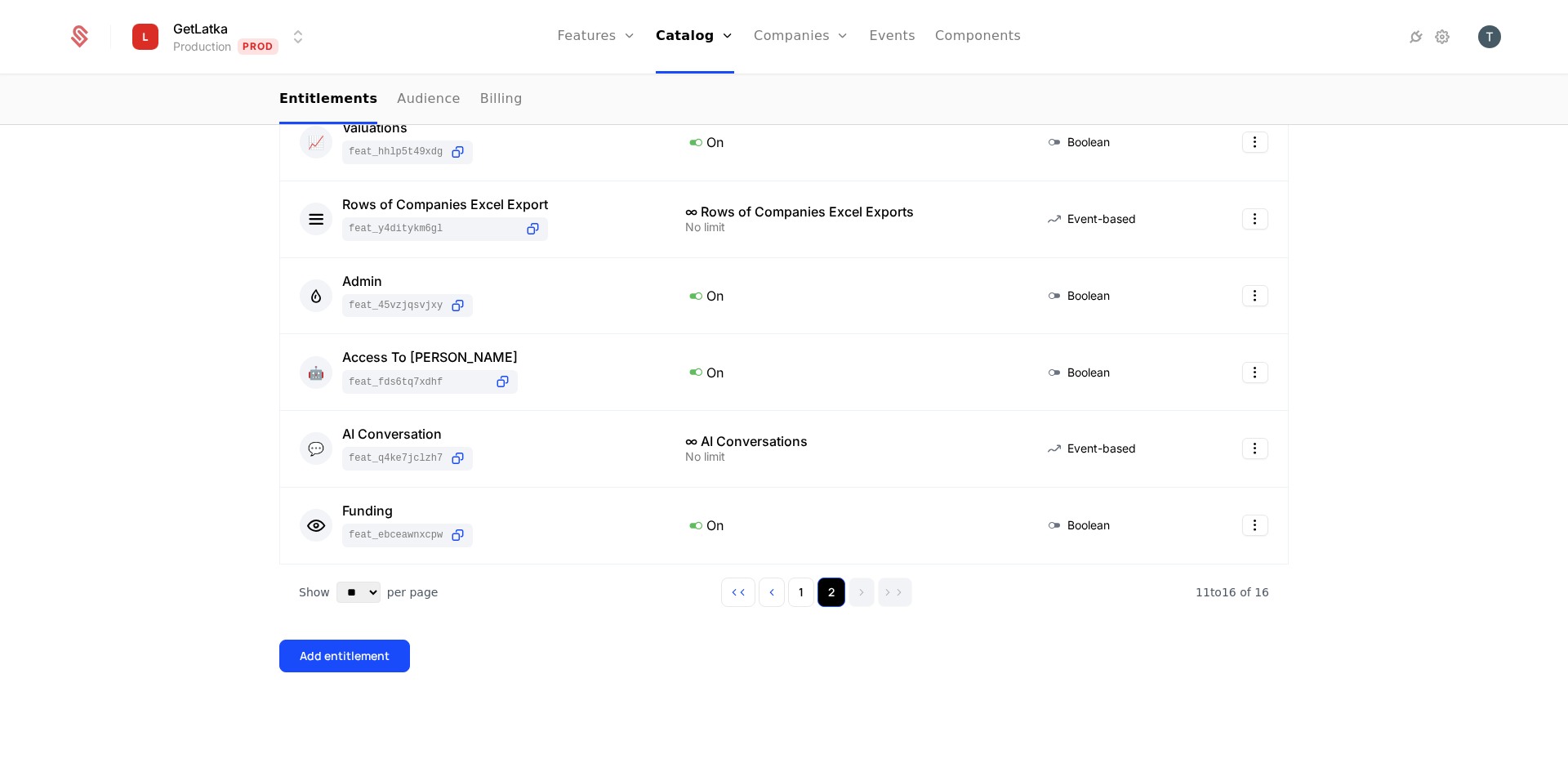
scroll to position [282, 0]
click at [317, 535] on icon at bounding box center [316, 525] width 21 height 21
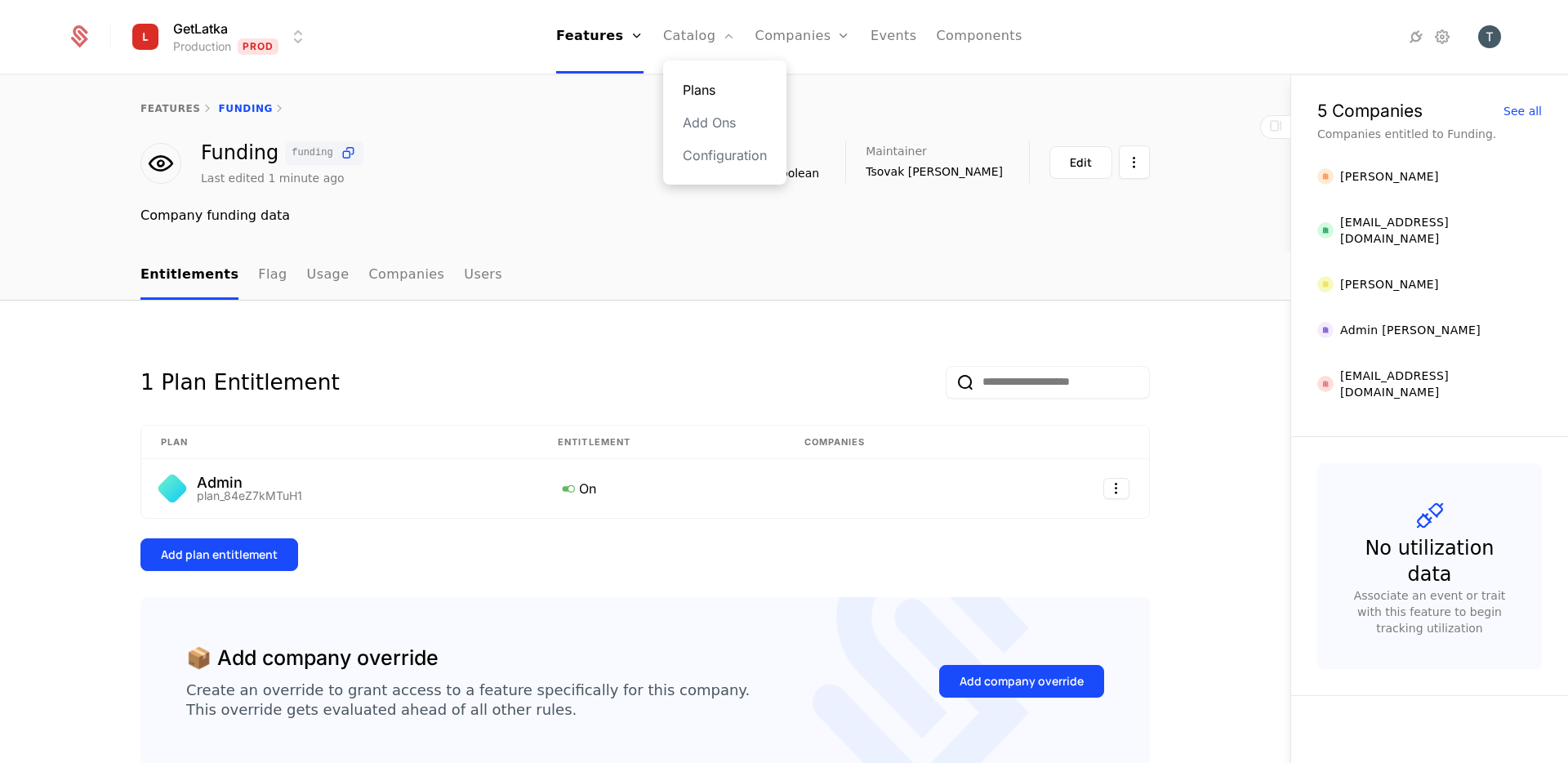
click at [710, 93] on link "Plans" at bounding box center [724, 89] width 84 height 20
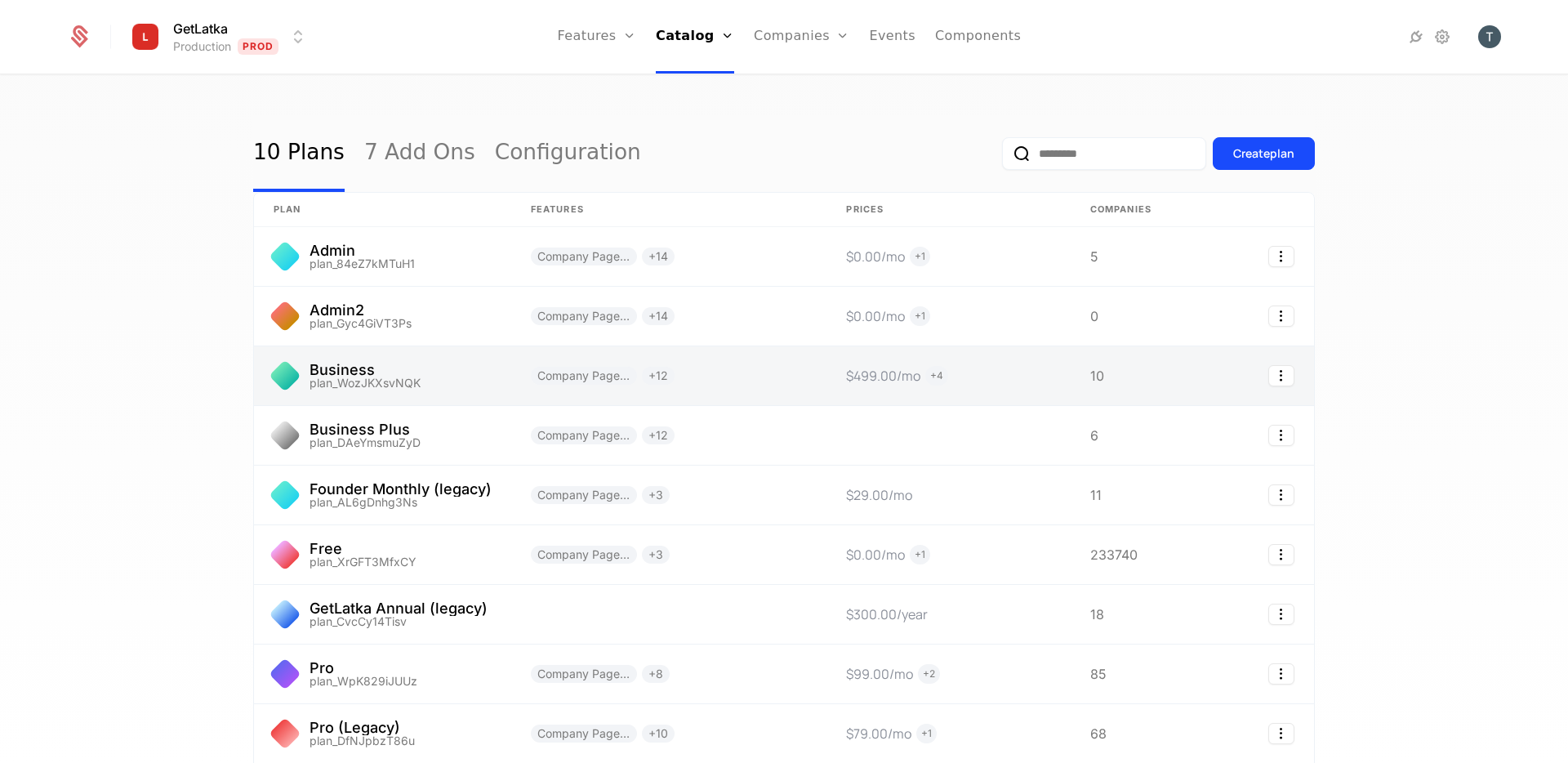
scroll to position [94, 0]
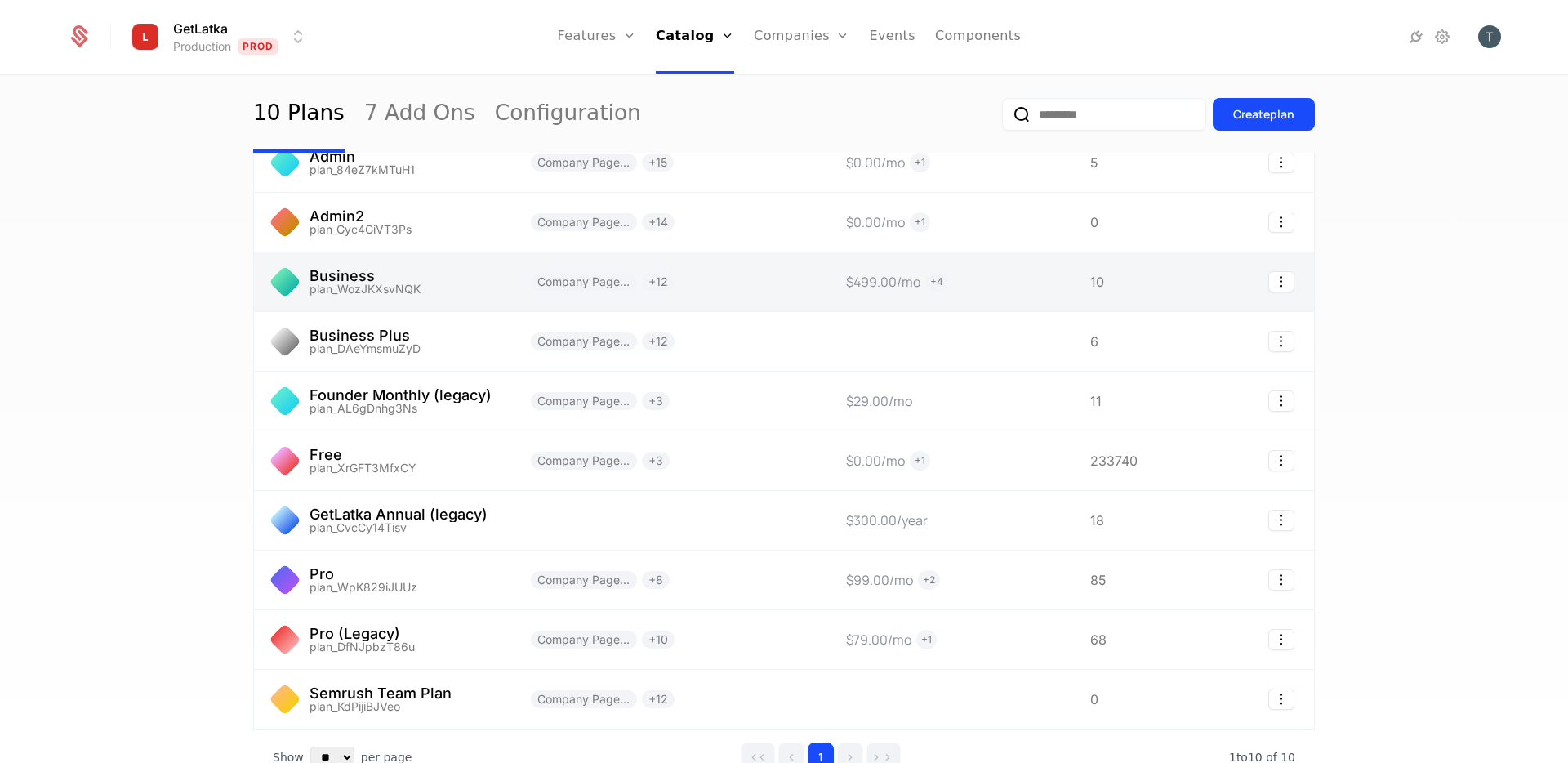
click at [467, 277] on link at bounding box center [383, 281] width 257 height 59
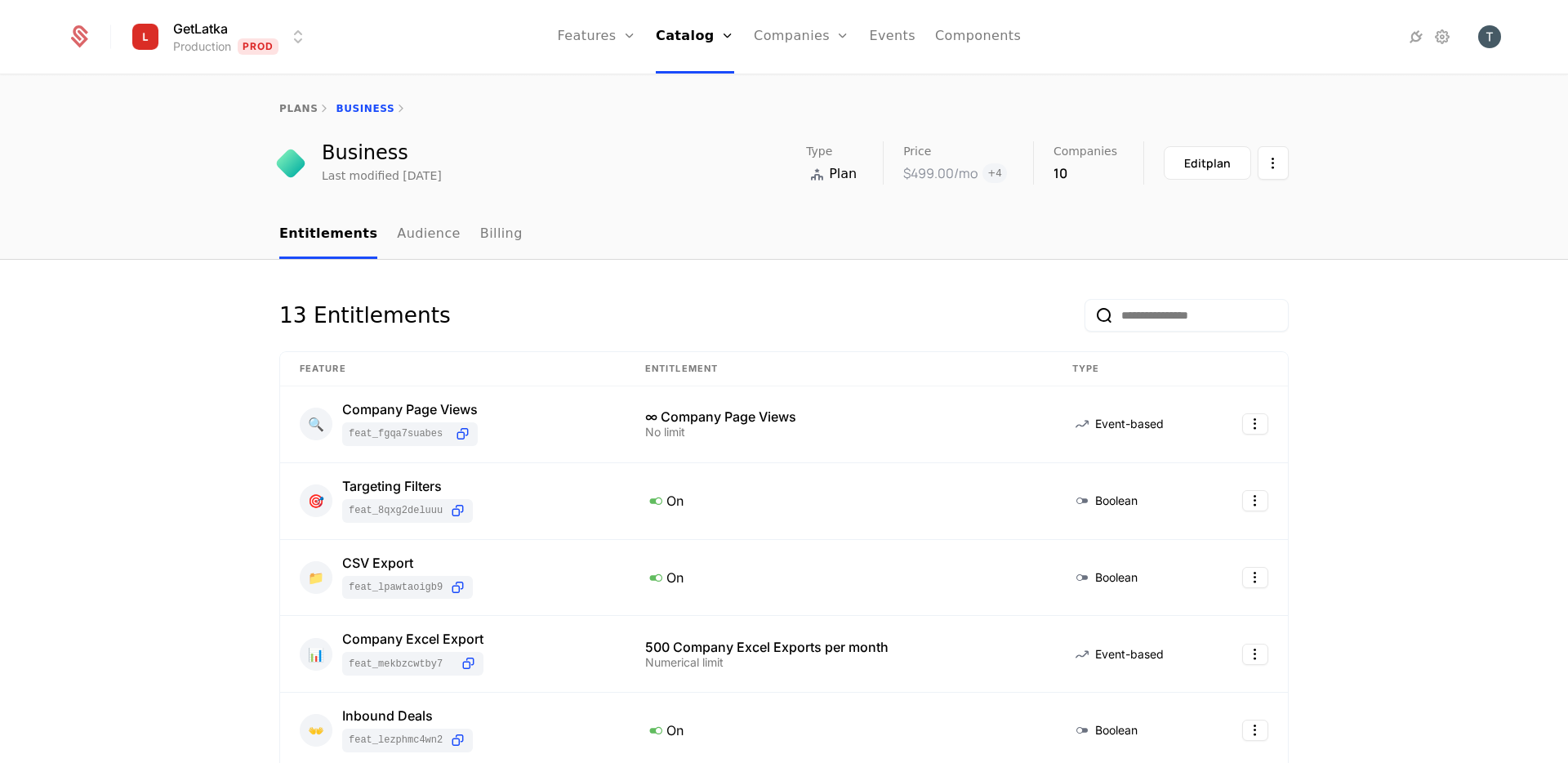
scroll to position [589, 0]
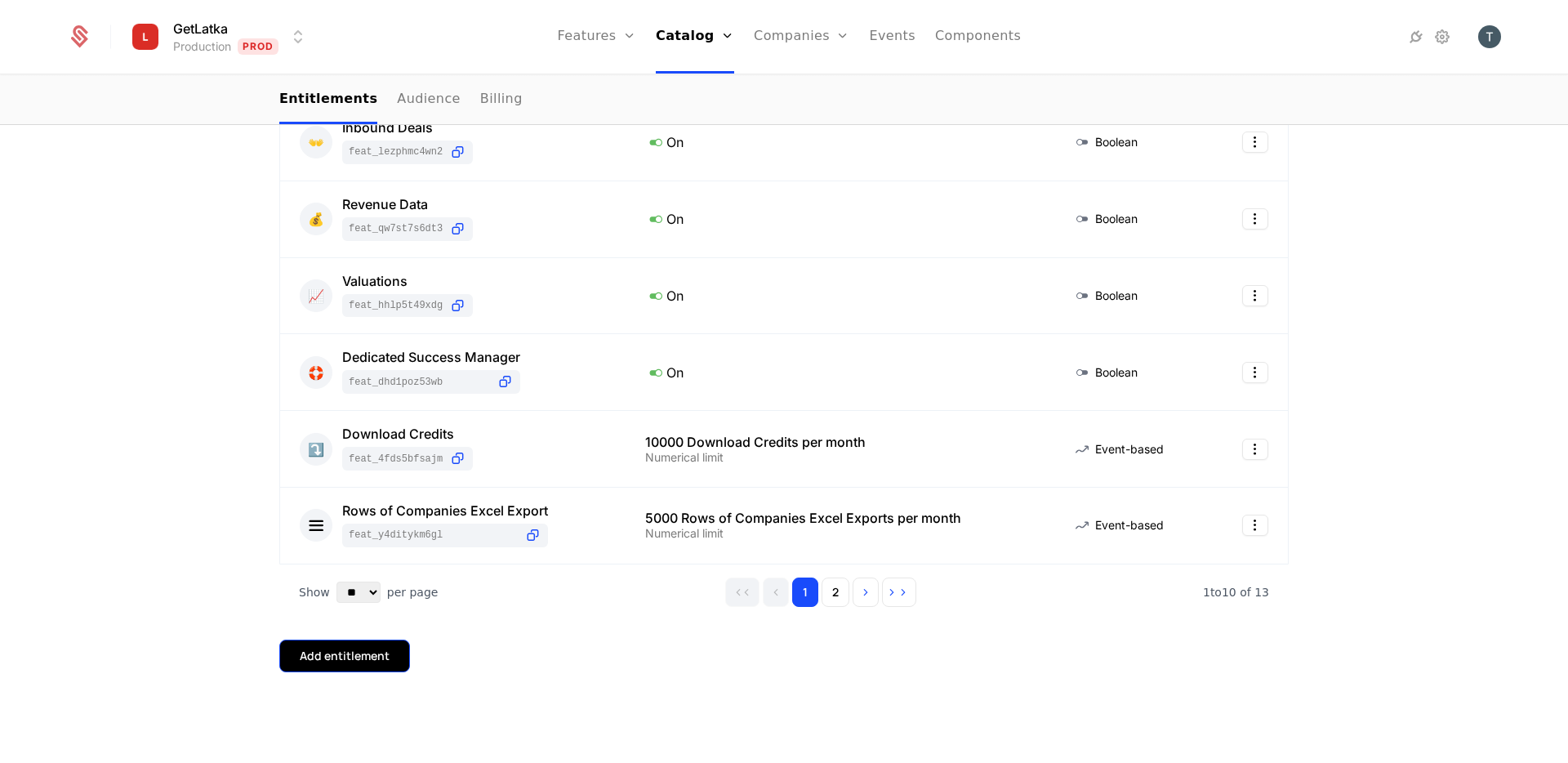
click at [390, 657] on button "Add entitlement" at bounding box center [345, 656] width 130 height 33
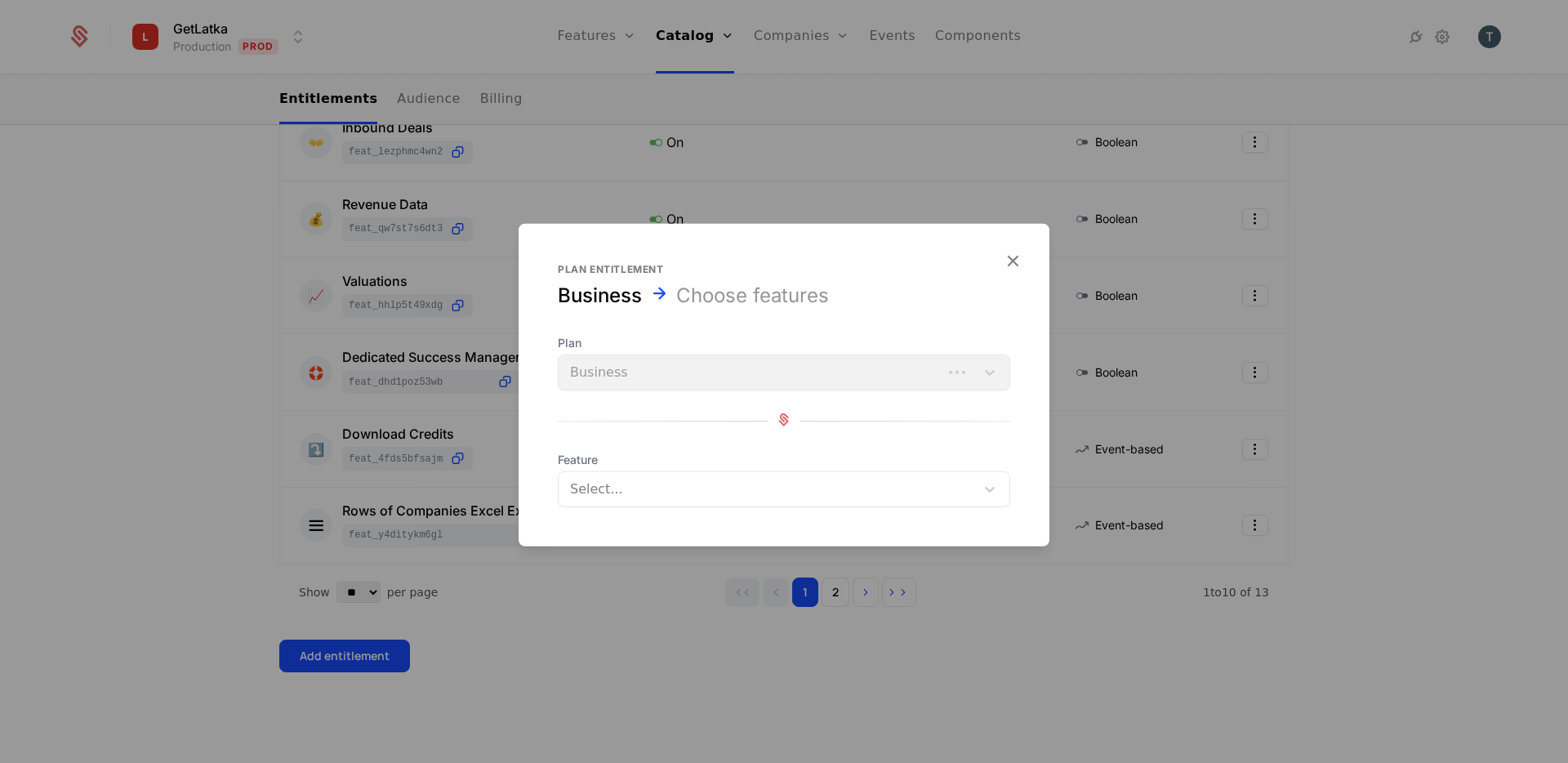
click at [663, 492] on div at bounding box center [768, 489] width 394 height 23
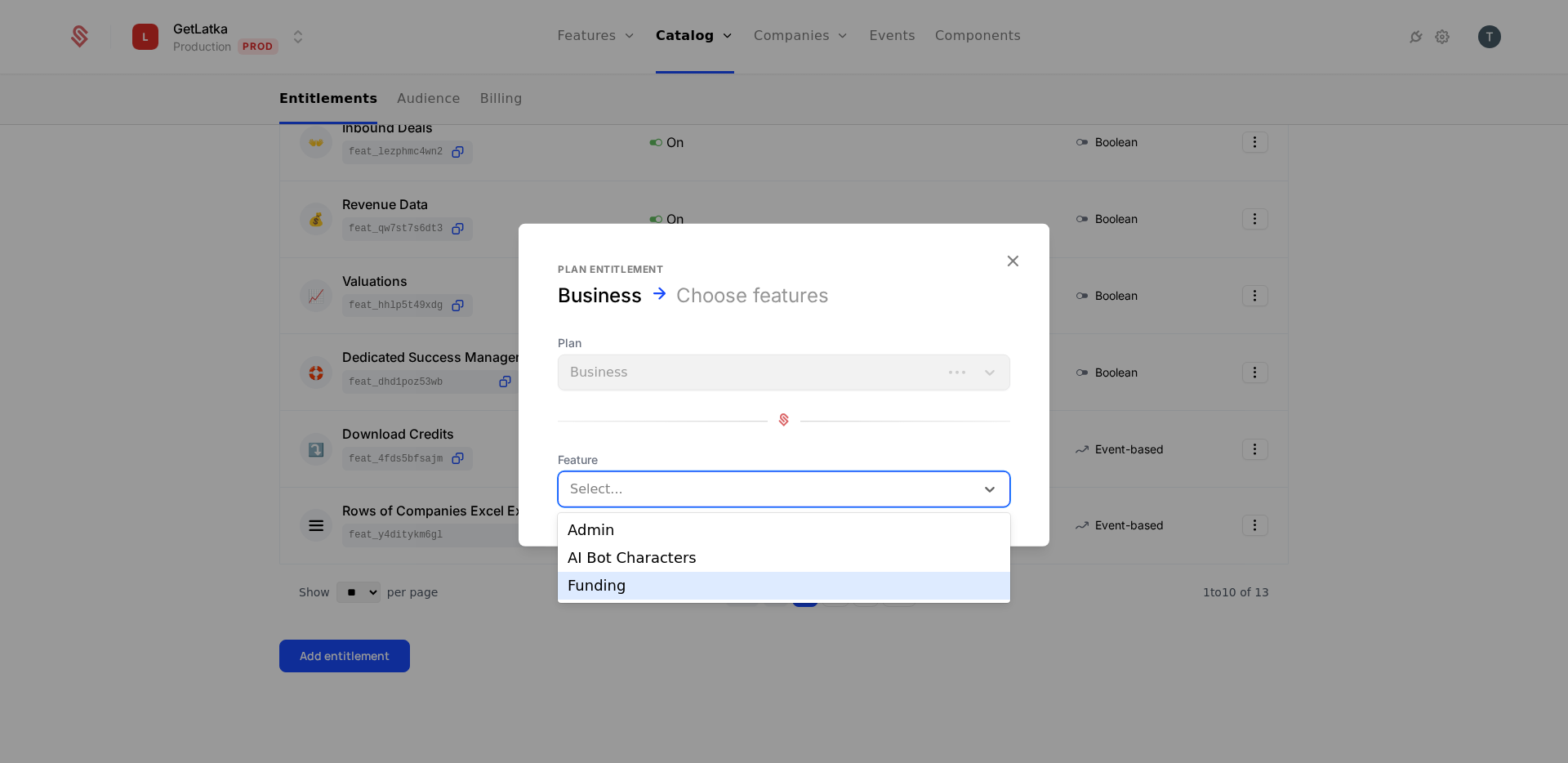
click at [629, 592] on div "Funding" at bounding box center [784, 586] width 433 height 15
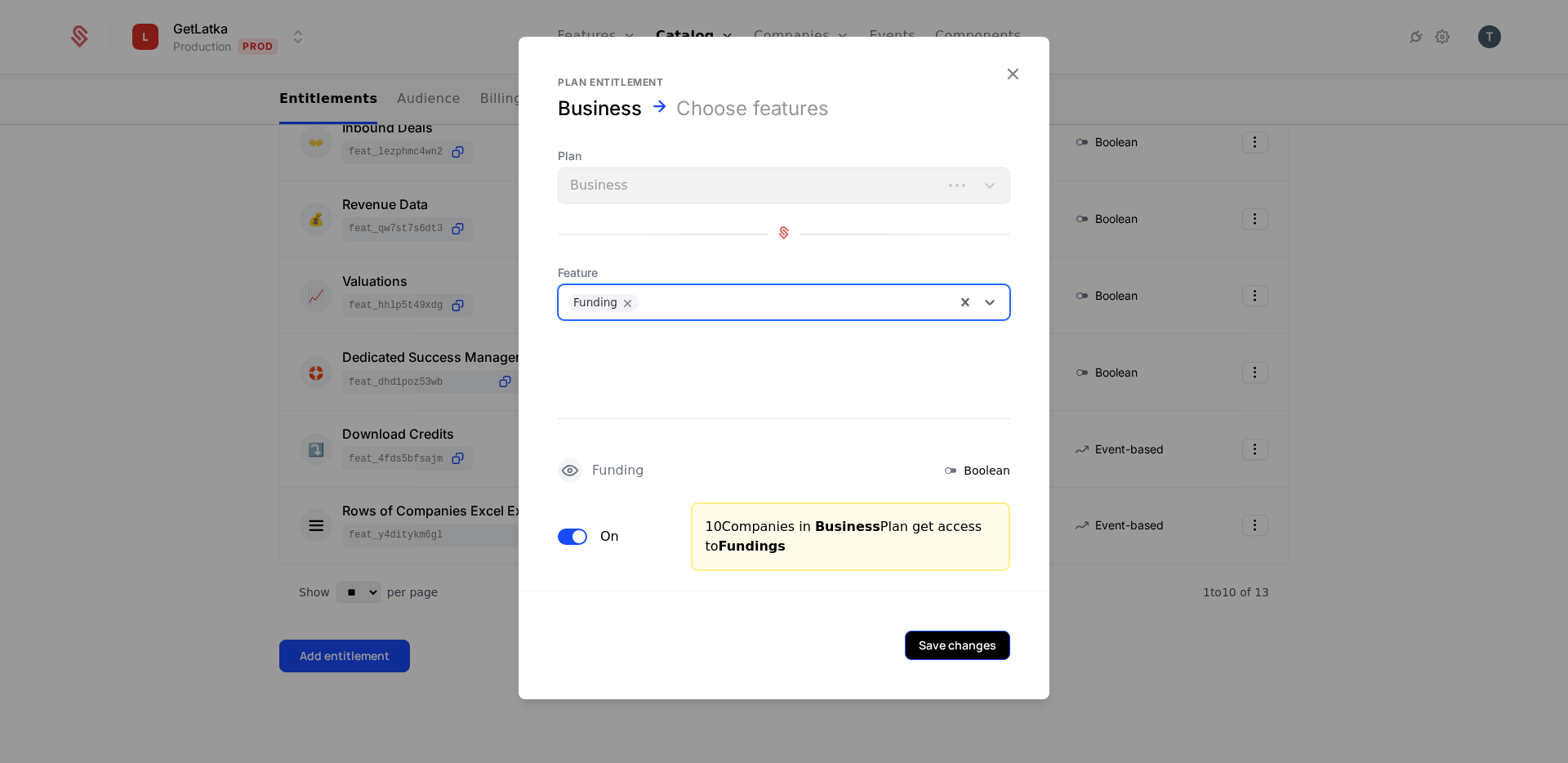
click at [942, 642] on button "Save changes" at bounding box center [957, 646] width 105 height 30
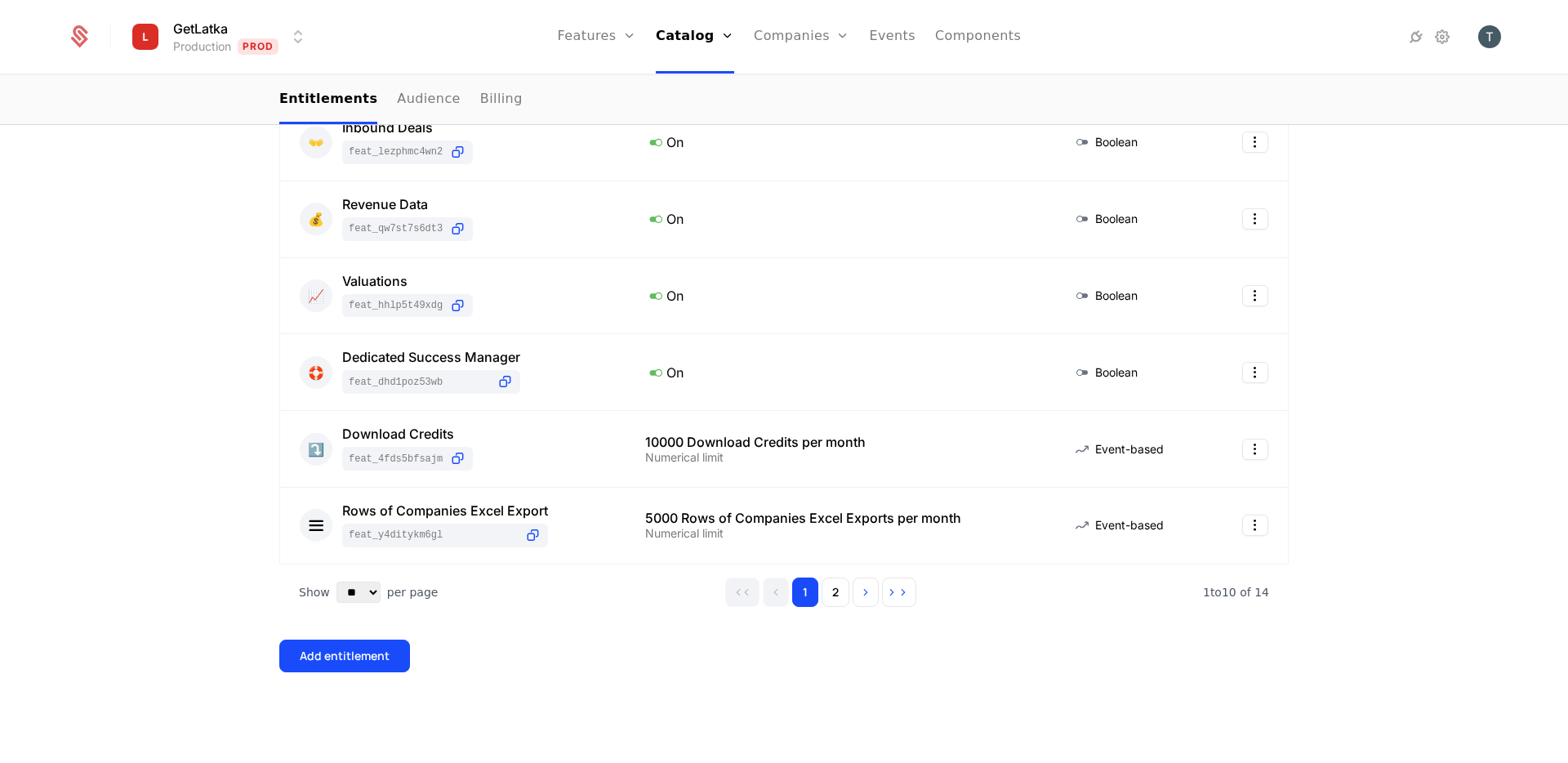
scroll to position [0, 0]
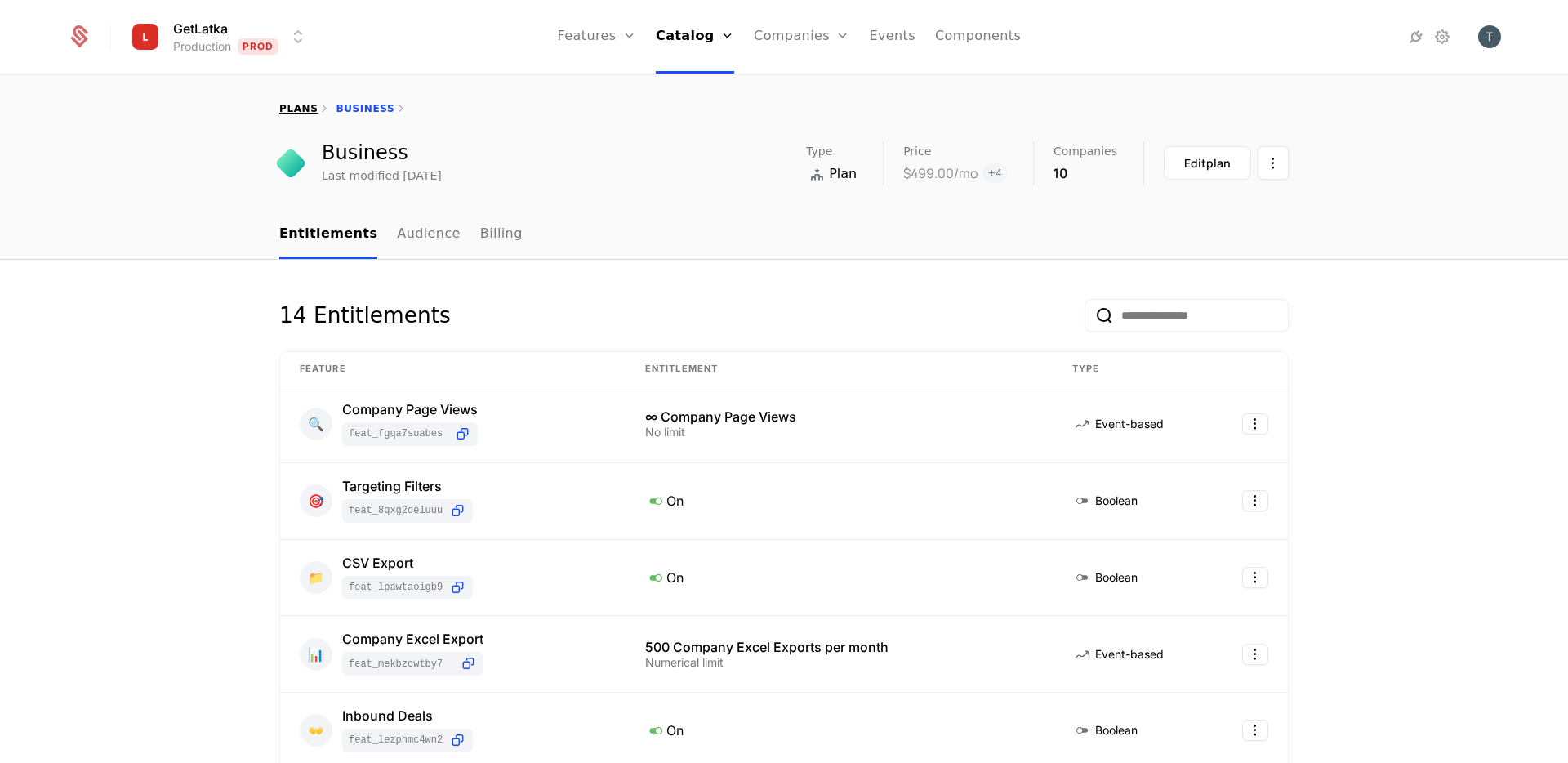
click at [302, 113] on link "plans" at bounding box center [298, 109] width 38 height 11
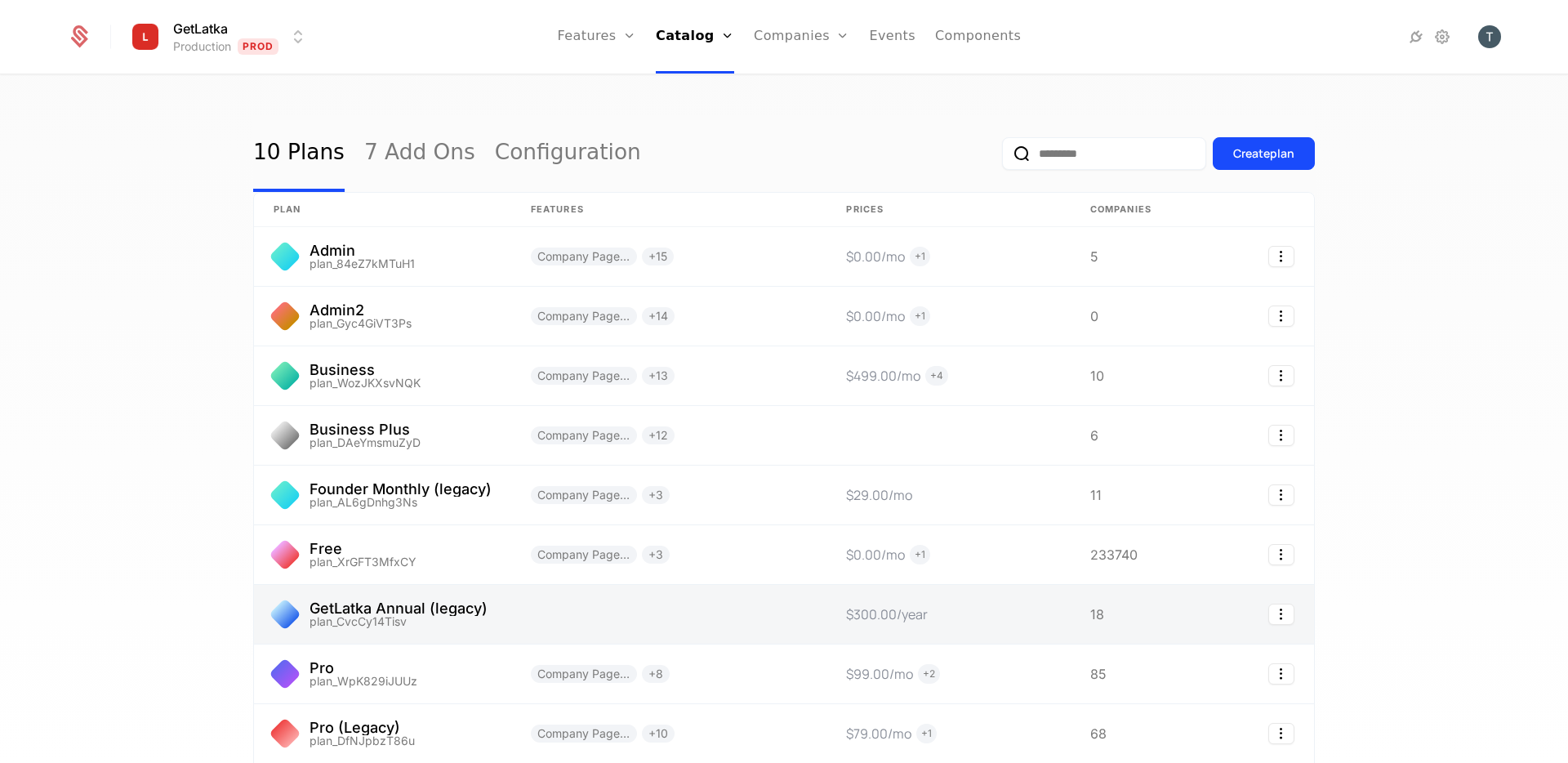
scroll to position [64, 0]
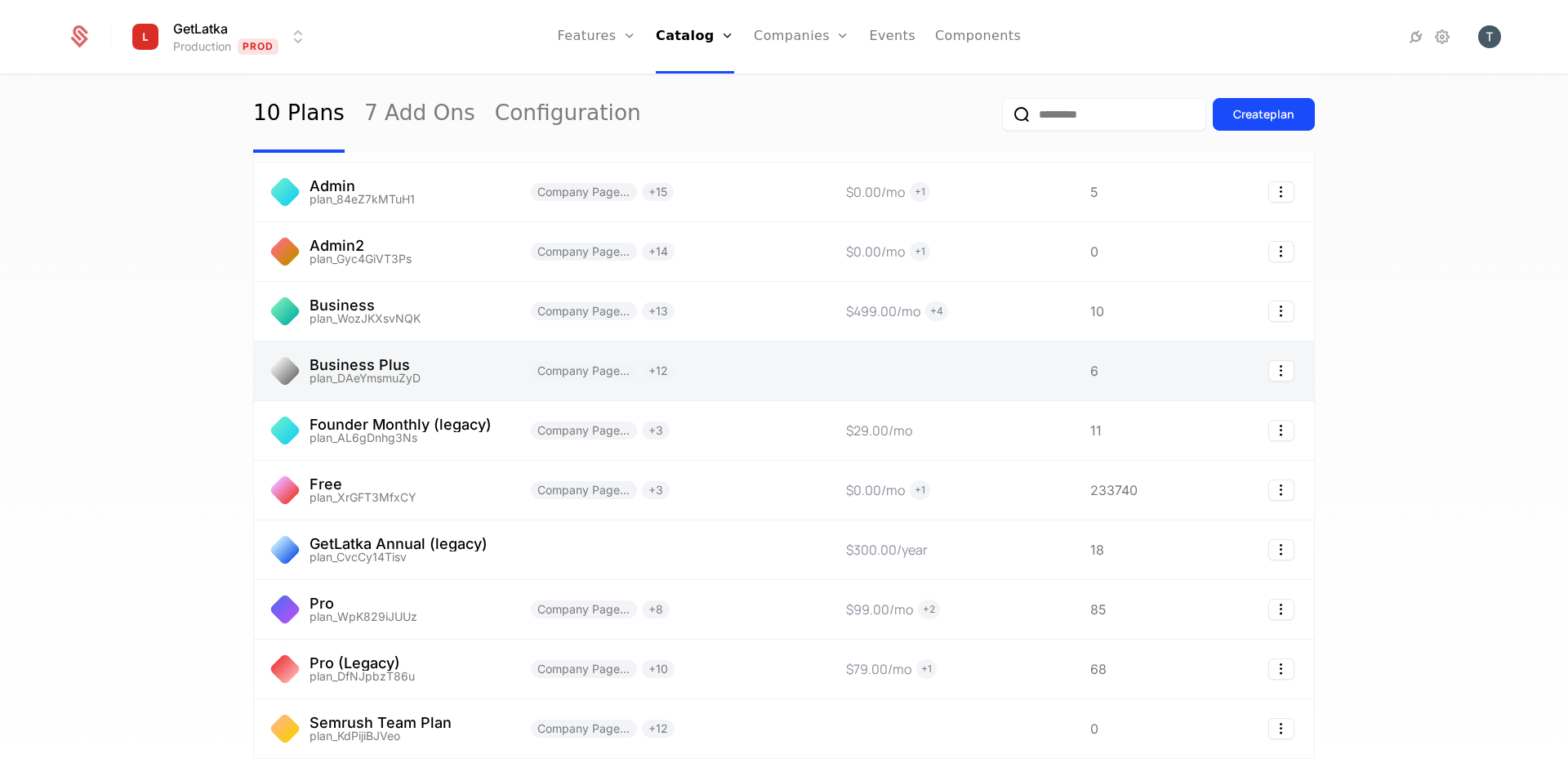
click at [455, 380] on link at bounding box center [383, 371] width 257 height 59
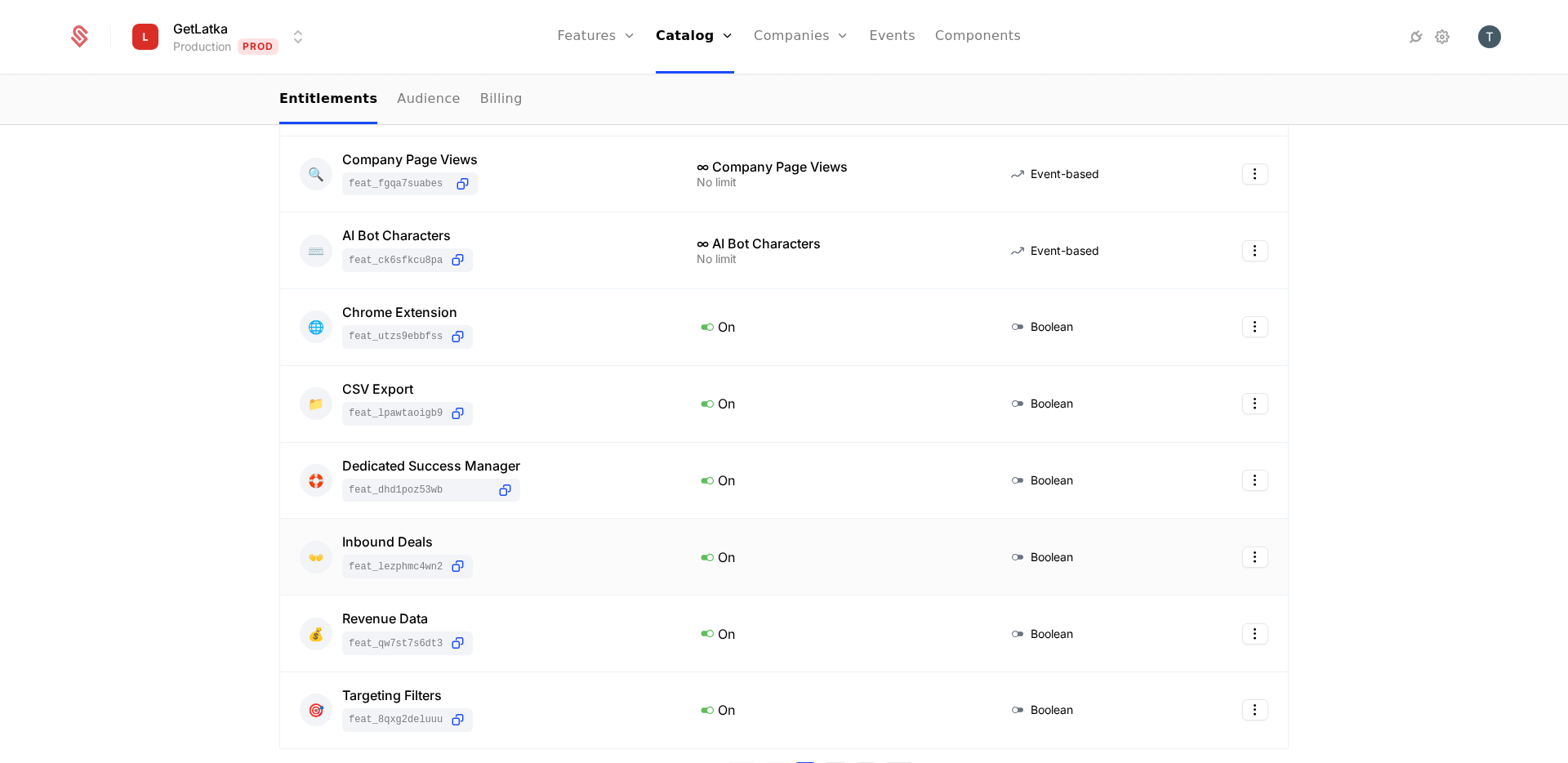
scroll to position [740, 0]
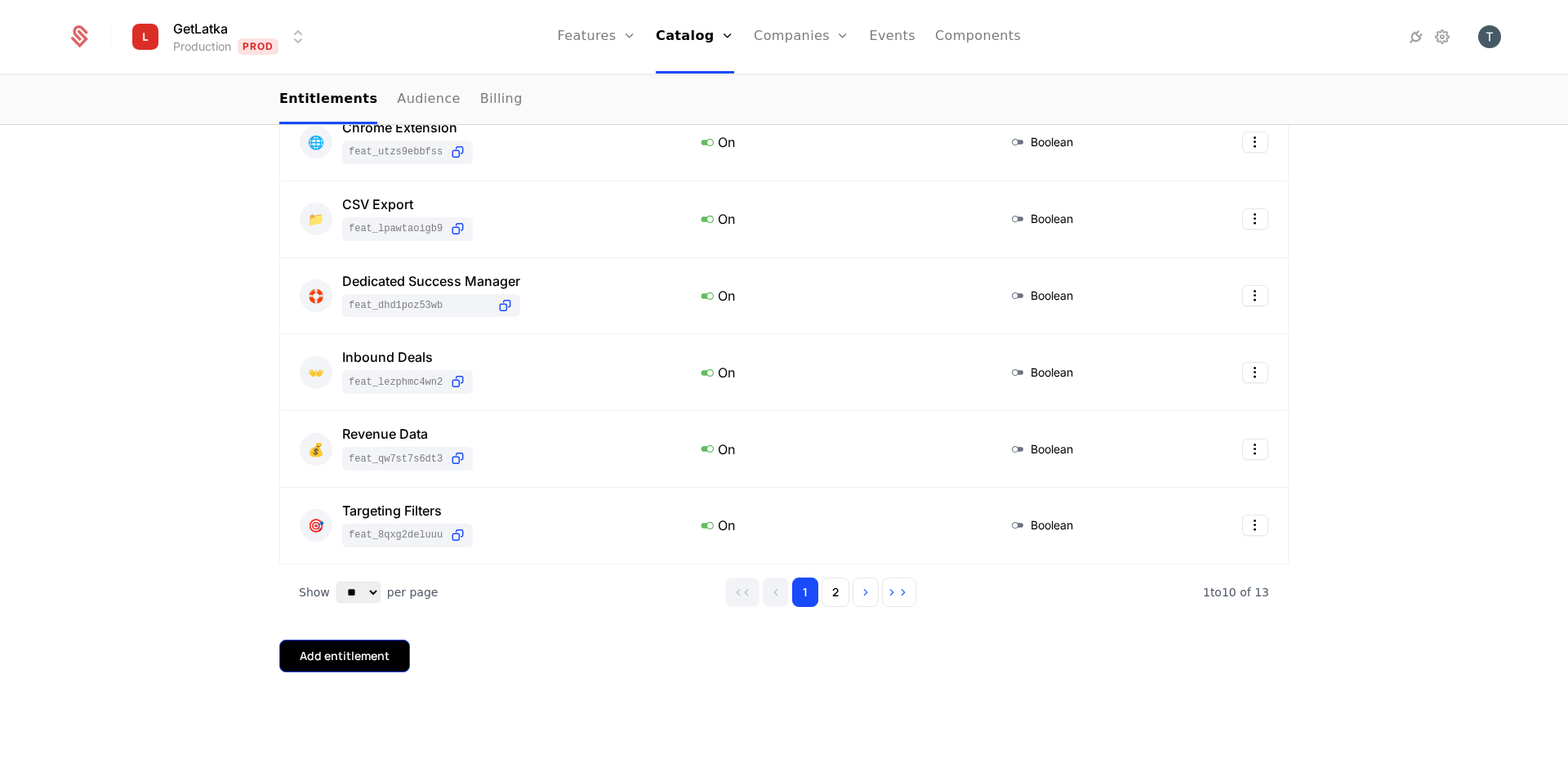
click at [364, 661] on div "Add entitlement" at bounding box center [345, 657] width 89 height 17
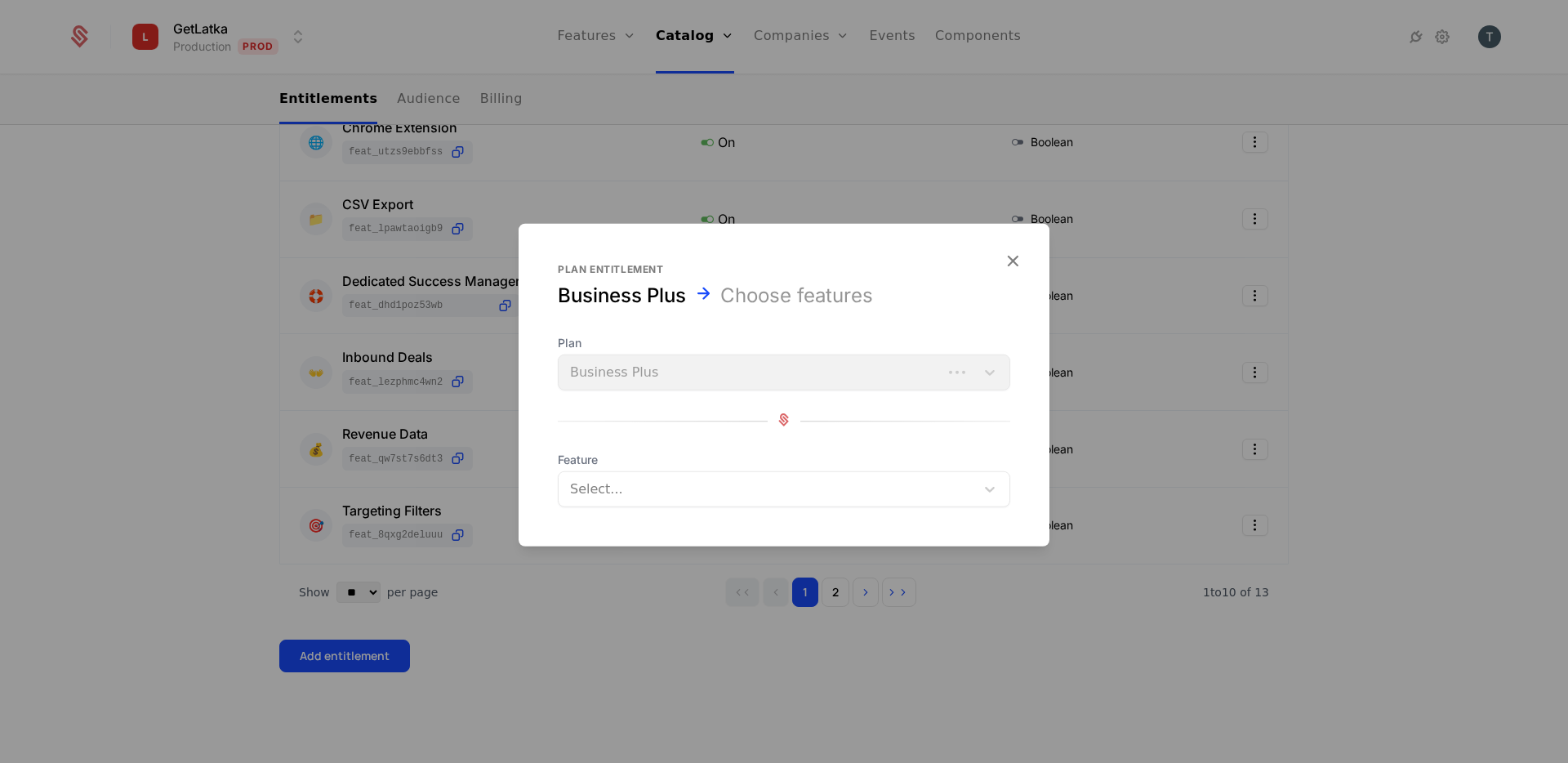
click at [689, 498] on div at bounding box center [768, 489] width 394 height 23
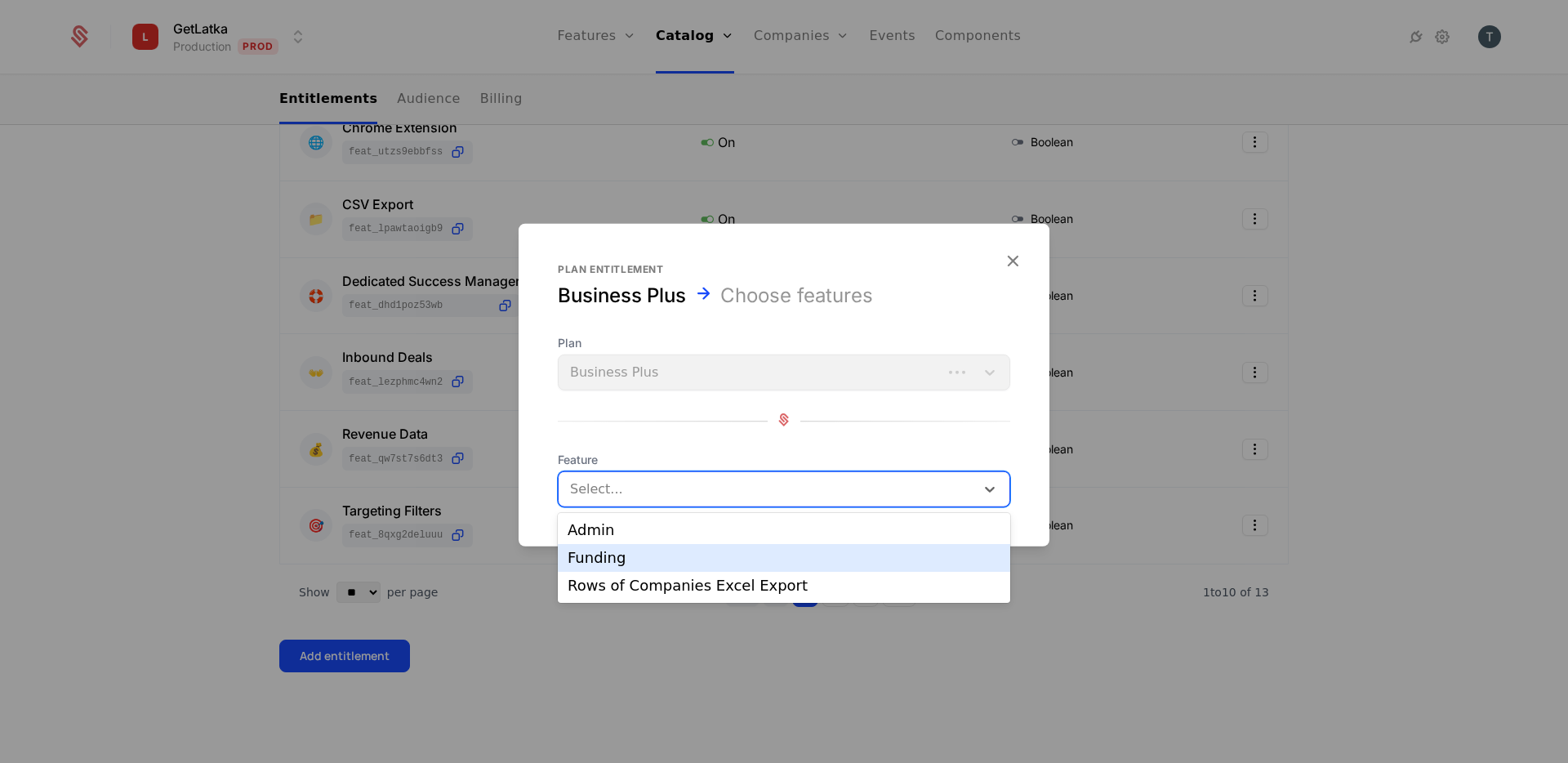
click at [655, 559] on div "Funding" at bounding box center [784, 558] width 433 height 15
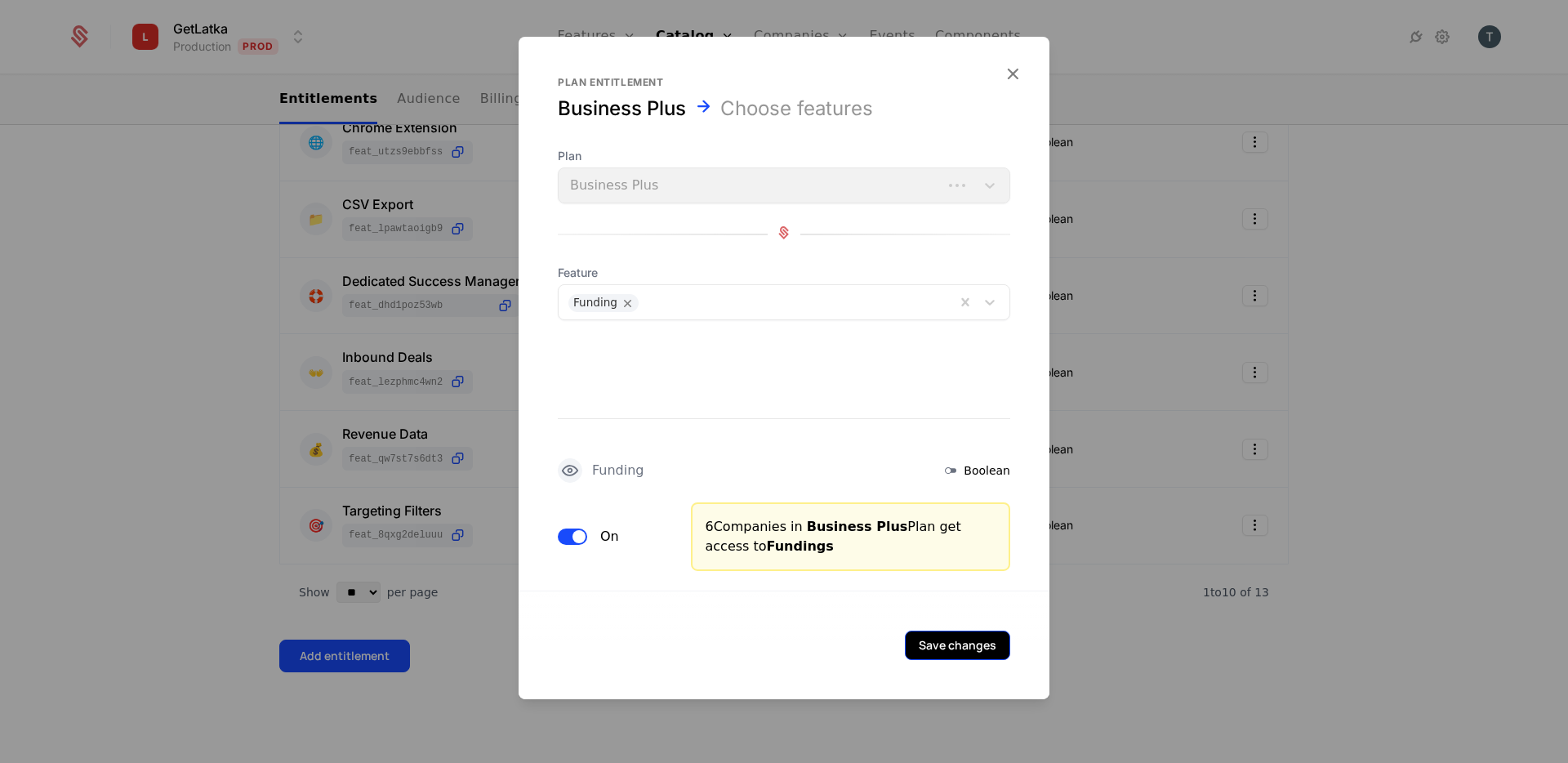
click at [953, 653] on button "Save changes" at bounding box center [957, 646] width 105 height 30
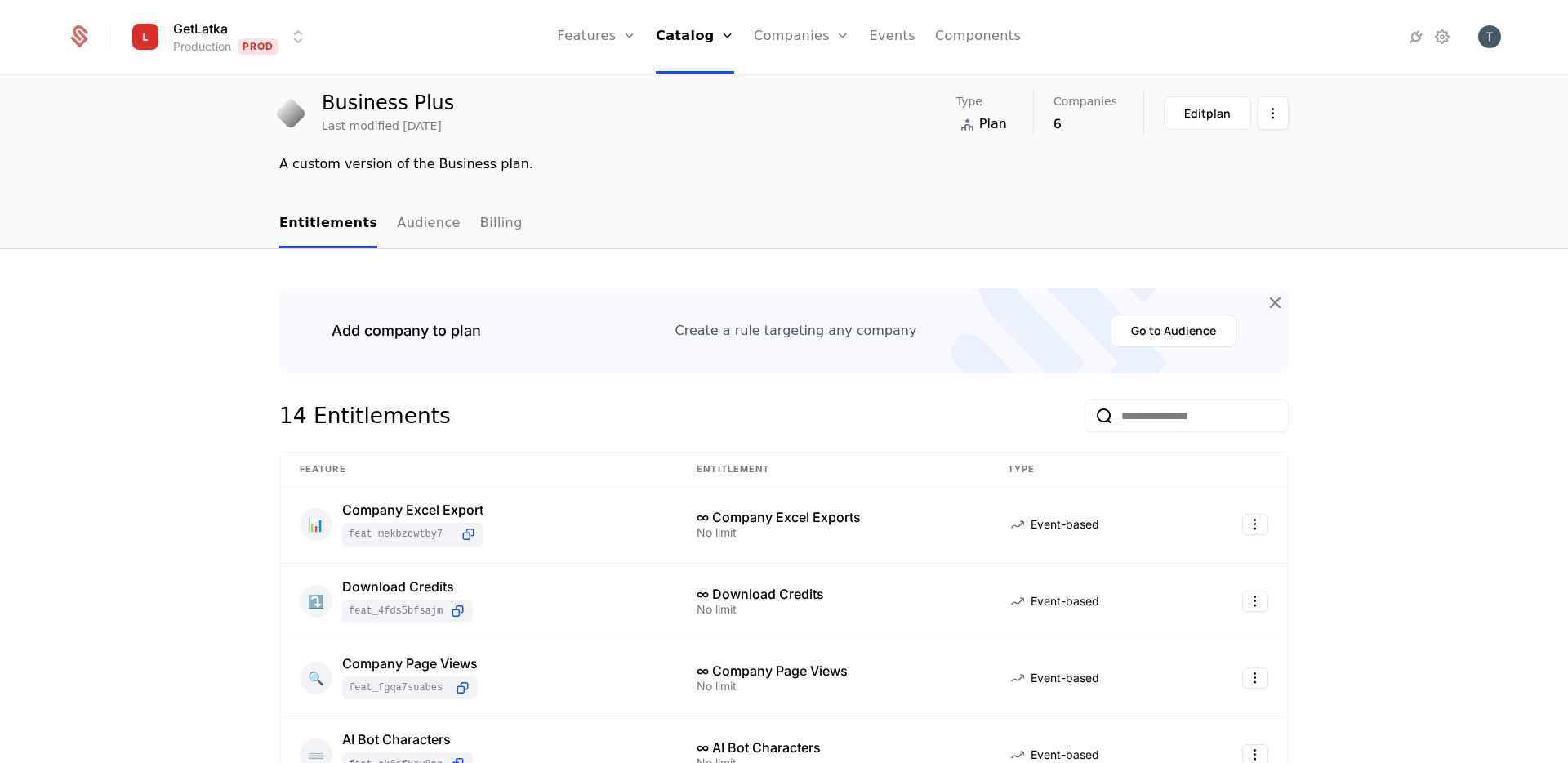
scroll to position [0, 0]
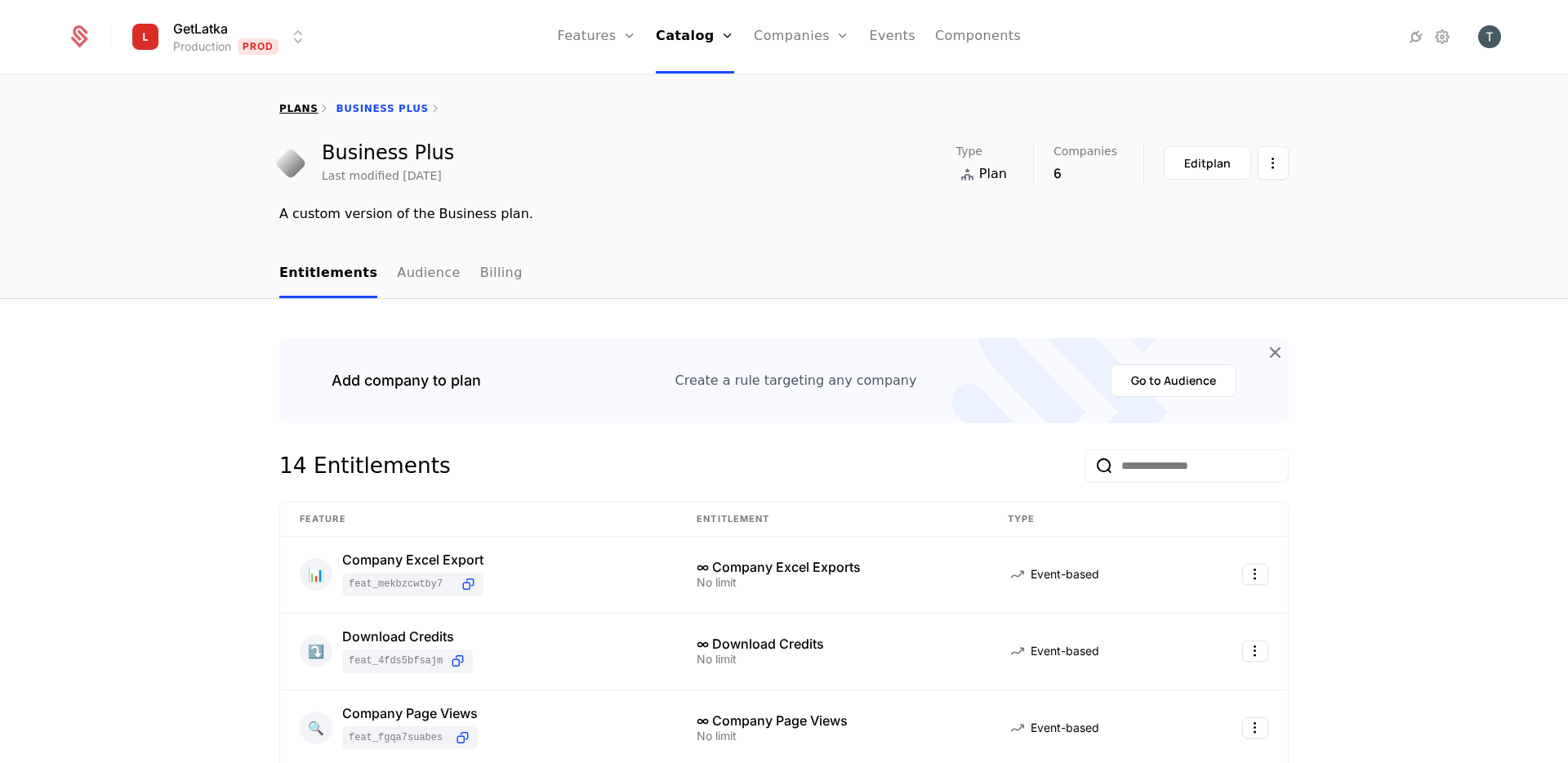
click at [310, 106] on link "plans" at bounding box center [298, 109] width 38 height 11
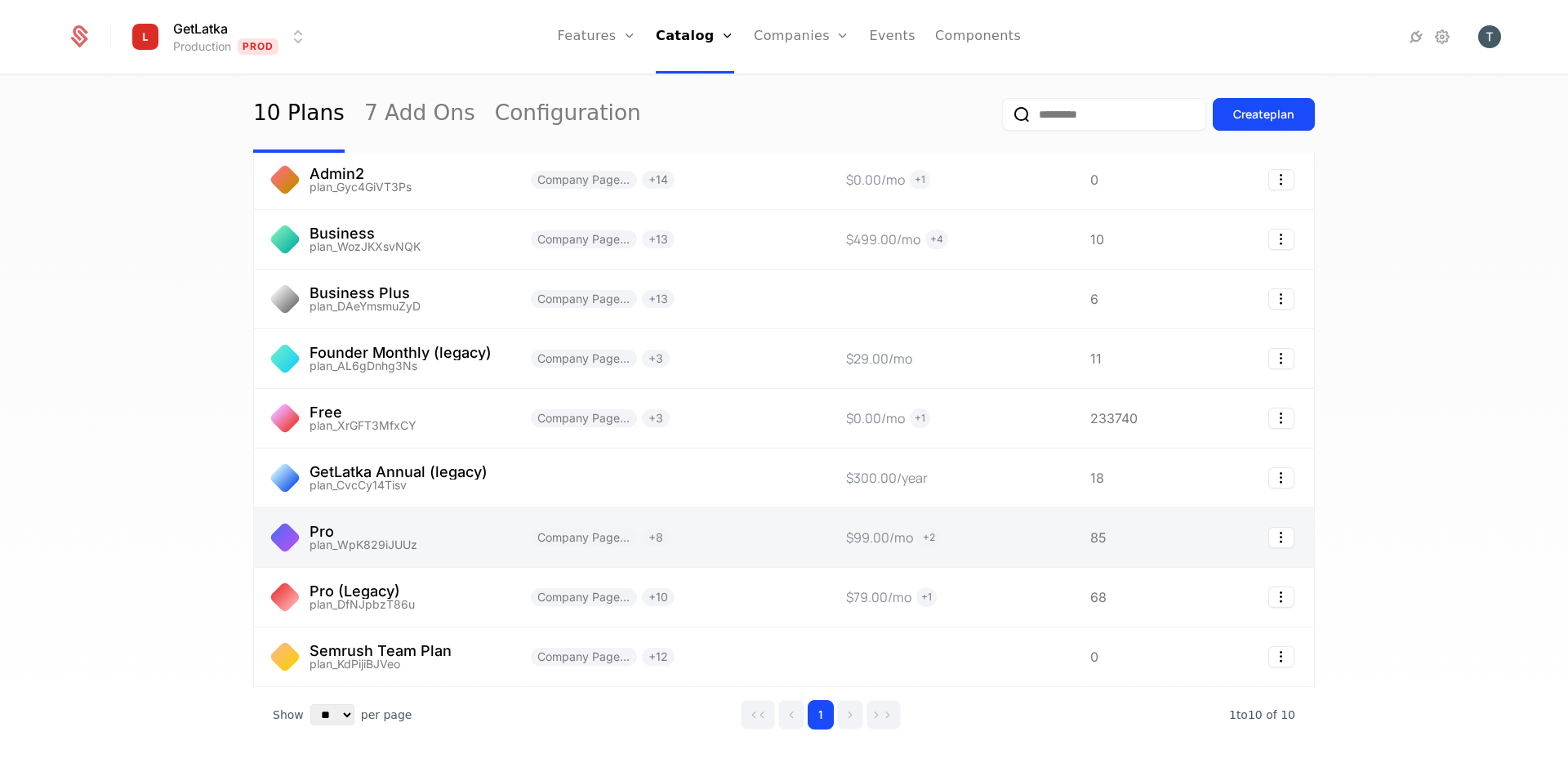
scroll to position [142, 0]
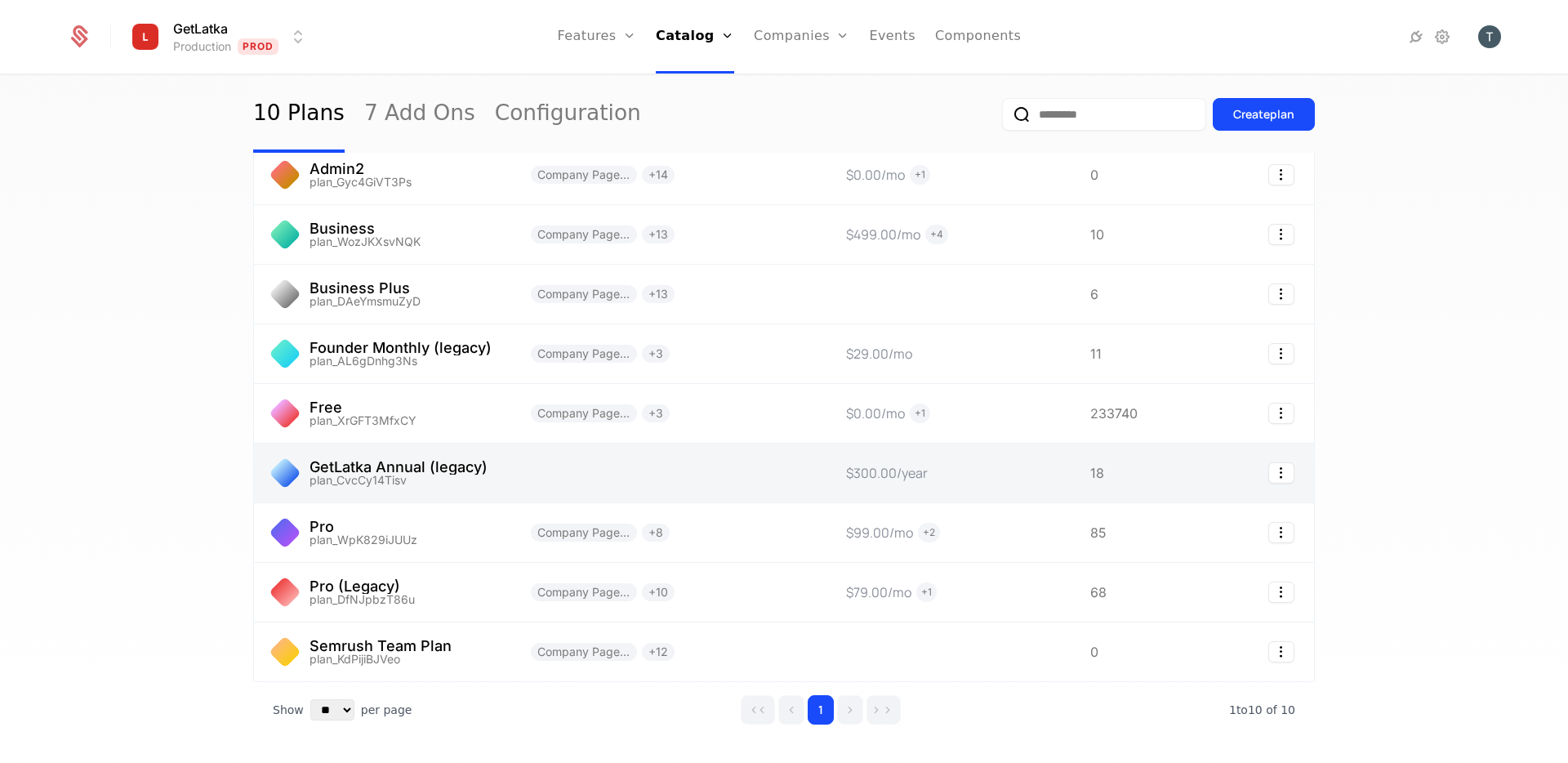
click at [612, 458] on link at bounding box center [669, 472] width 316 height 59
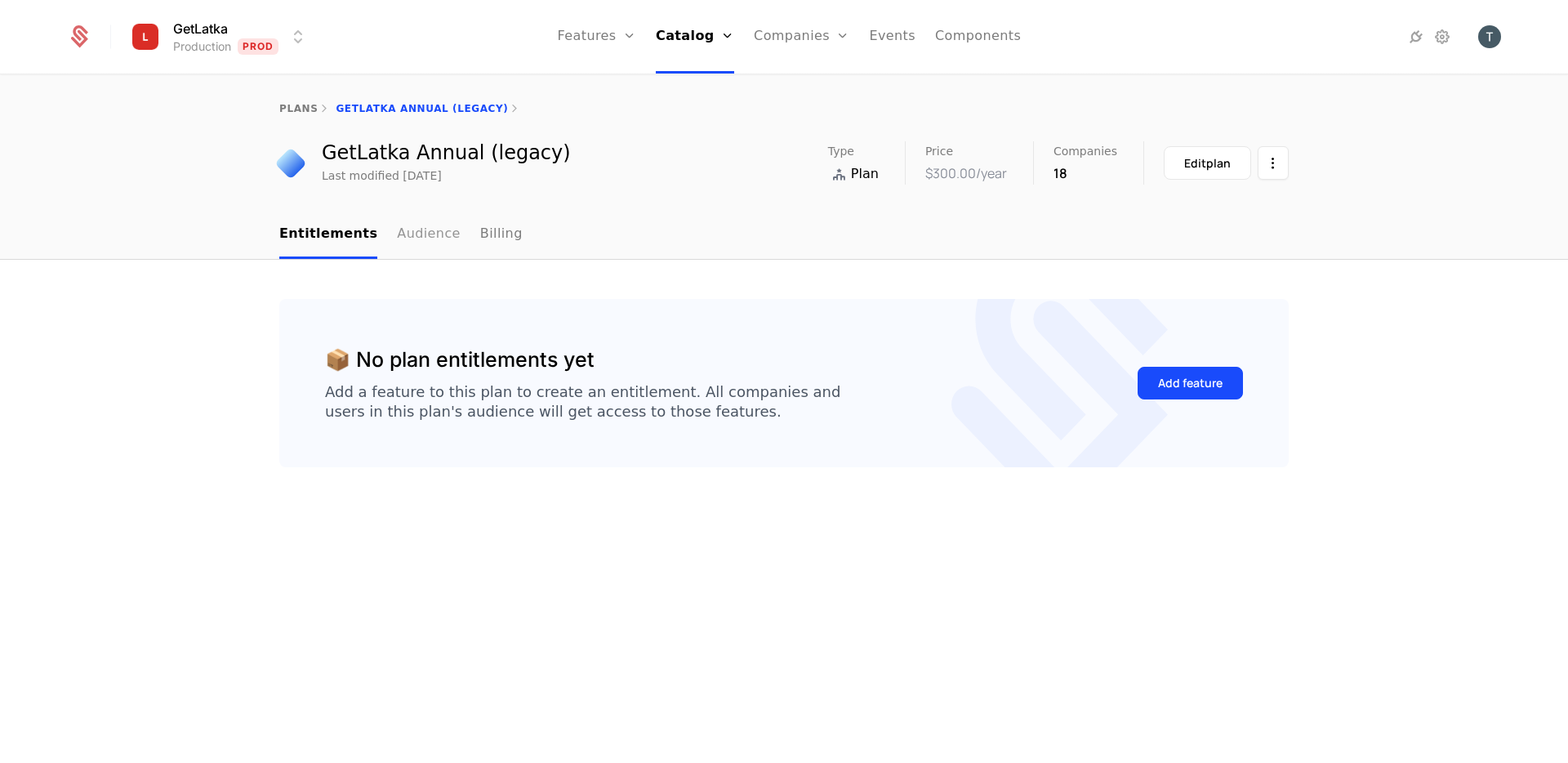
click at [415, 236] on link "Audience" at bounding box center [428, 235] width 63 height 48
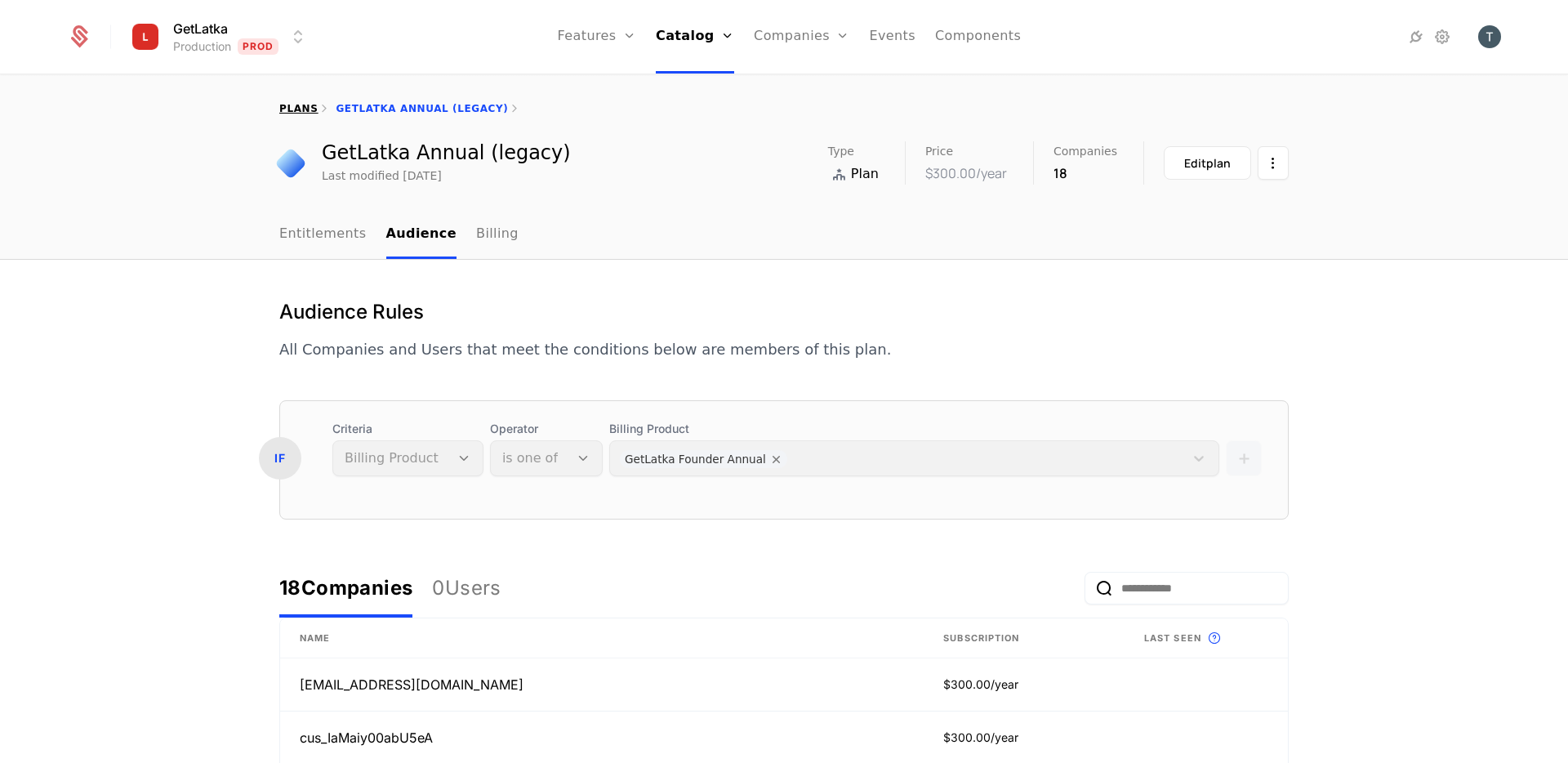
click at [308, 103] on link "plans" at bounding box center [298, 109] width 38 height 11
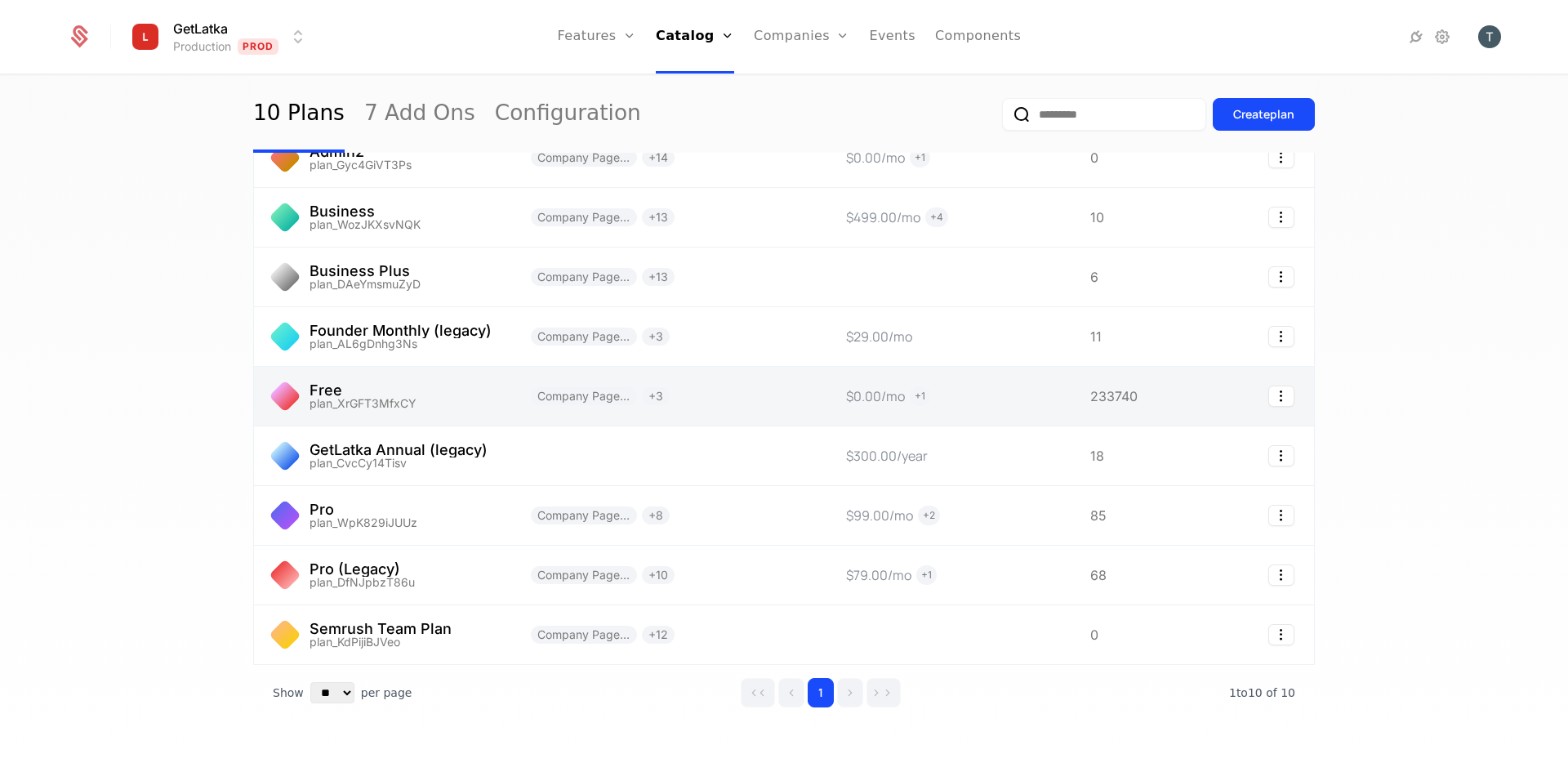
scroll to position [159, 0]
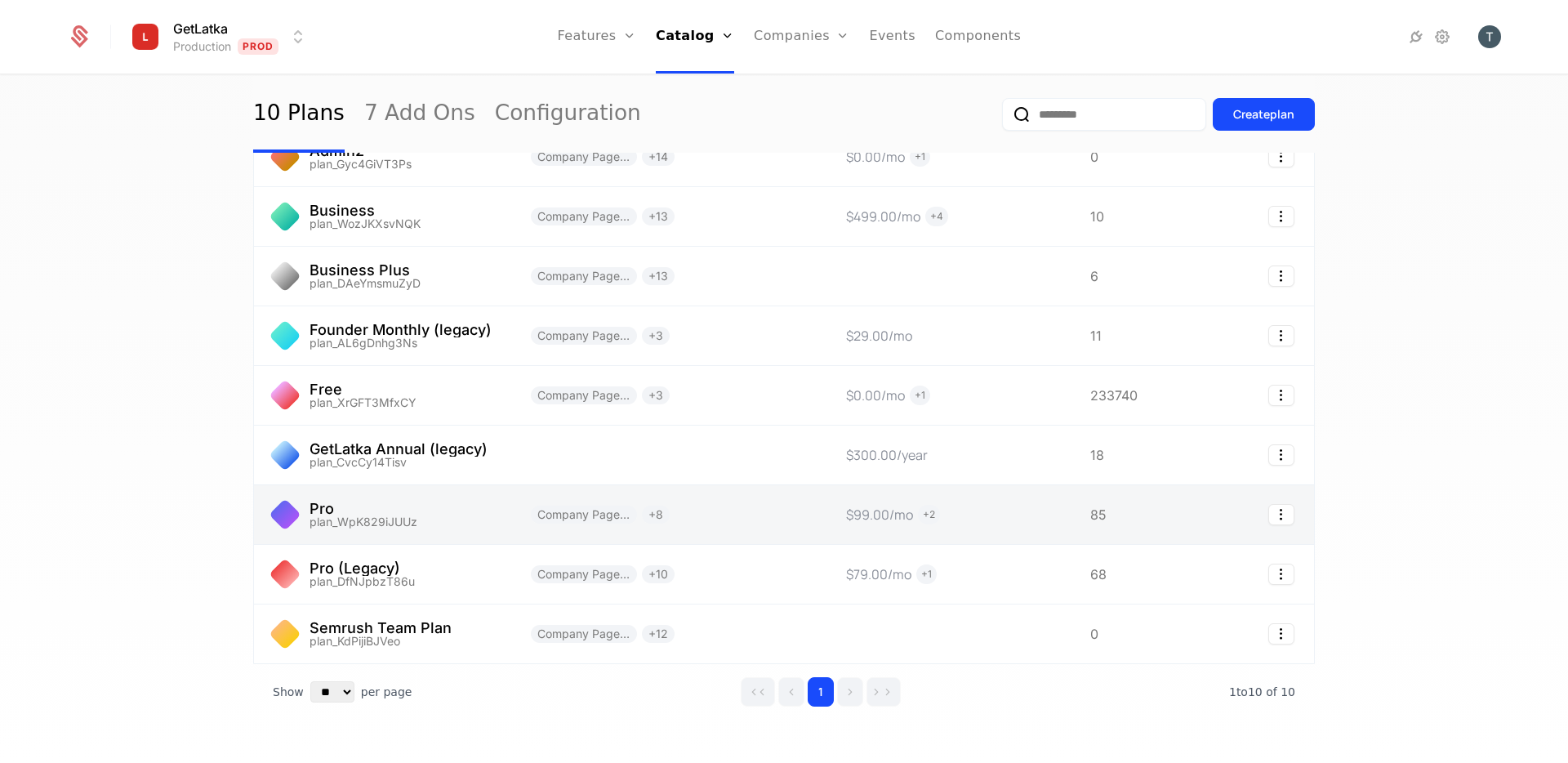
click at [467, 509] on link at bounding box center [383, 514] width 257 height 59
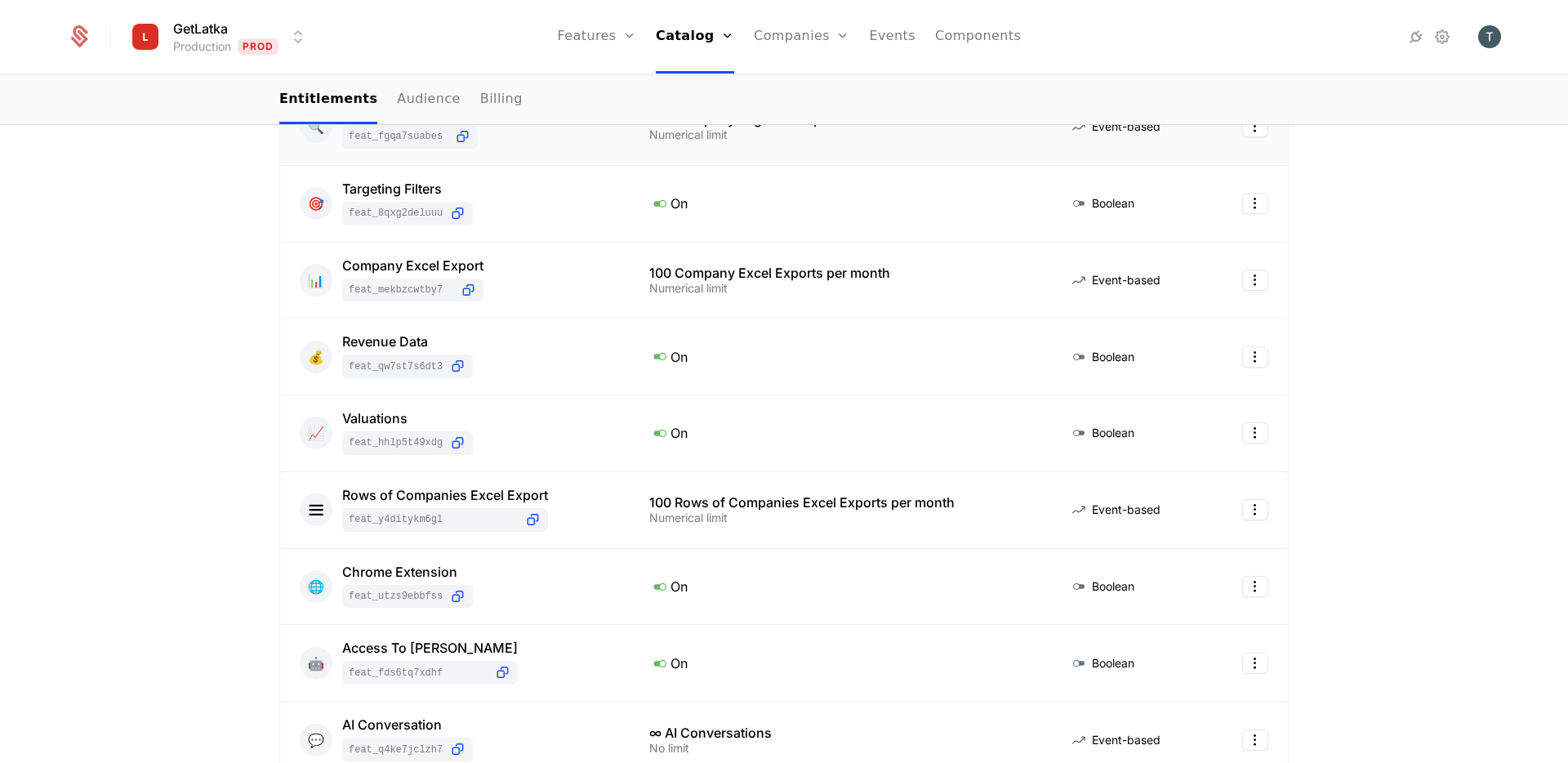
scroll to position [456, 0]
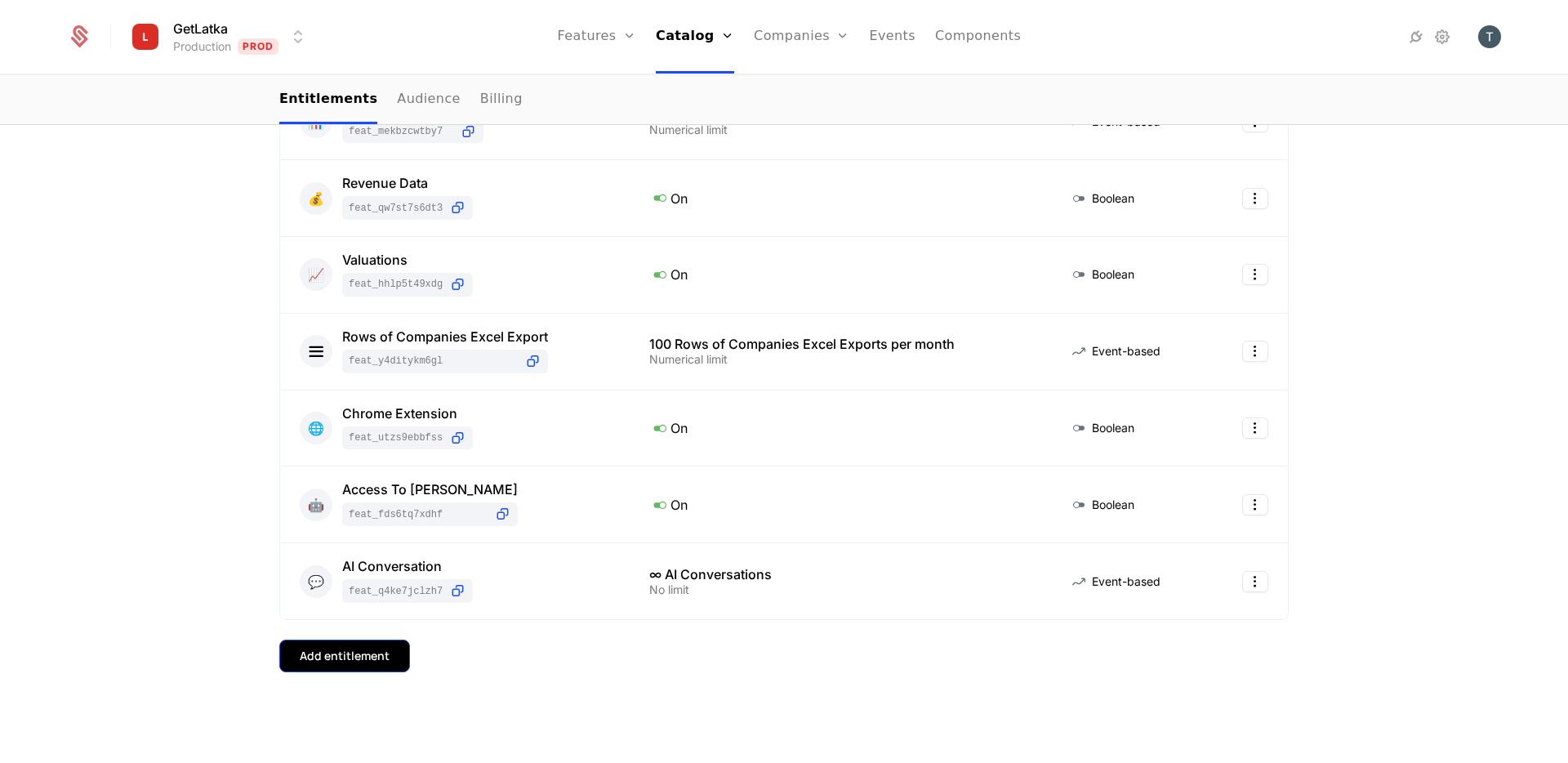
click at [371, 660] on div "Add entitlement" at bounding box center [345, 657] width 89 height 17
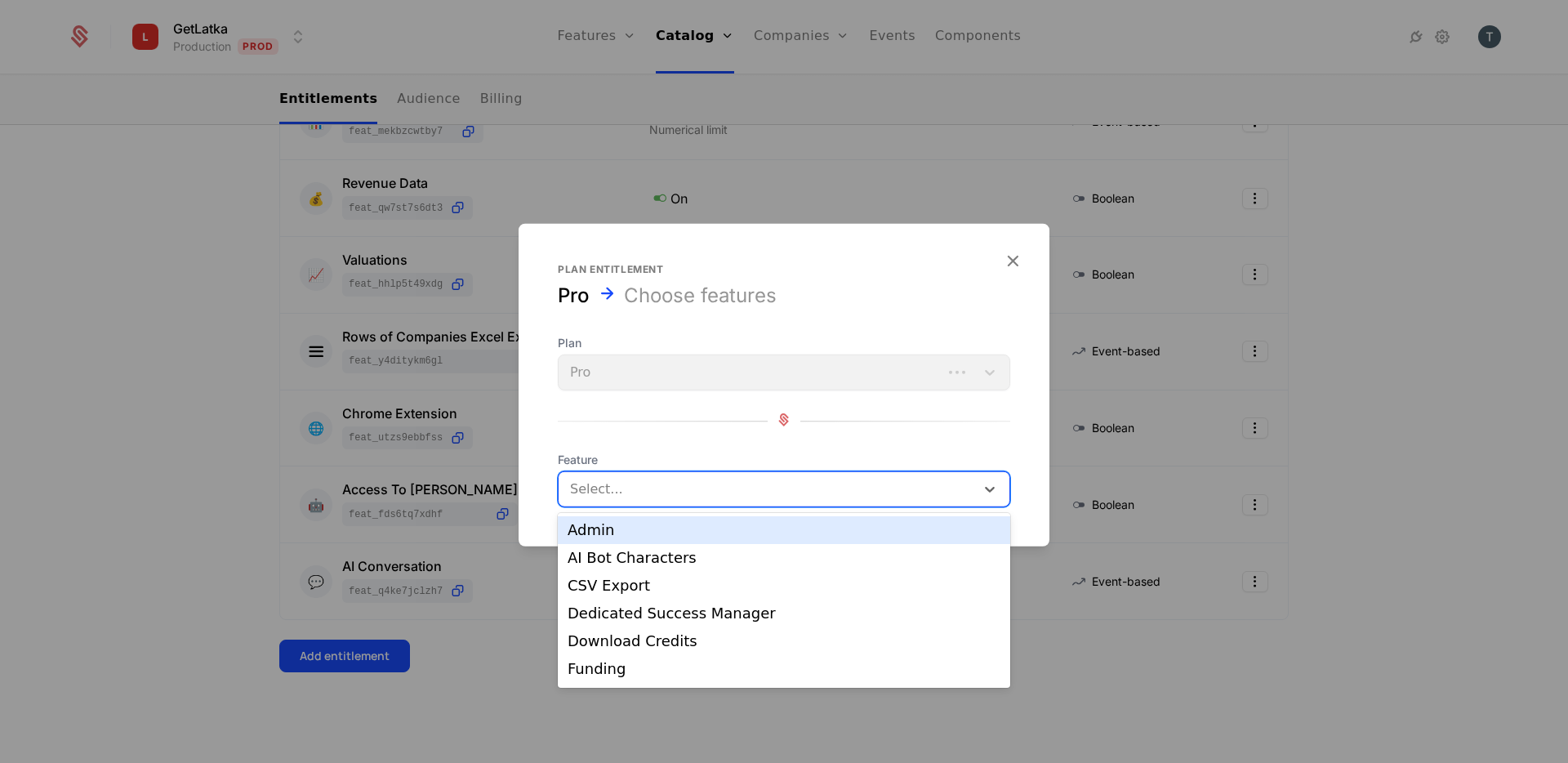
click at [822, 471] on div "Select..." at bounding box center [784, 489] width 453 height 36
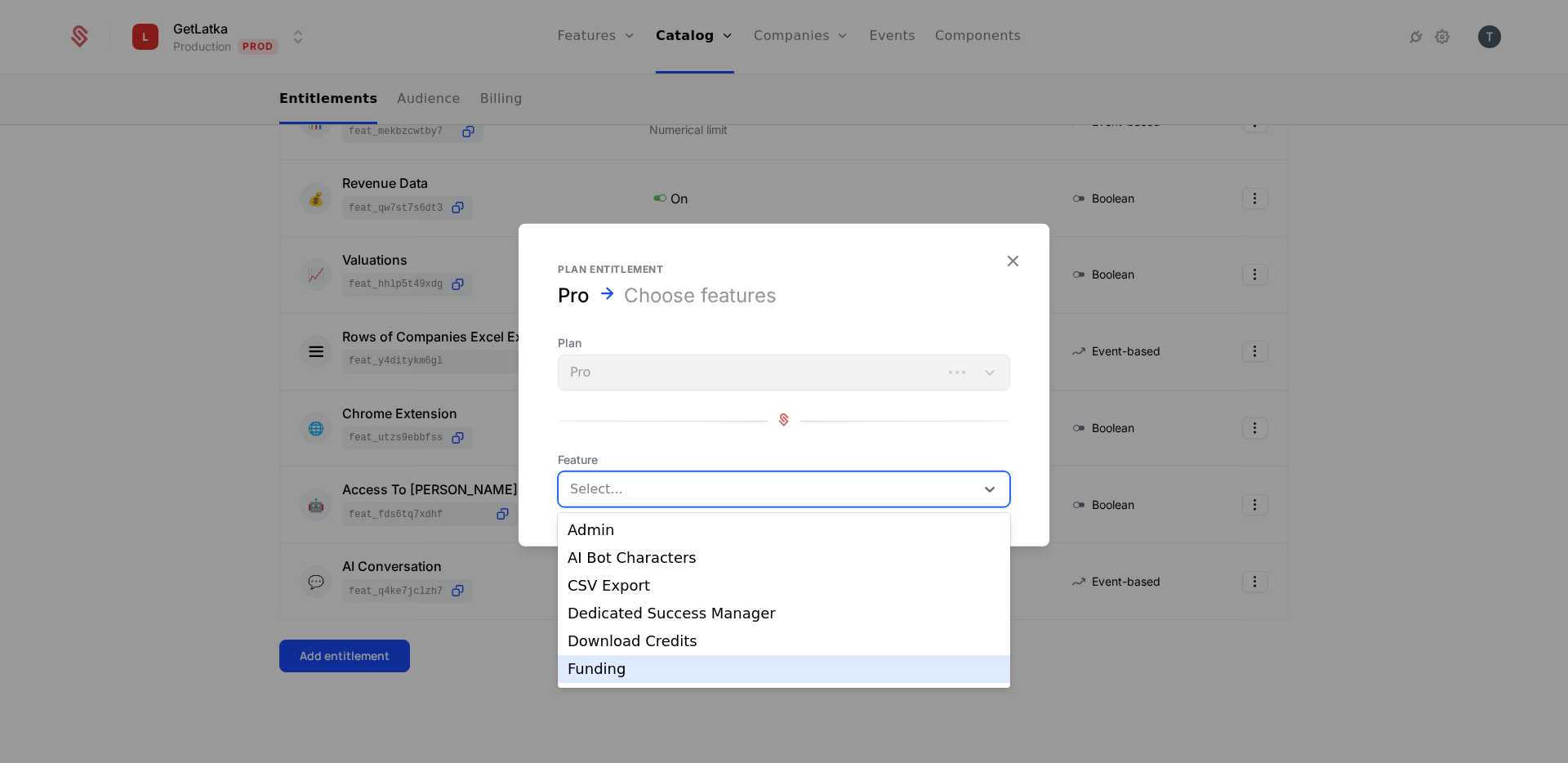
click at [669, 667] on div "Funding" at bounding box center [784, 669] width 433 height 15
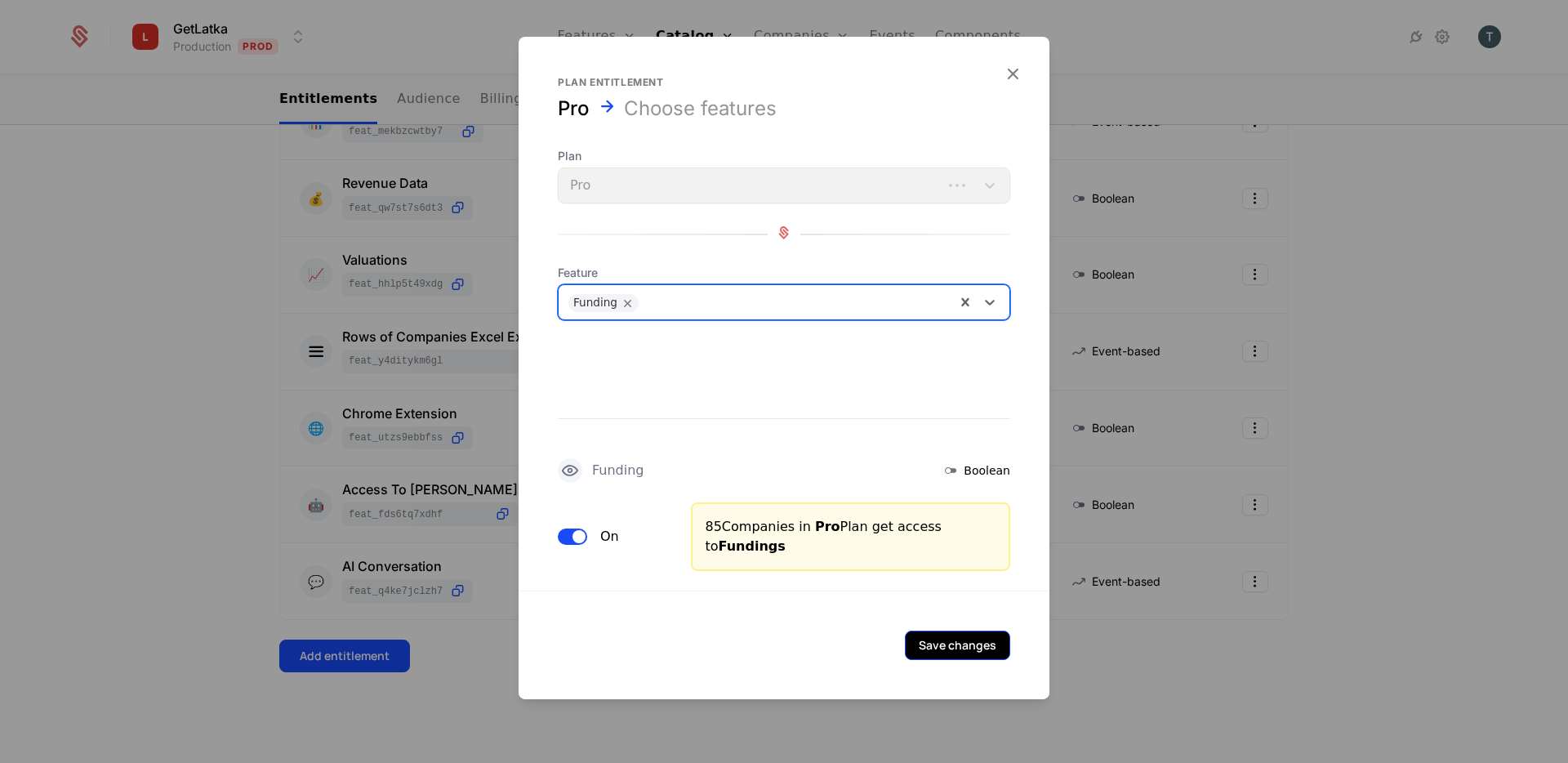
click at [957, 656] on button "Save changes" at bounding box center [957, 646] width 105 height 30
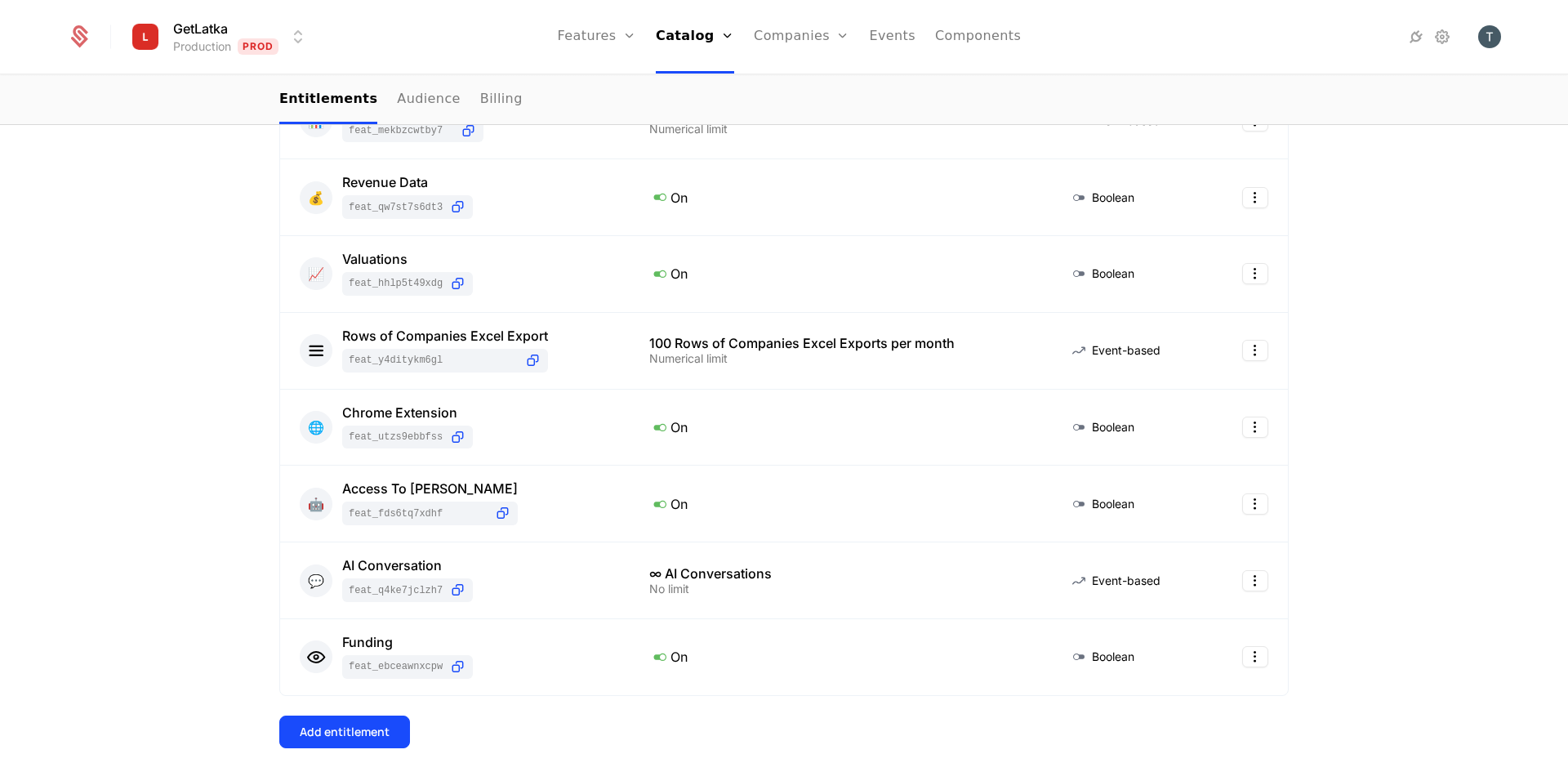
scroll to position [0, 0]
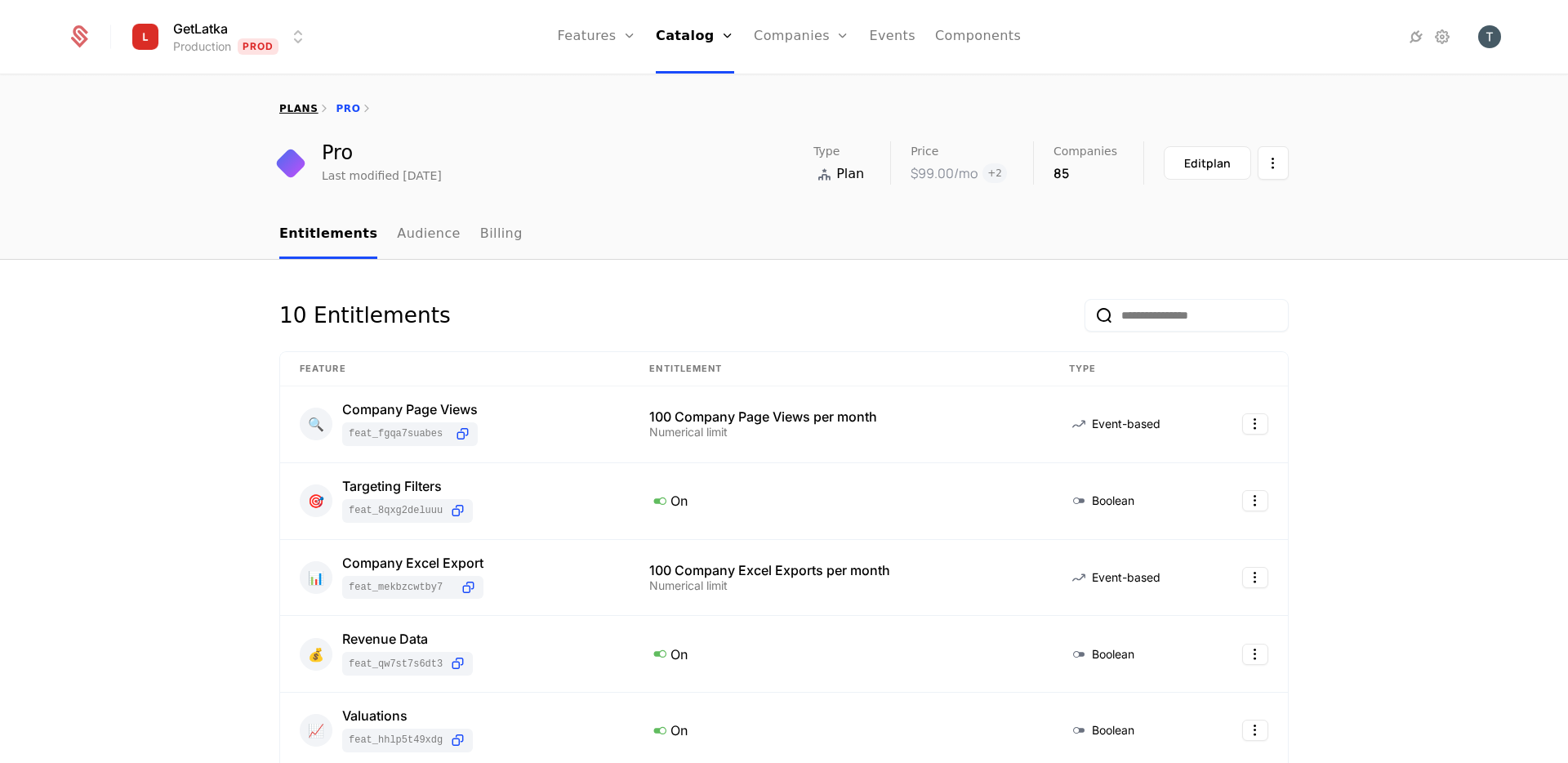
click at [312, 106] on link "plans" at bounding box center [298, 109] width 38 height 11
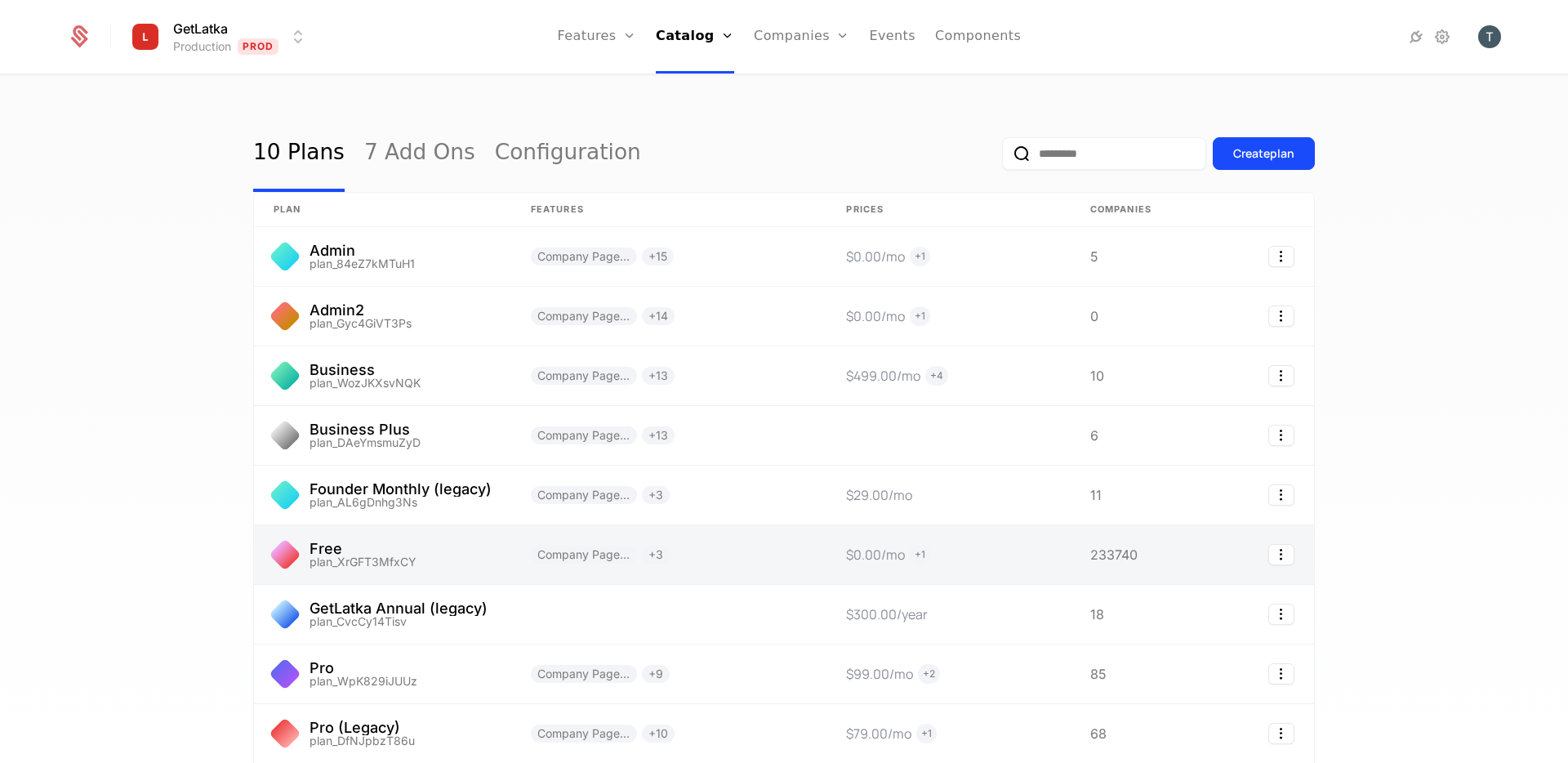
scroll to position [198, 0]
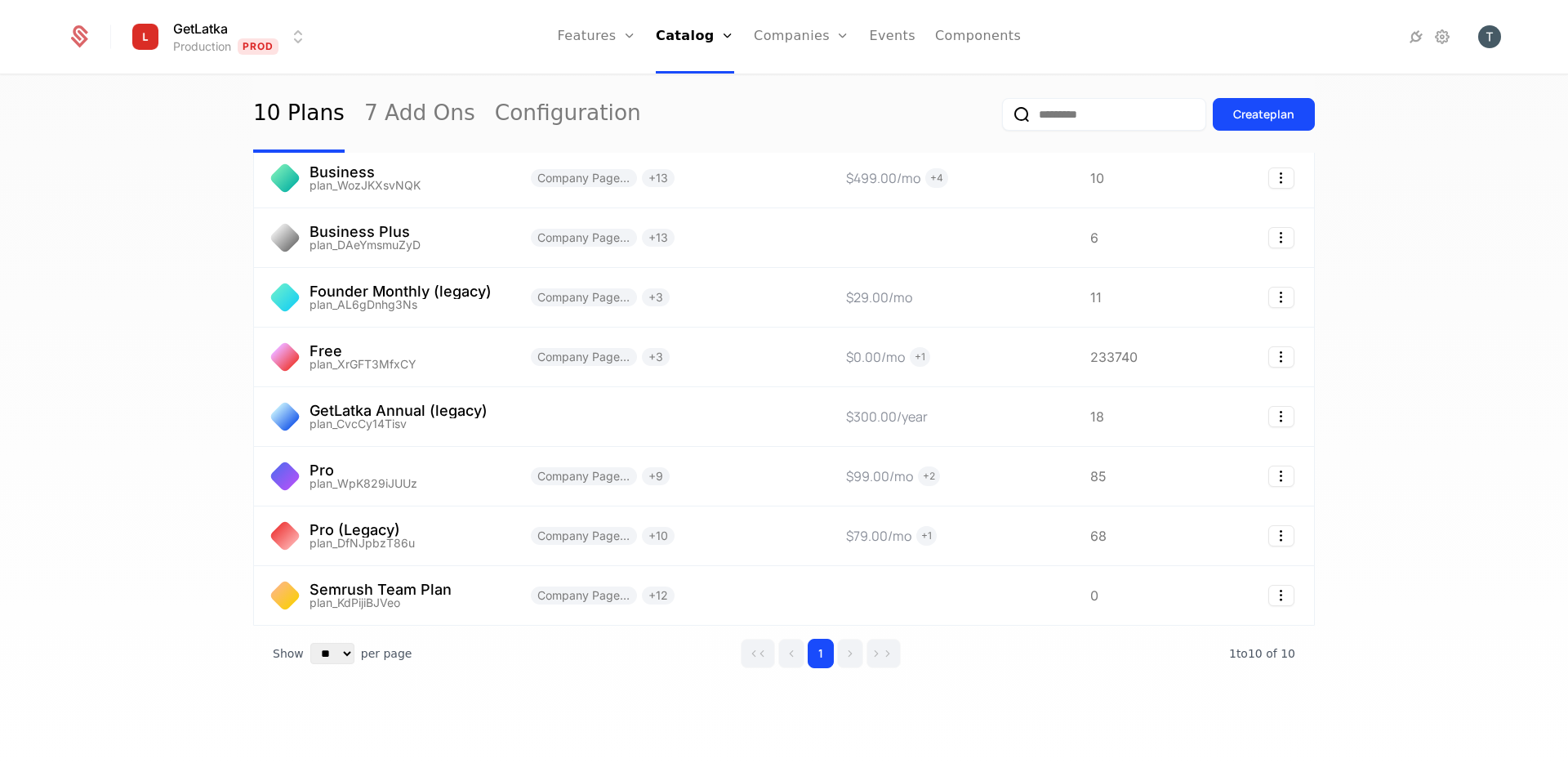
click at [615, 688] on div "10 Plans 7 Add Ons Configuration Create plan plan Features Prices Companies Adm…" at bounding box center [784, 325] width 1061 height 816
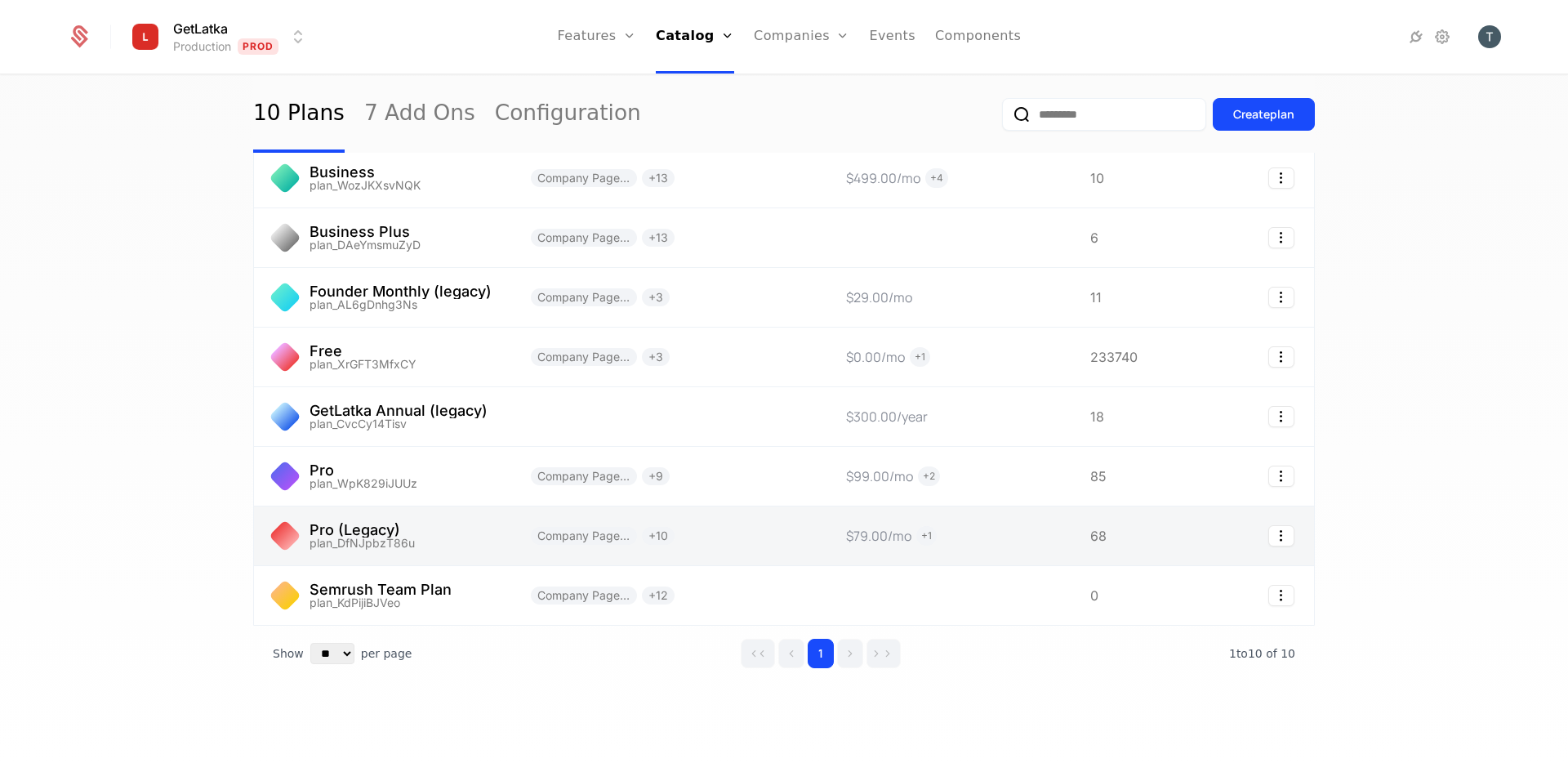
click at [441, 532] on link at bounding box center [383, 536] width 257 height 59
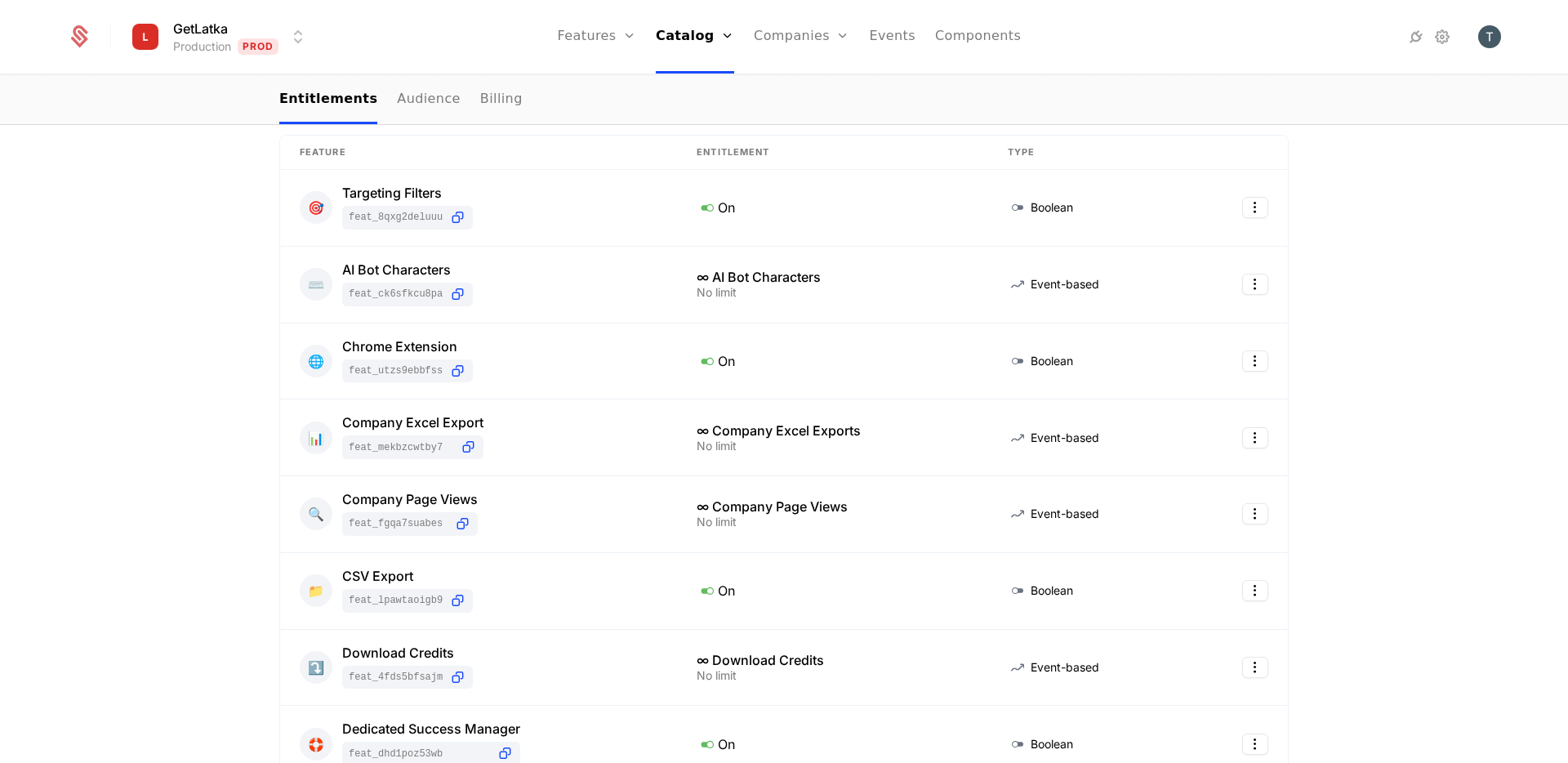
scroll to position [589, 0]
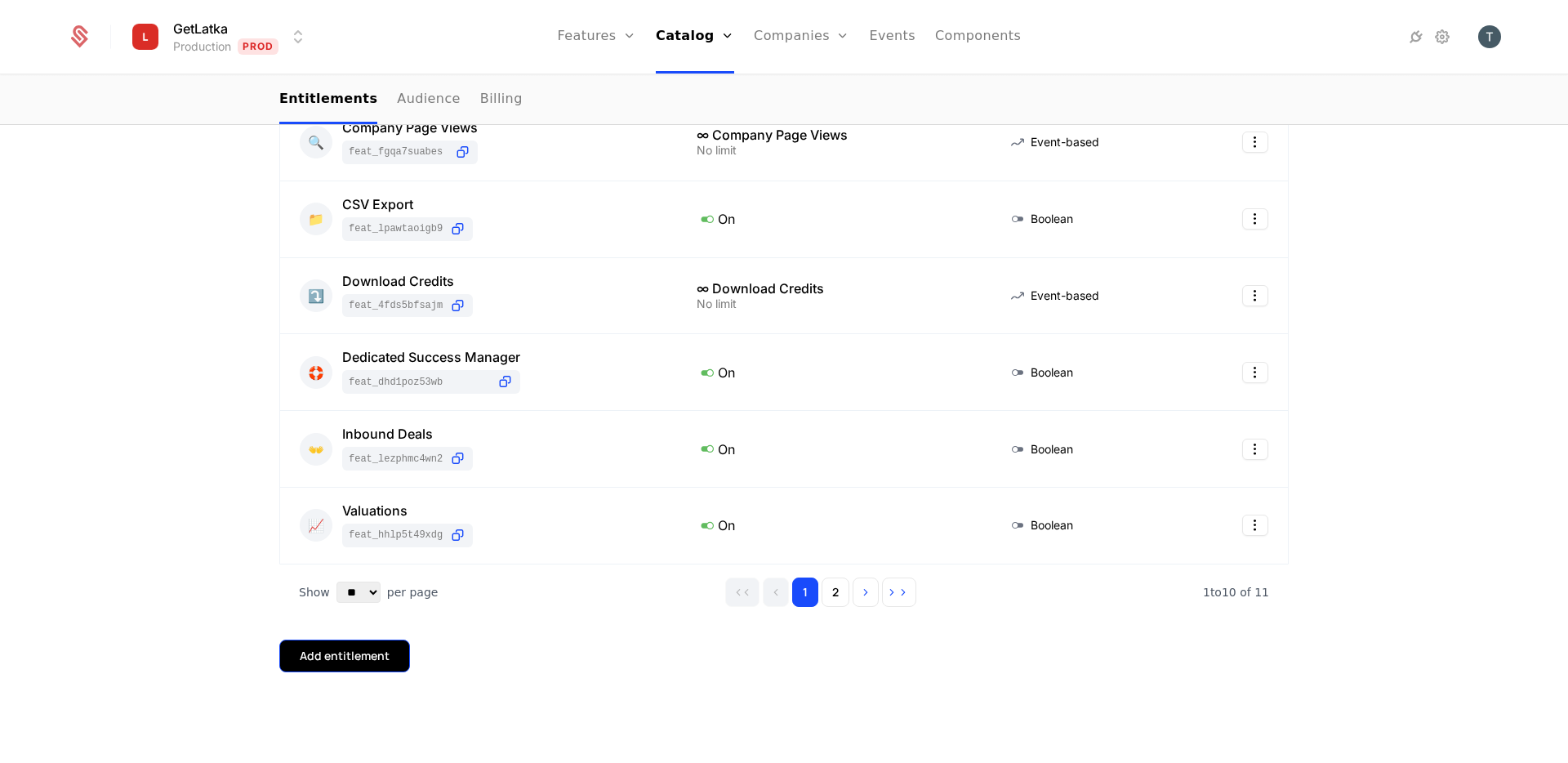
click at [382, 646] on button "Add entitlement" at bounding box center [345, 656] width 130 height 33
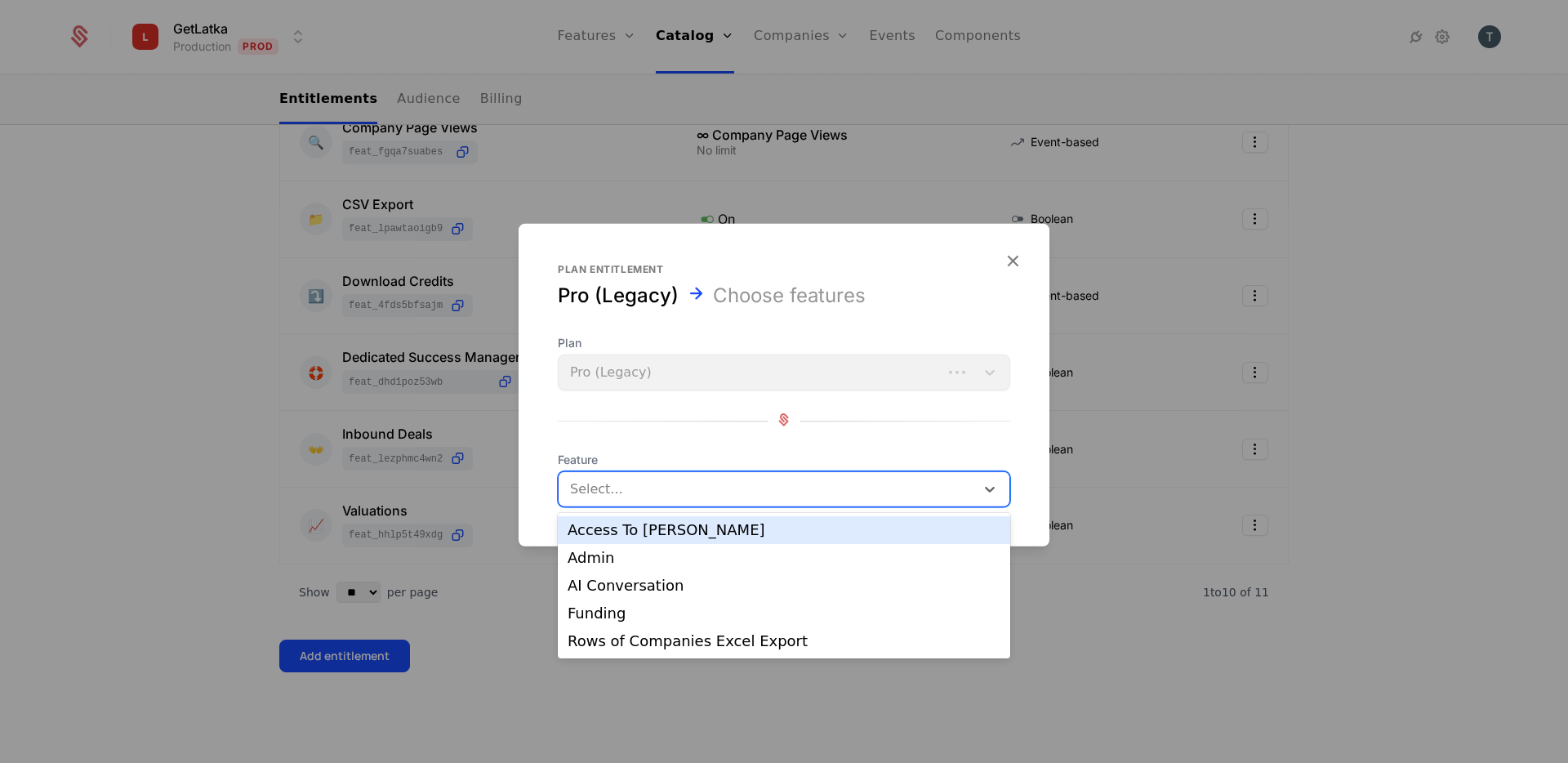
click at [754, 488] on div at bounding box center [768, 489] width 394 height 23
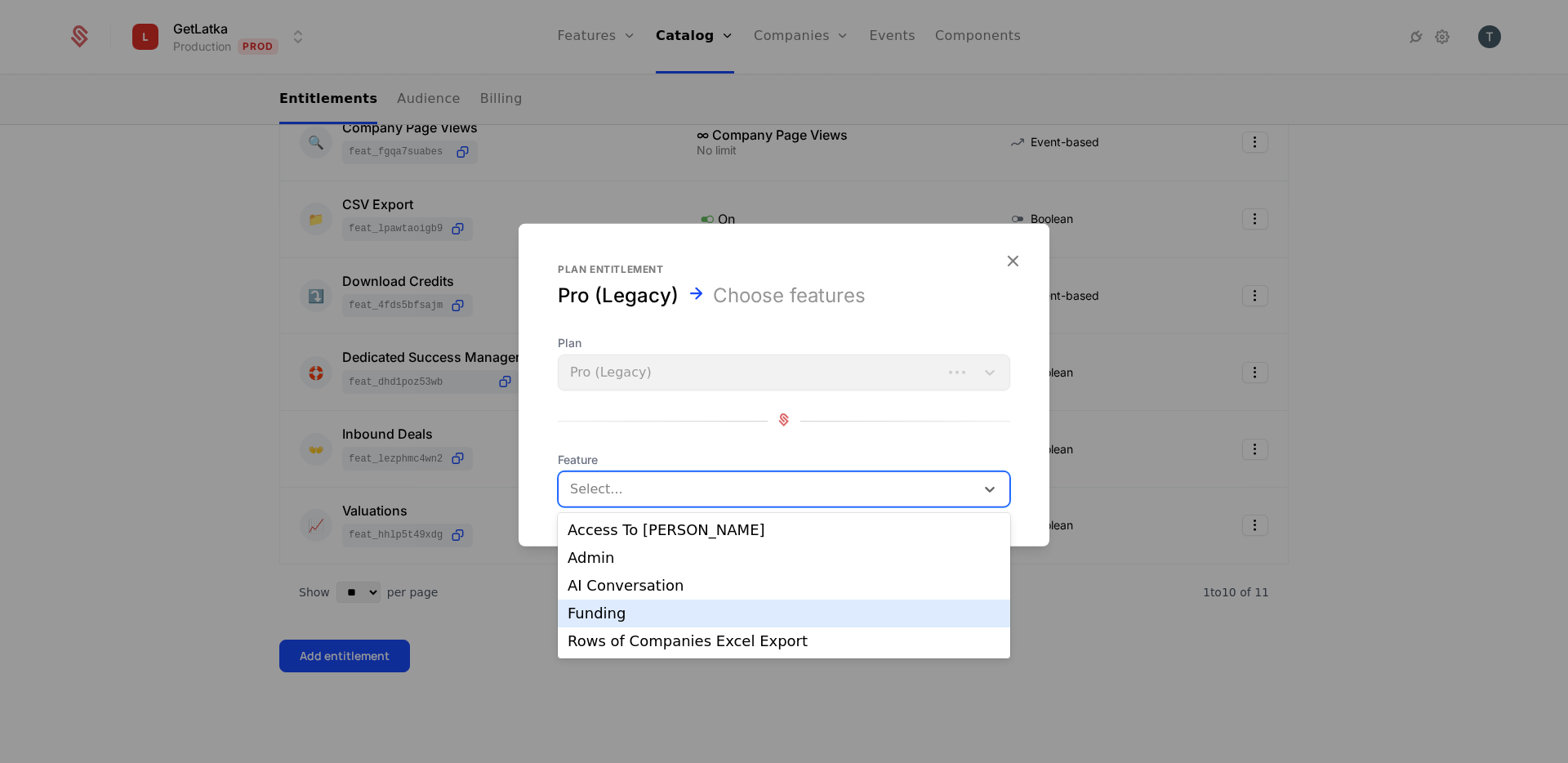
click at [681, 620] on div "Funding" at bounding box center [784, 614] width 433 height 15
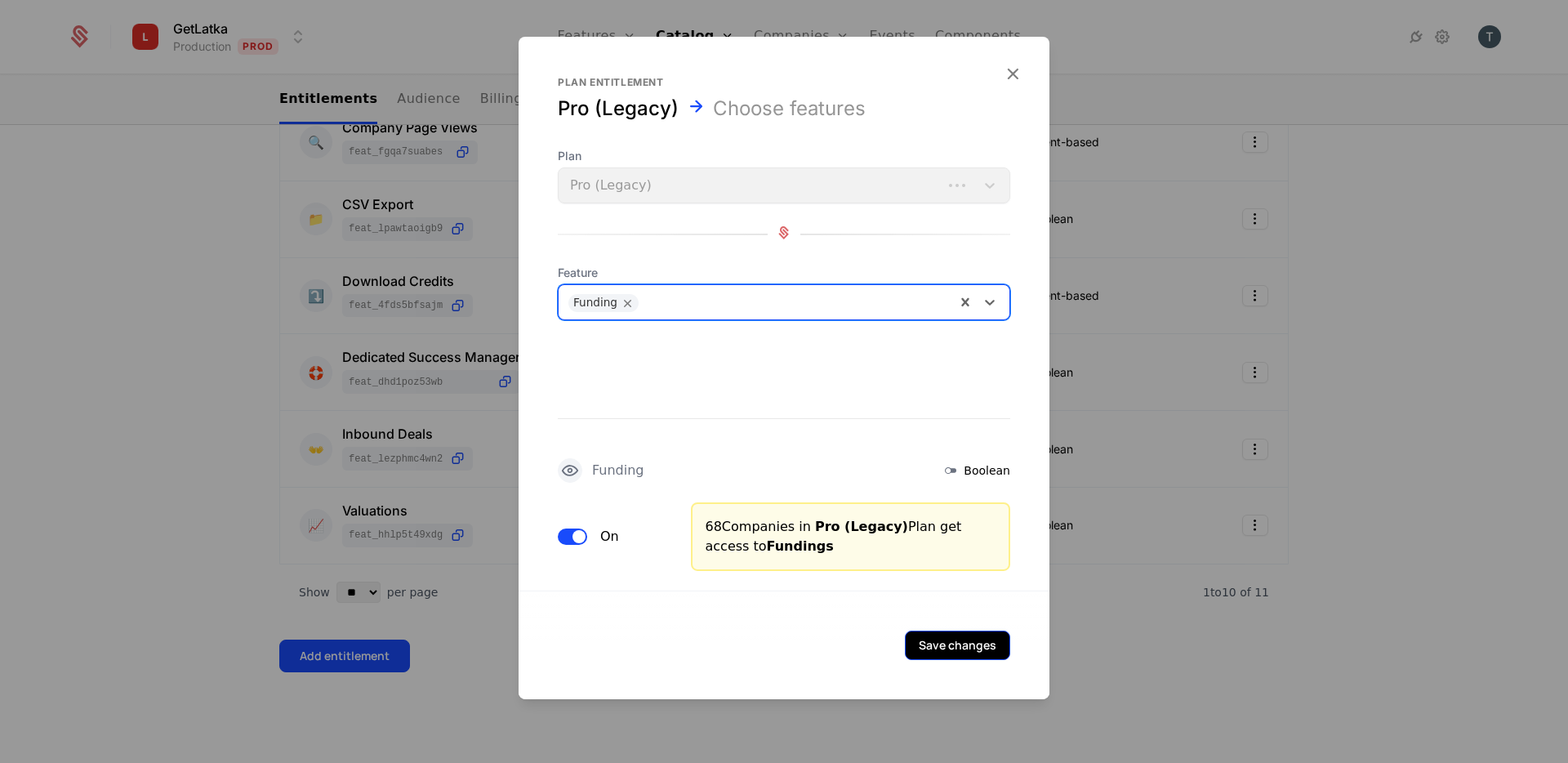
click at [917, 647] on button "Save changes" at bounding box center [957, 646] width 105 height 30
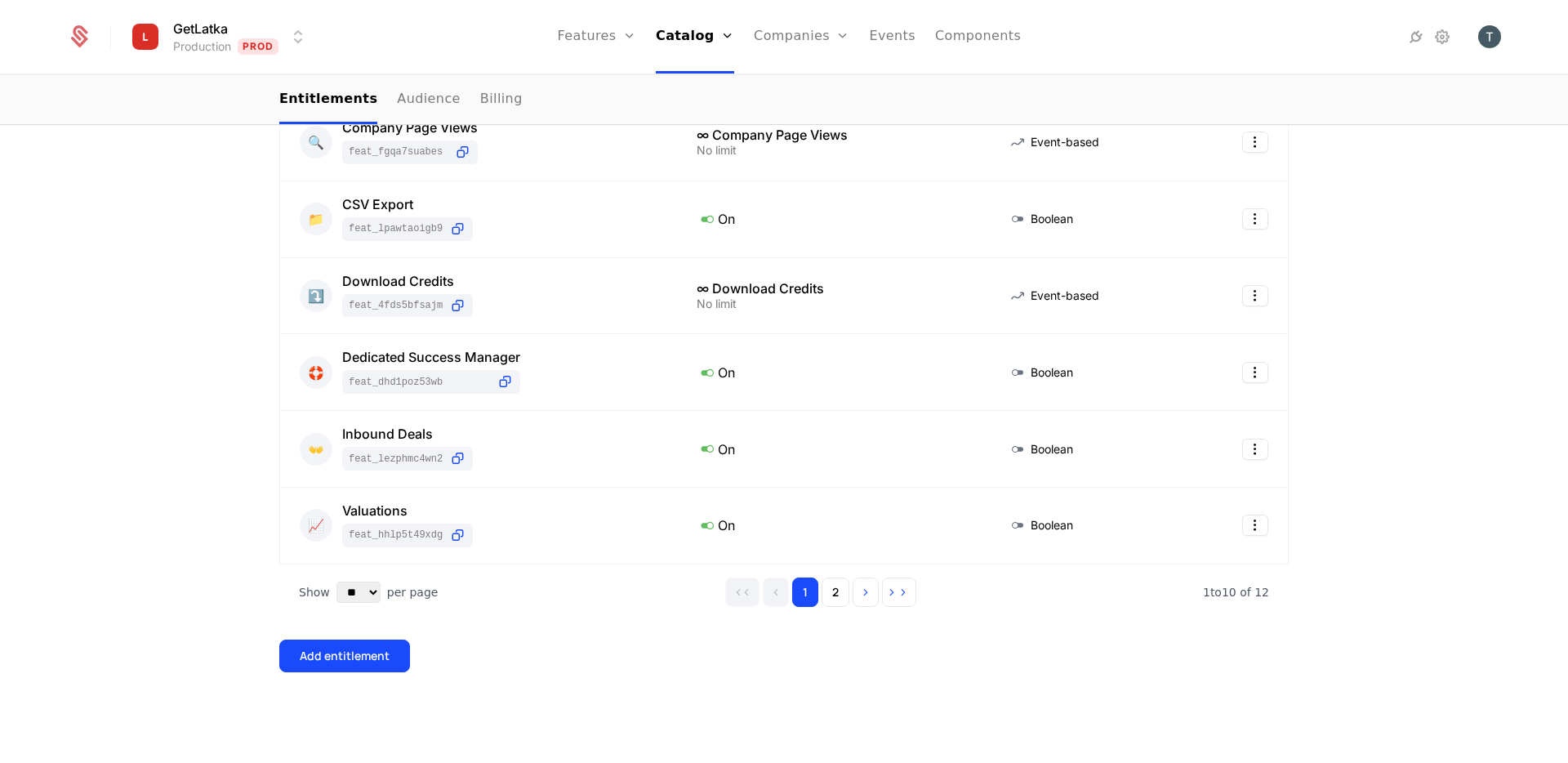
scroll to position [0, 0]
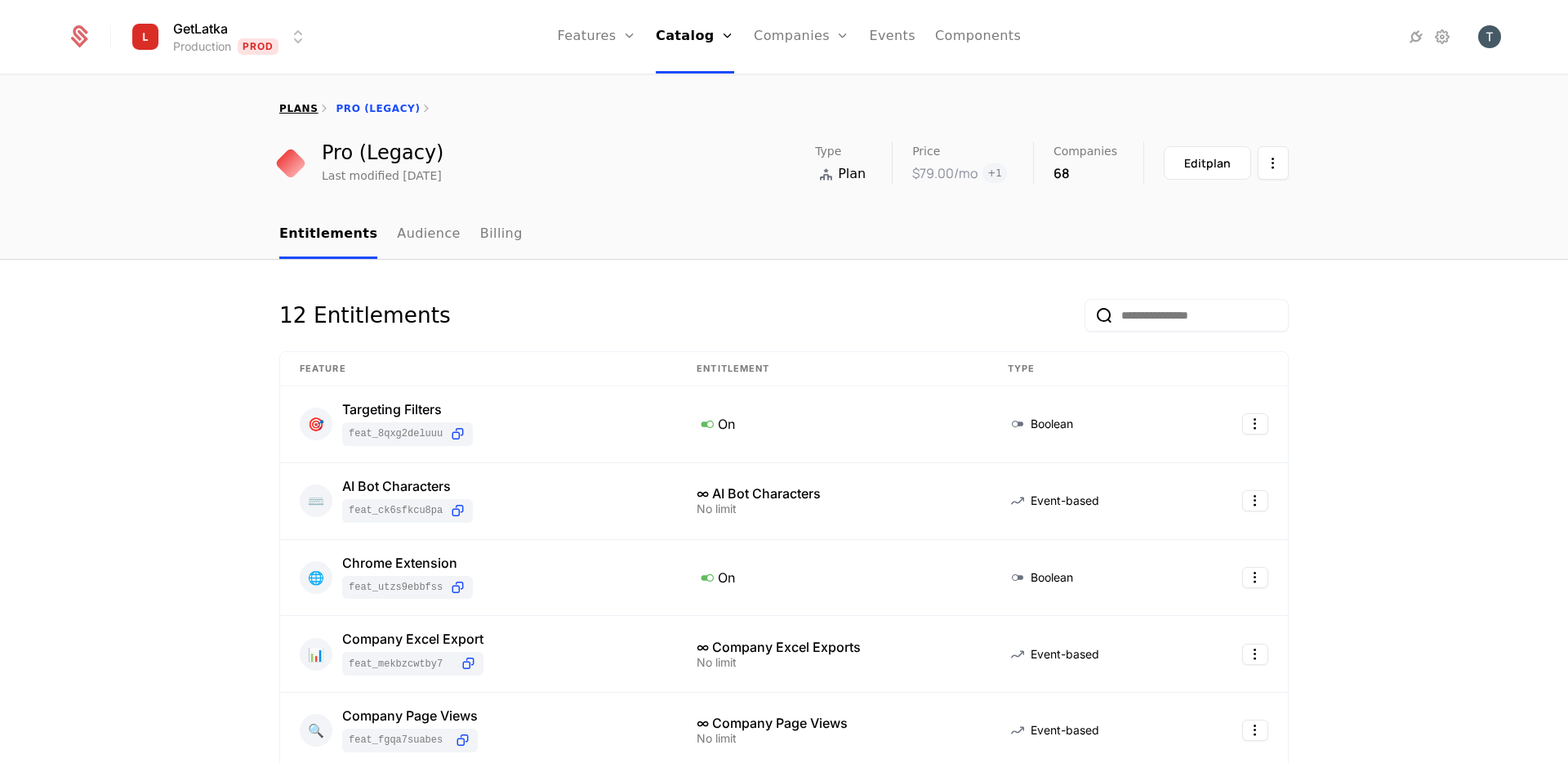
click at [300, 113] on link "plans" at bounding box center [298, 109] width 38 height 11
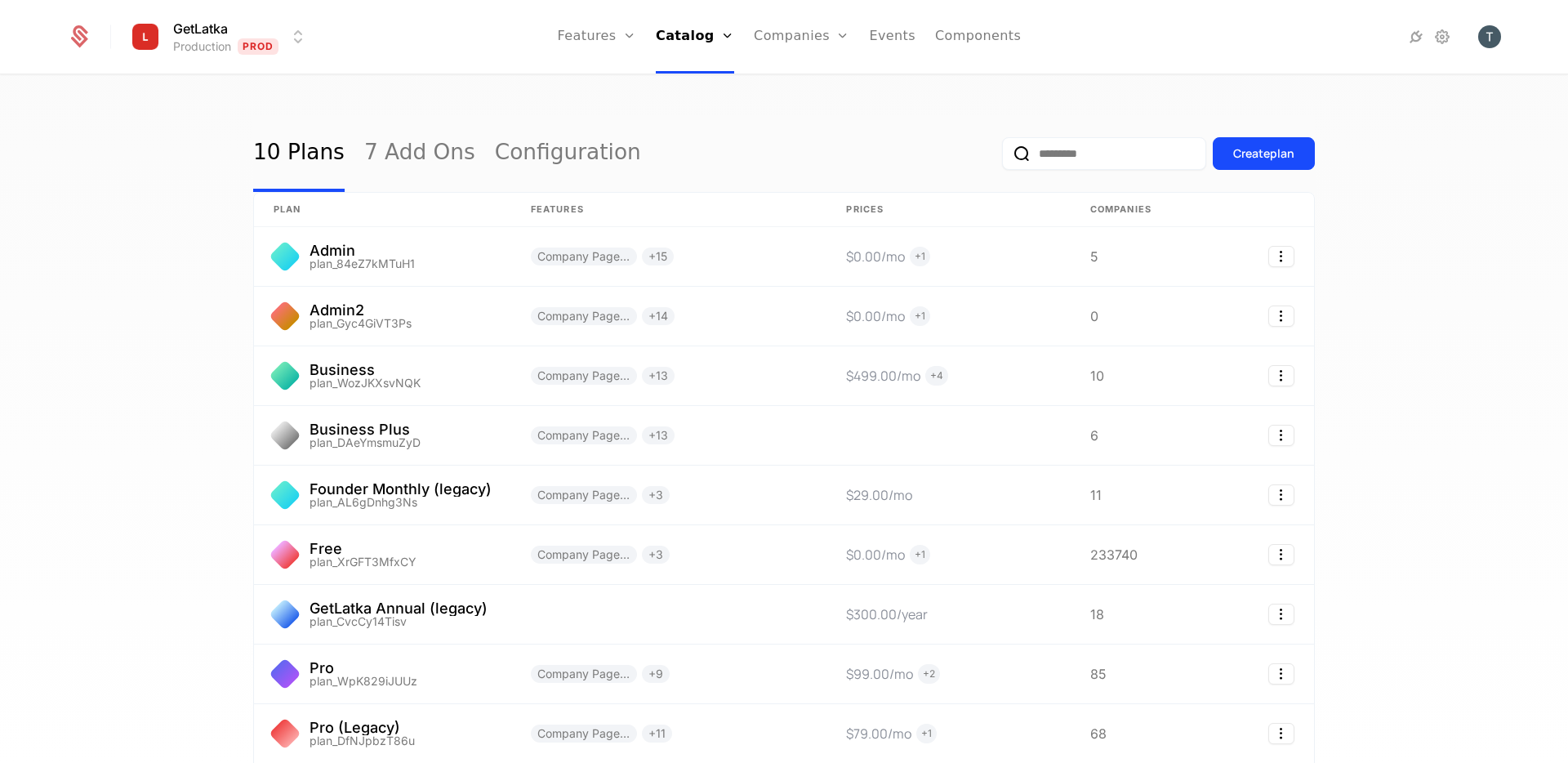
click at [548, 114] on div "10 Plans 7 Add Ons Configuration Create plan plan Features Prices Companies Adm…" at bounding box center [784, 425] width 1568 height 697
